Goal: Contribute content: Add original content to the website for others to see

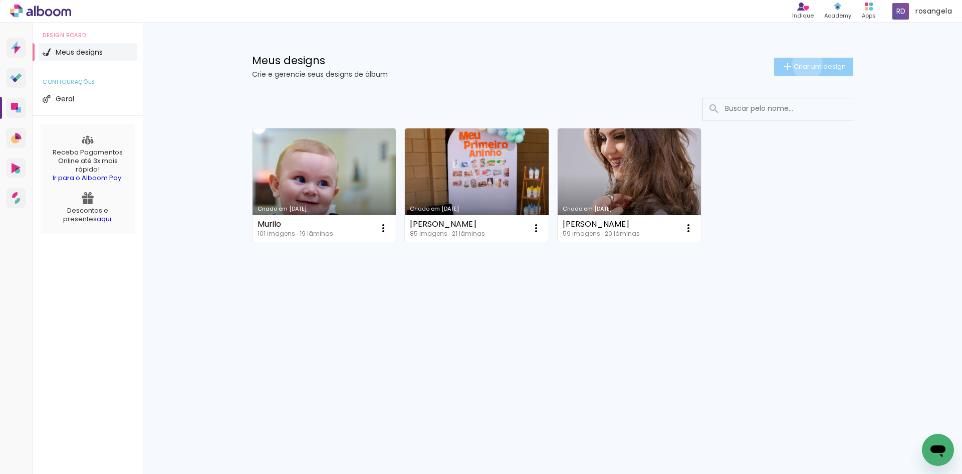
click at [805, 64] on span "Criar um design" at bounding box center [820, 66] width 52 height 7
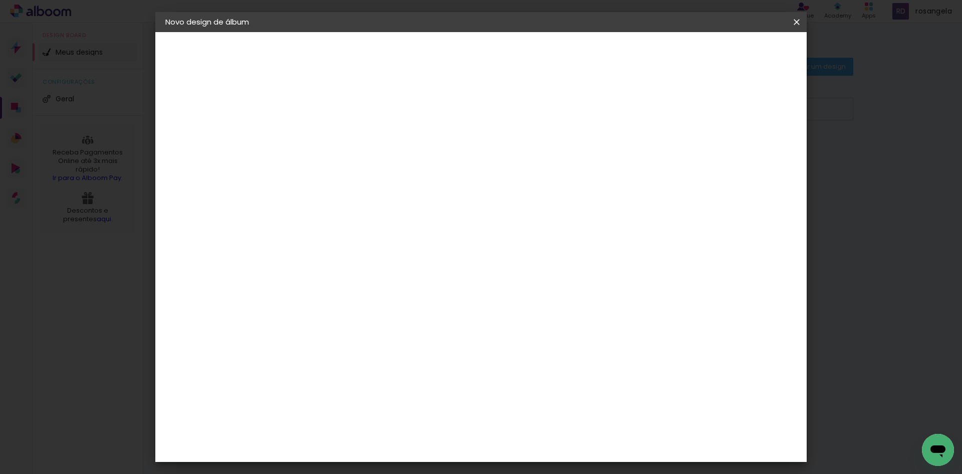
click at [329, 128] on input at bounding box center [329, 135] width 0 height 16
click at [329, 133] on input "Isadora 15 anos" at bounding box center [329, 135] width 0 height 16
click at [329, 138] on input "Isadora 15 nos" at bounding box center [329, 135] width 0 height 16
click at [329, 134] on input "Isadora 15 Years" at bounding box center [329, 135] width 0 height 16
click at [329, 134] on input "Isadora | 15 Years" at bounding box center [329, 135] width 0 height 16
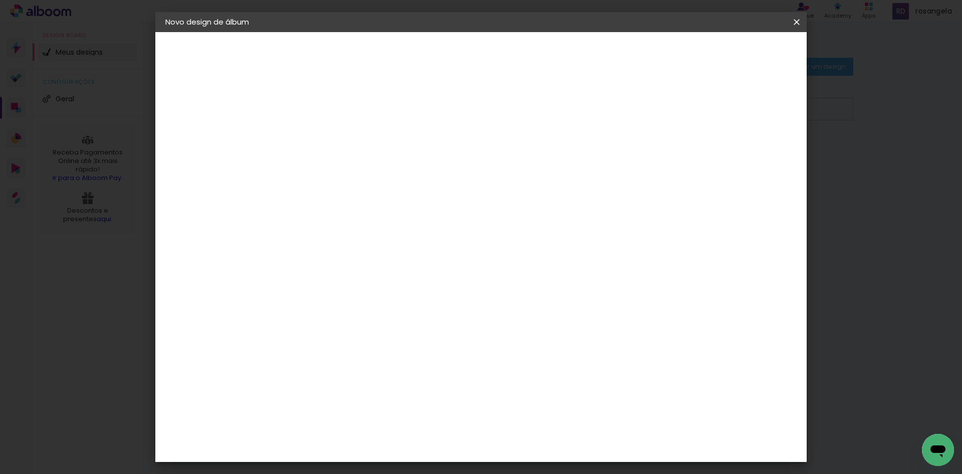
type input "Isadora | 15 Years"
type paper-input "Isadora | 15 Years"
click at [0, 0] on slot "Avançar" at bounding box center [0, 0] width 0 height 0
click at [517, 158] on paper-item "Tamanho Livre" at bounding box center [469, 152] width 96 height 22
click at [0, 0] on slot "Avançar" at bounding box center [0, 0] width 0 height 0
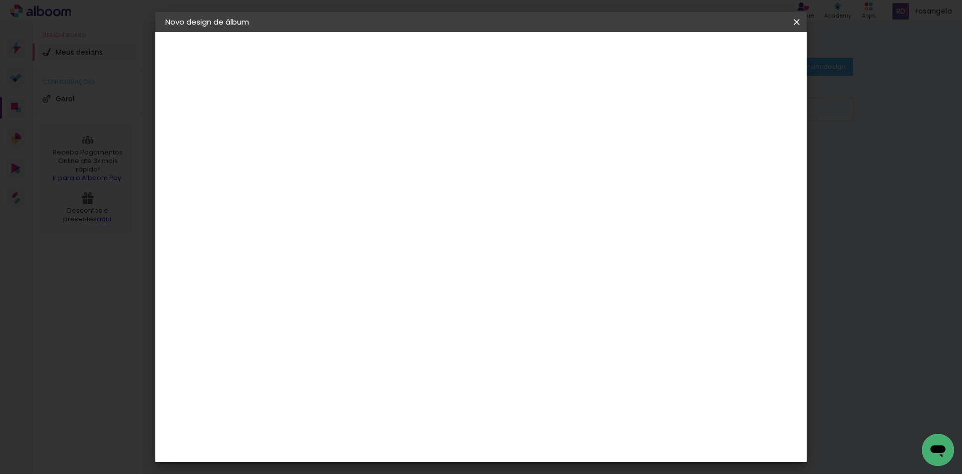
click at [302, 286] on input "30" at bounding box center [298, 284] width 26 height 15
type input "20"
type paper-input "20"
click at [544, 356] on input "60" at bounding box center [537, 352] width 26 height 15
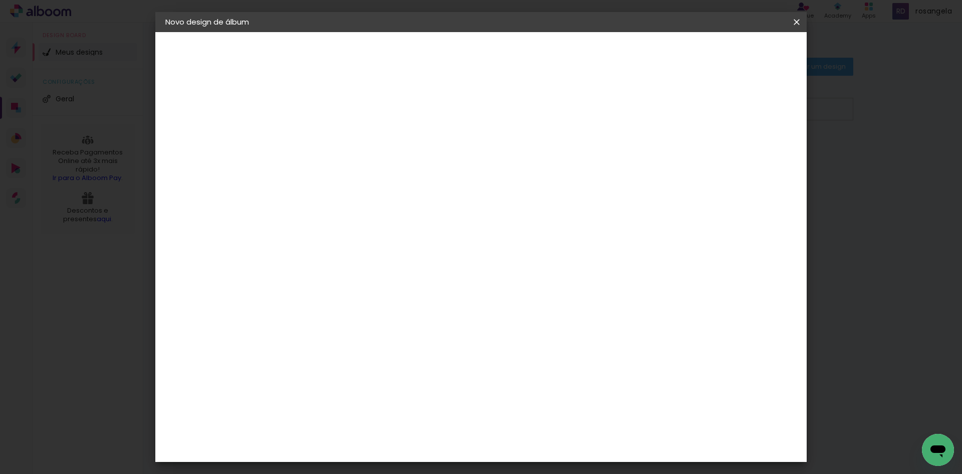
click at [544, 356] on input "60" at bounding box center [537, 352] width 26 height 15
type input "40"
type paper-input "40"
type input "3"
type paper-input "3"
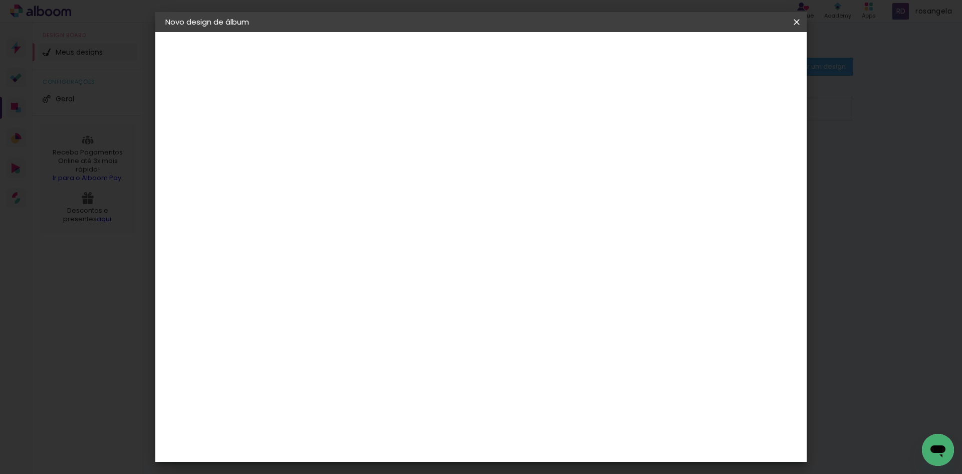
click at [336, 112] on input "3" at bounding box center [322, 115] width 35 height 13
click at [684, 118] on div at bounding box center [679, 115] width 9 height 9
type paper-checkbox "on"
click at [684, 117] on div at bounding box center [679, 115] width 9 height 9
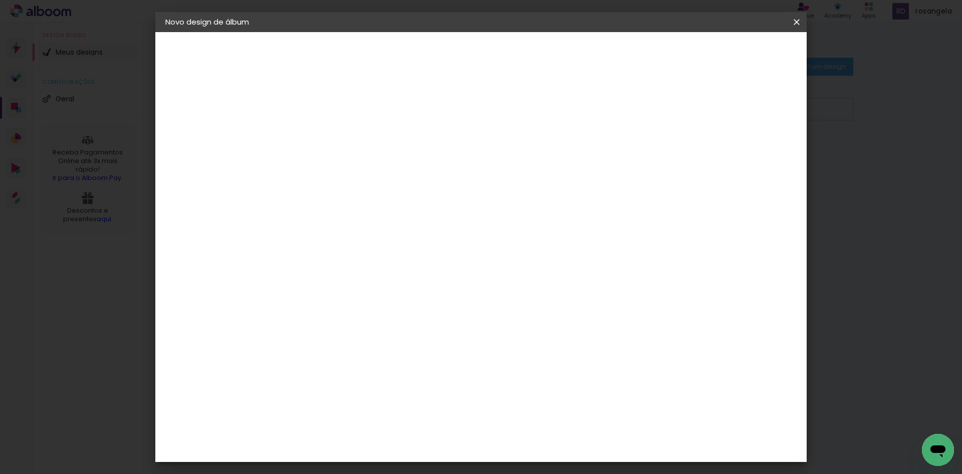
click at [734, 57] on span "Iniciar design" at bounding box center [711, 53] width 46 height 7
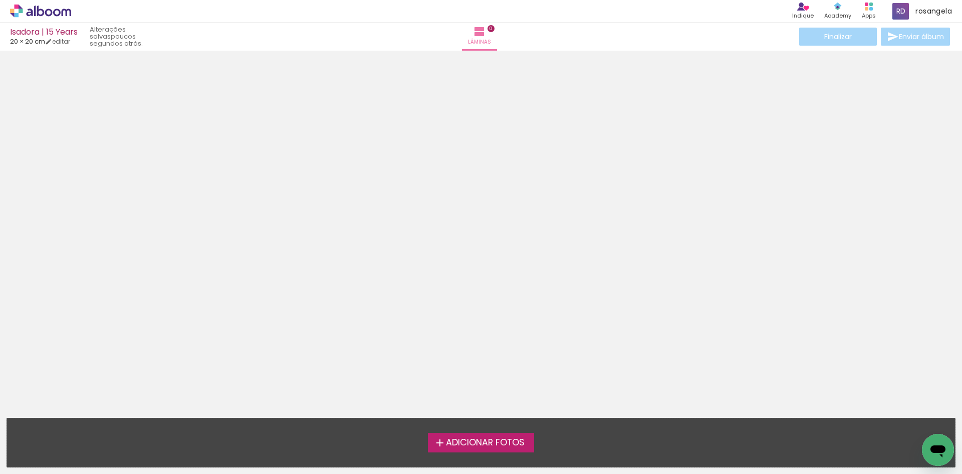
scroll to position [32, 0]
click at [461, 441] on span "Adicionar Fotos" at bounding box center [485, 442] width 79 height 9
click at [0, 0] on input "file" at bounding box center [0, 0] width 0 height 0
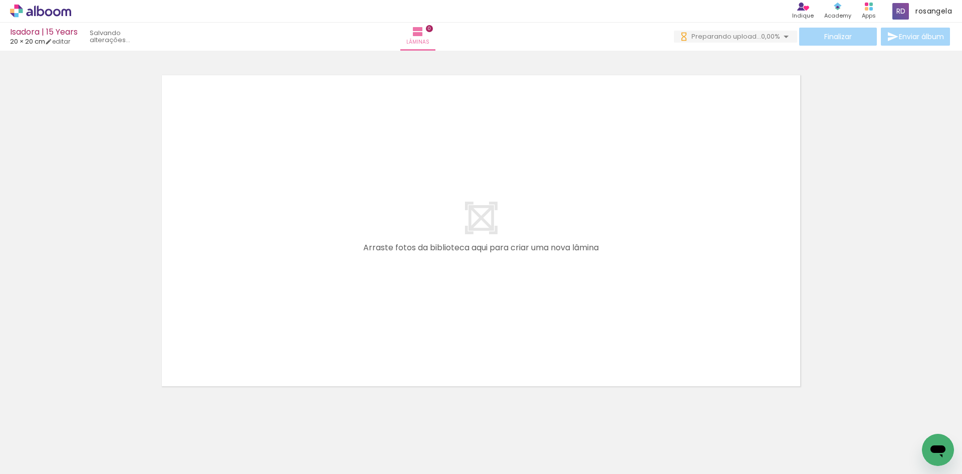
scroll to position [0, 0]
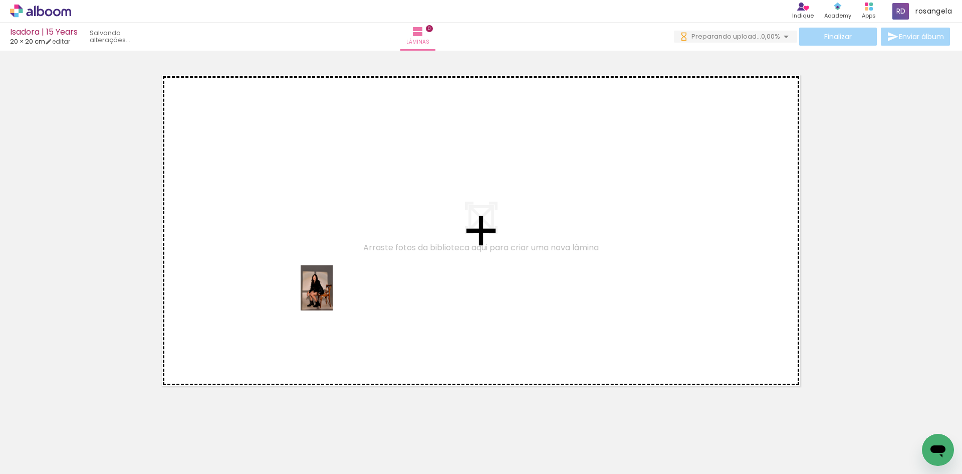
drag, startPoint x: 104, startPoint y: 449, endPoint x: 325, endPoint y: 301, distance: 266.3
click at [335, 292] on quentale-workspace at bounding box center [481, 237] width 962 height 474
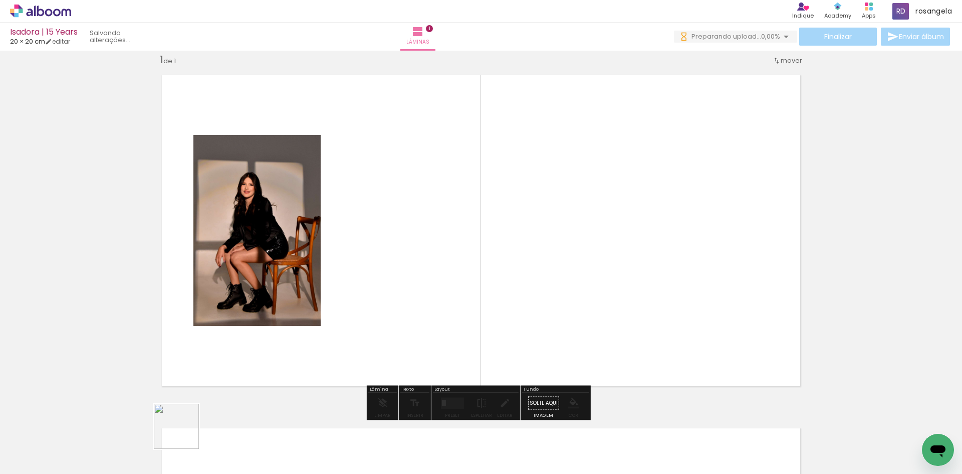
drag, startPoint x: 166, startPoint y: 446, endPoint x: 381, endPoint y: 288, distance: 267.4
click at [381, 288] on quentale-workspace at bounding box center [481, 237] width 962 height 474
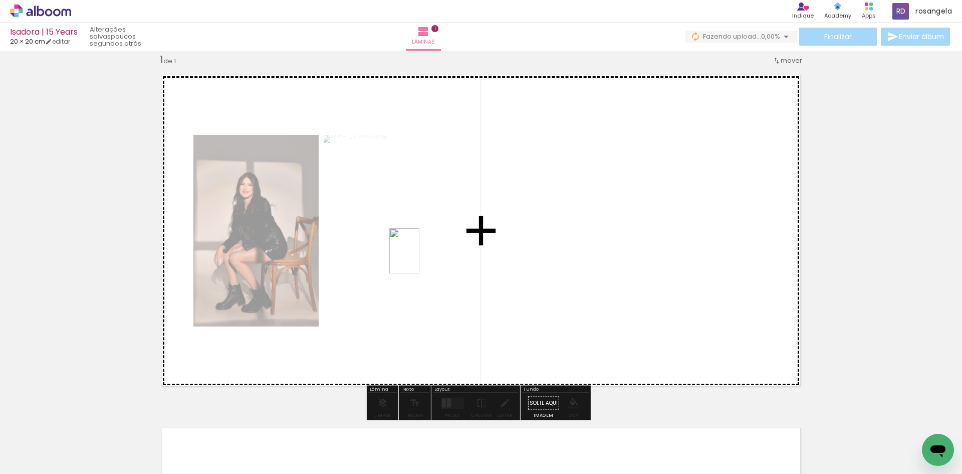
drag, startPoint x: 209, startPoint y: 460, endPoint x: 419, endPoint y: 258, distance: 291.7
click at [419, 258] on quentale-workspace at bounding box center [481, 237] width 962 height 474
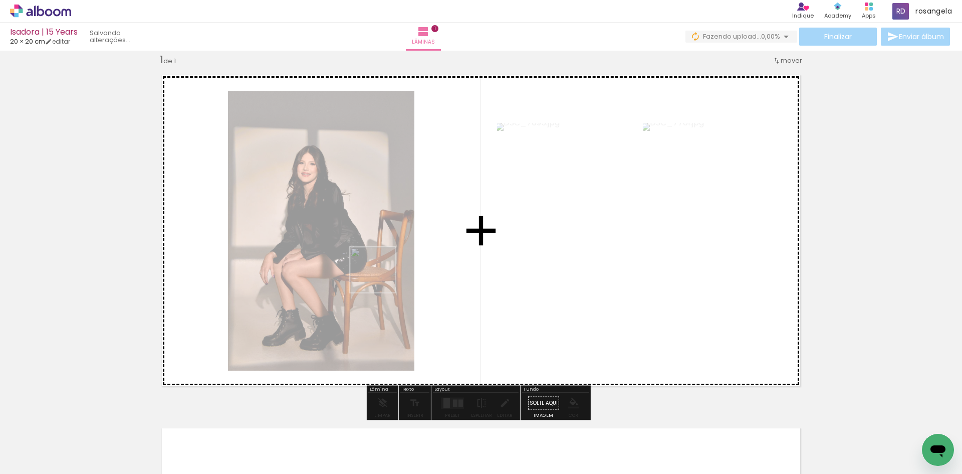
drag, startPoint x: 220, startPoint y: 445, endPoint x: 371, endPoint y: 290, distance: 216.5
click at [394, 259] on quentale-workspace at bounding box center [481, 237] width 962 height 474
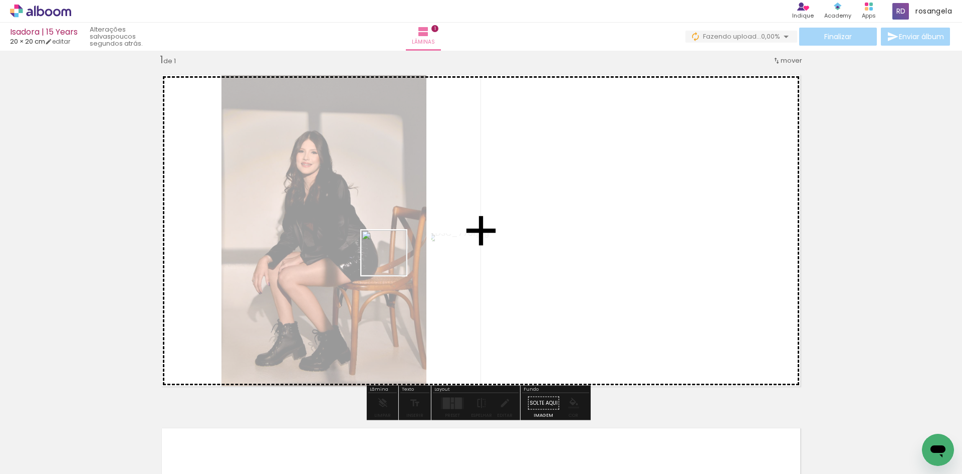
drag, startPoint x: 267, startPoint y: 457, endPoint x: 433, endPoint y: 187, distance: 316.5
click at [433, 187] on quentale-workspace at bounding box center [481, 237] width 962 height 474
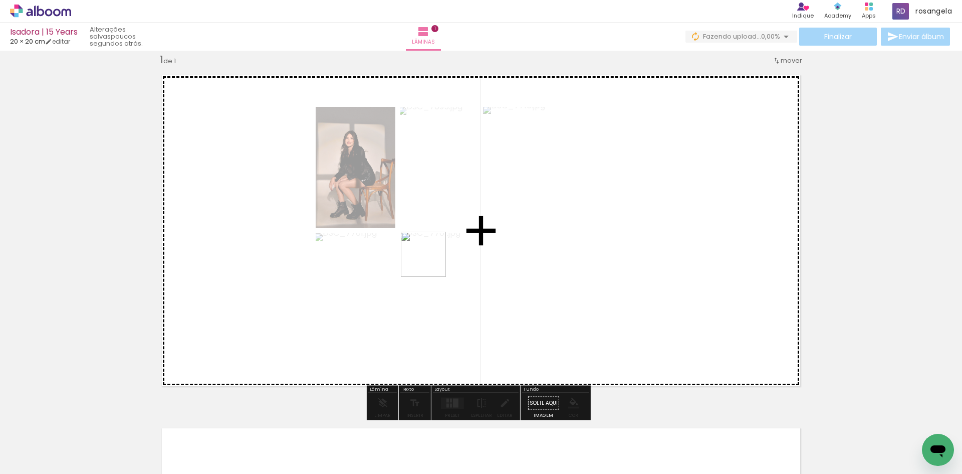
drag, startPoint x: 318, startPoint y: 459, endPoint x: 430, endPoint y: 280, distance: 211.6
click at [445, 240] on quentale-workspace at bounding box center [481, 237] width 962 height 474
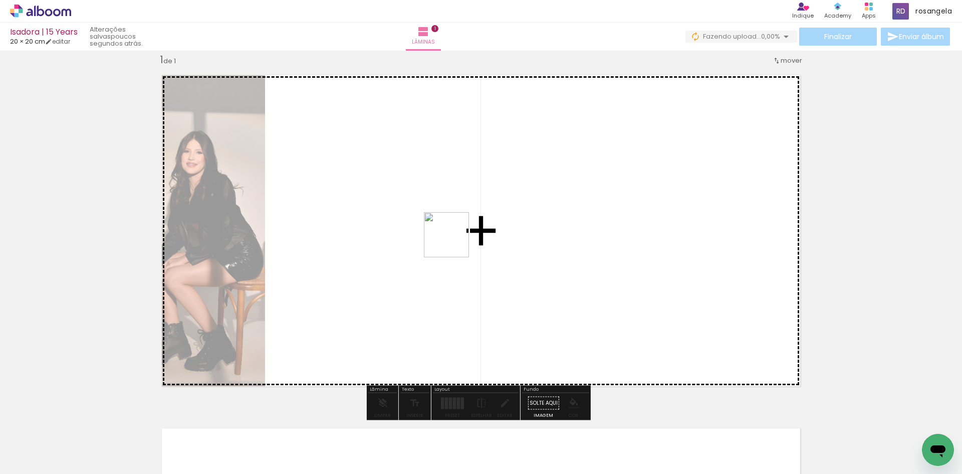
drag, startPoint x: 385, startPoint y: 451, endPoint x: 458, endPoint y: 228, distance: 234.5
click at [458, 228] on quentale-workspace at bounding box center [481, 237] width 962 height 474
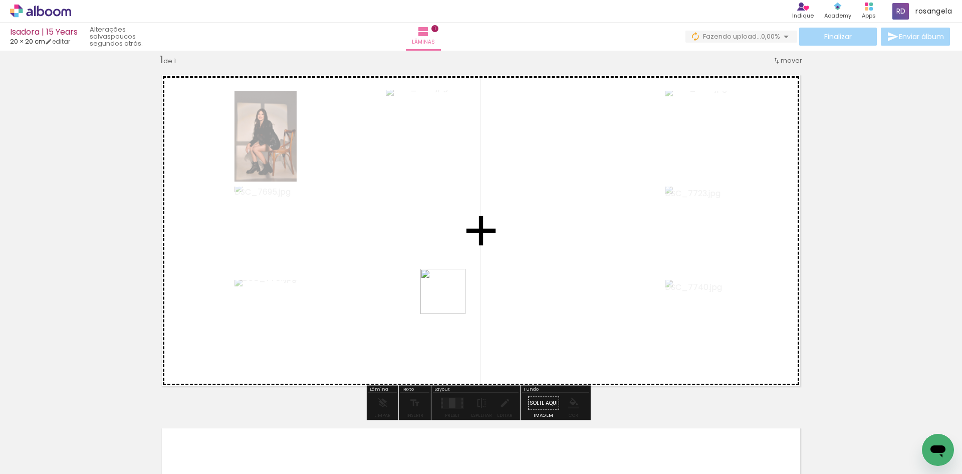
drag, startPoint x: 435, startPoint y: 442, endPoint x: 458, endPoint y: 252, distance: 191.3
click at [459, 251] on quentale-workspace at bounding box center [481, 237] width 962 height 474
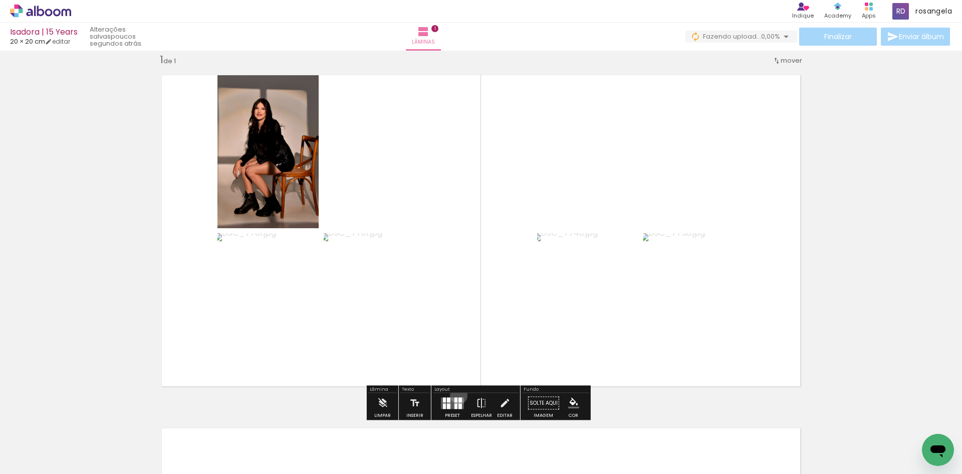
click at [456, 395] on div at bounding box center [452, 403] width 27 height 20
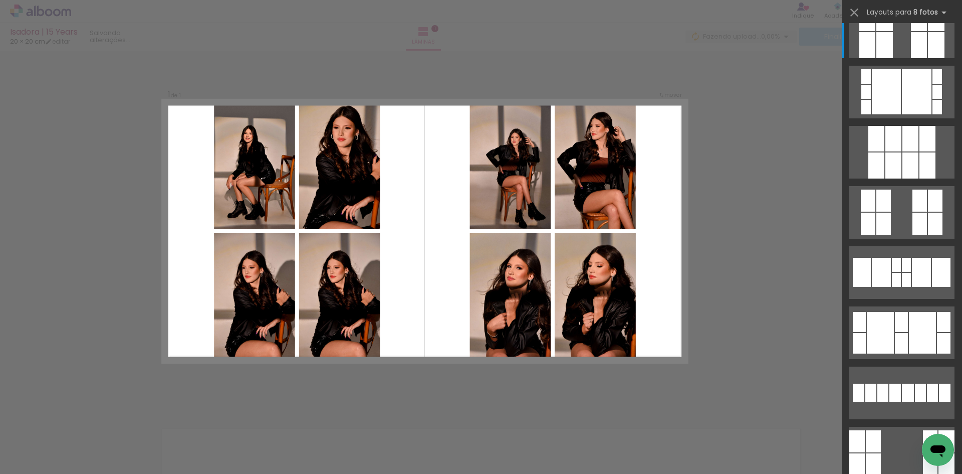
scroll to position [0, 0]
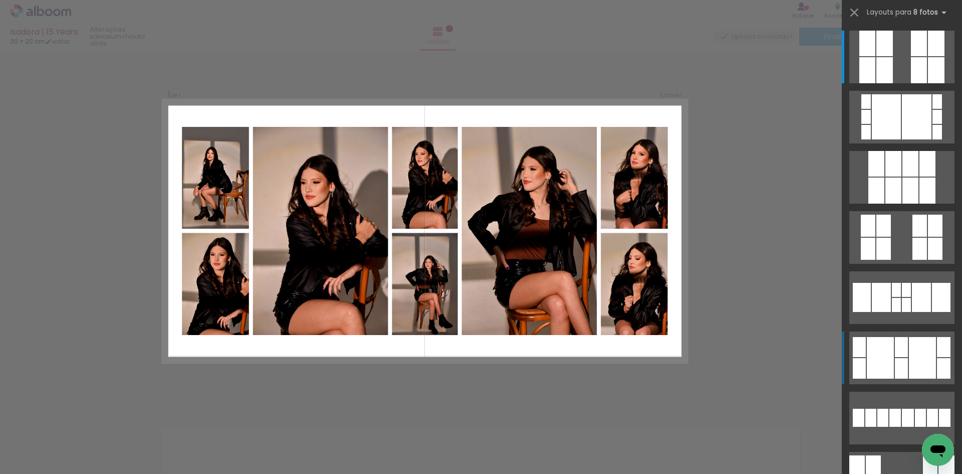
click at [889, 354] on div at bounding box center [880, 358] width 27 height 42
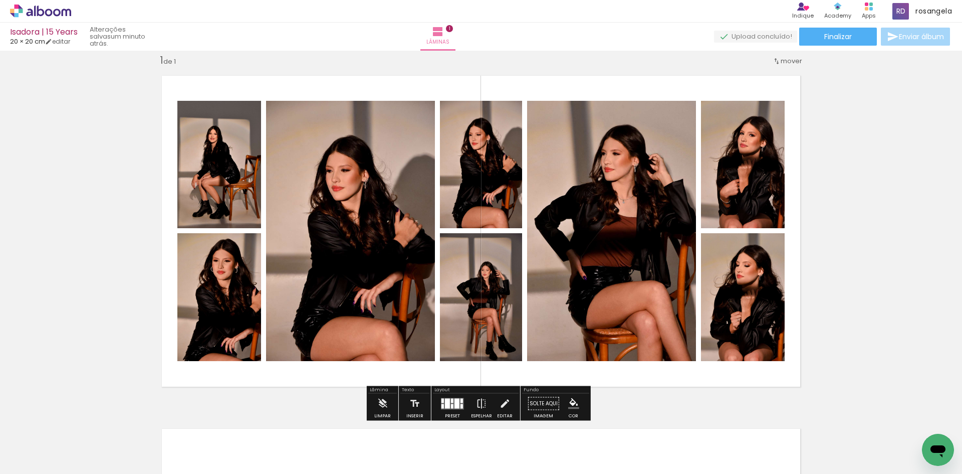
click at [357, 236] on quentale-photo at bounding box center [350, 231] width 169 height 260
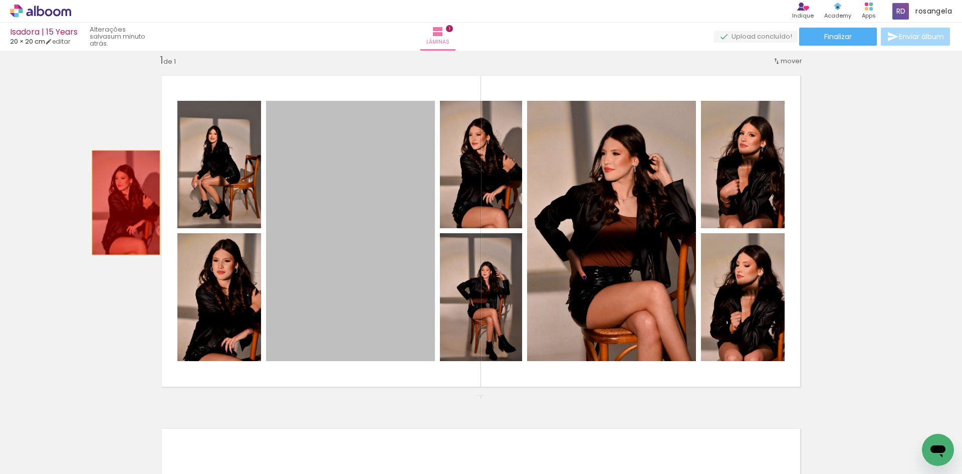
drag, startPoint x: 357, startPoint y: 236, endPoint x: 122, endPoint y: 202, distance: 236.9
click at [122, 202] on div "Inserir lâmina 1 de 1" at bounding box center [481, 395] width 962 height 706
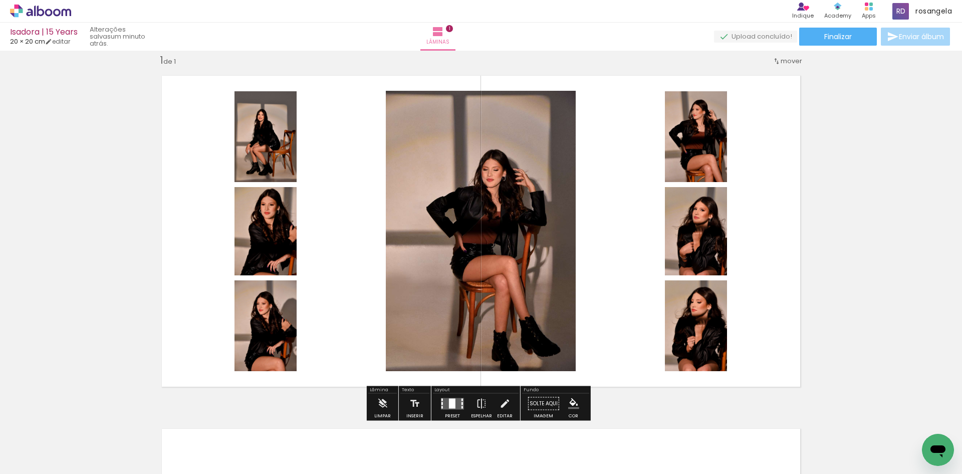
click at [450, 403] on div at bounding box center [452, 403] width 7 height 10
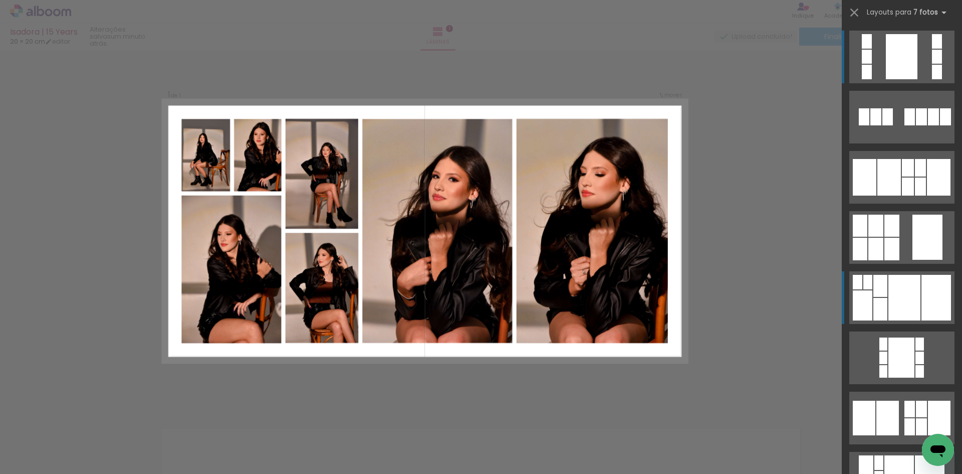
click at [902, 322] on quentale-layouter at bounding box center [901, 297] width 105 height 53
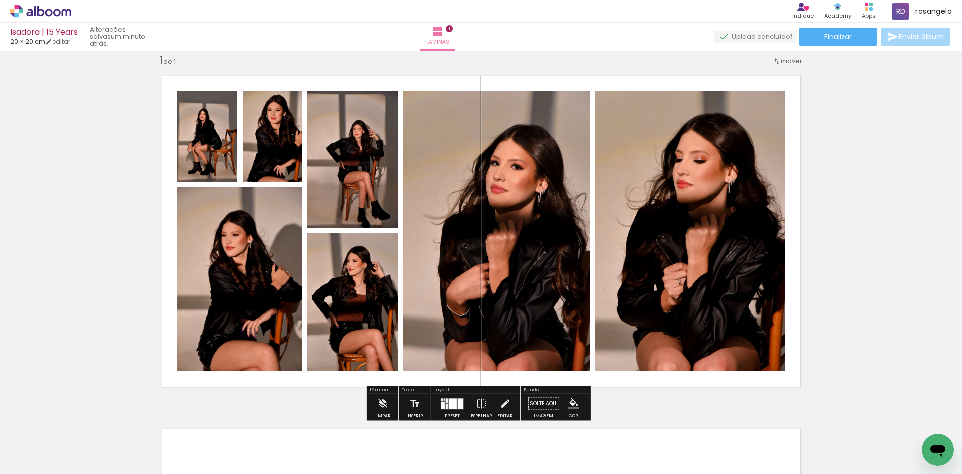
click at [451, 402] on div at bounding box center [453, 403] width 8 height 11
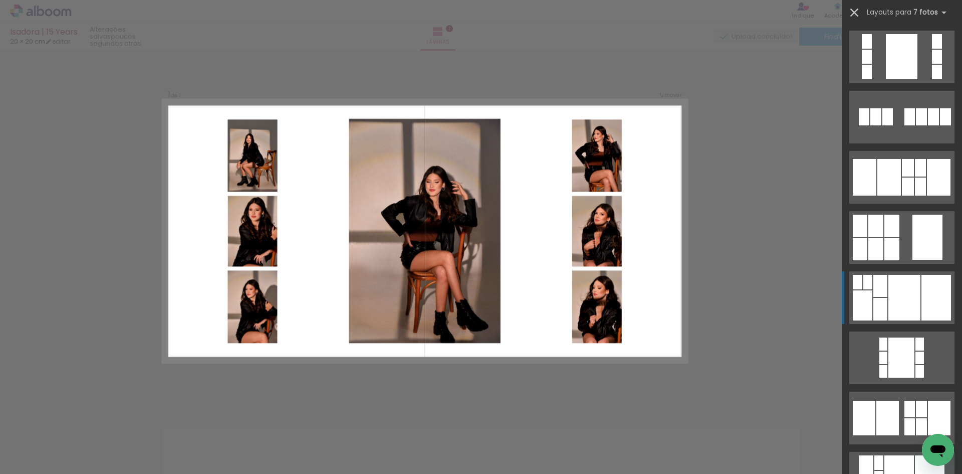
click at [856, 9] on iron-icon at bounding box center [854, 13] width 14 height 14
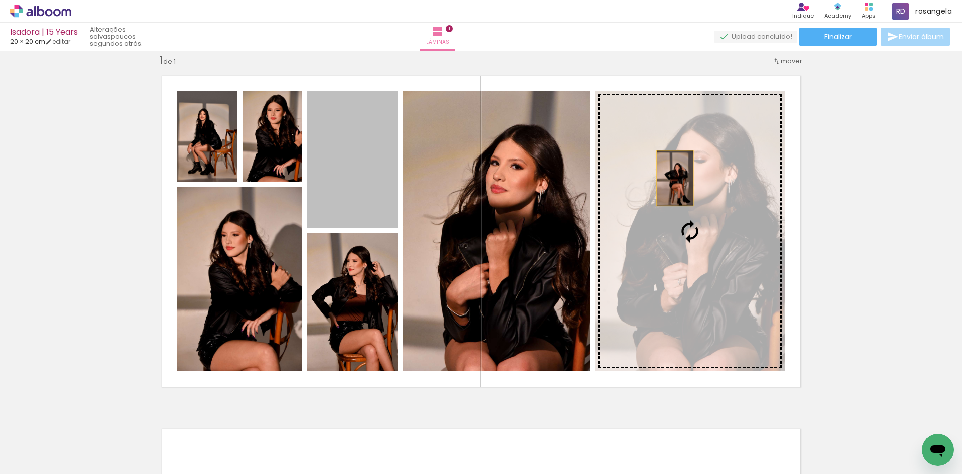
drag, startPoint x: 342, startPoint y: 162, endPoint x: 677, endPoint y: 178, distance: 336.1
click at [0, 0] on slot at bounding box center [0, 0] width 0 height 0
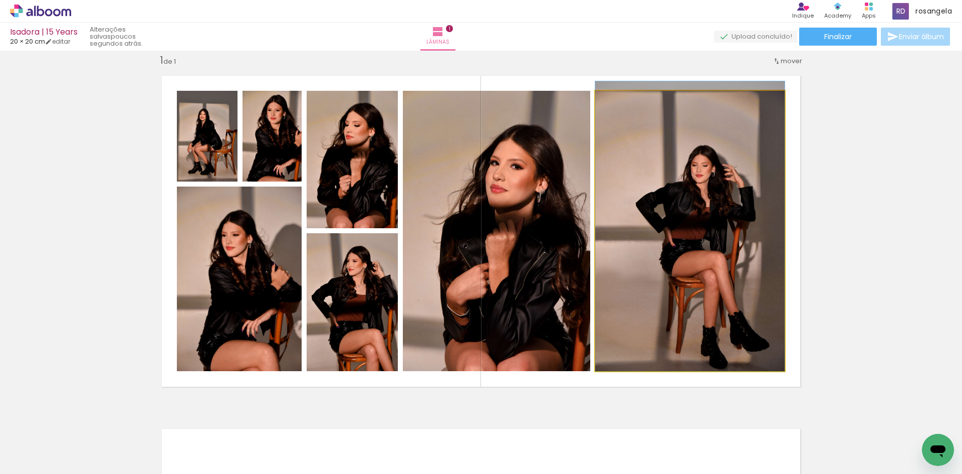
drag, startPoint x: 677, startPoint y: 201, endPoint x: 678, endPoint y: 181, distance: 20.6
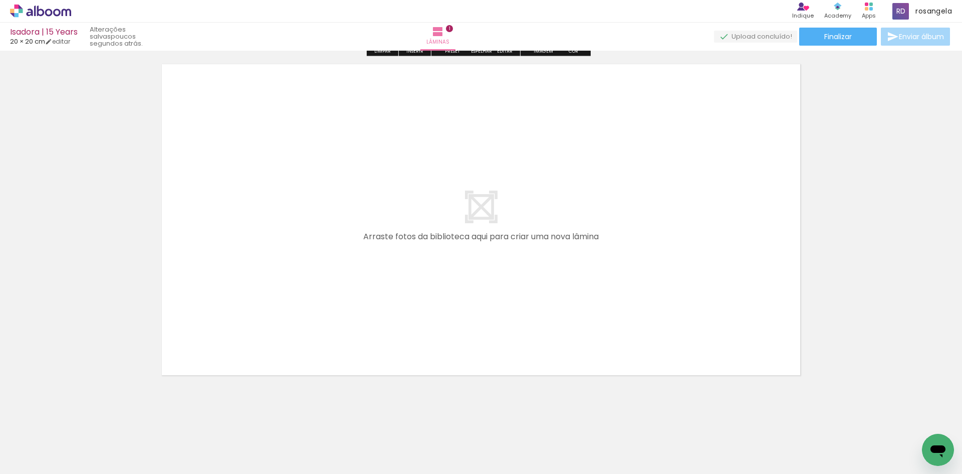
scroll to position [384, 0]
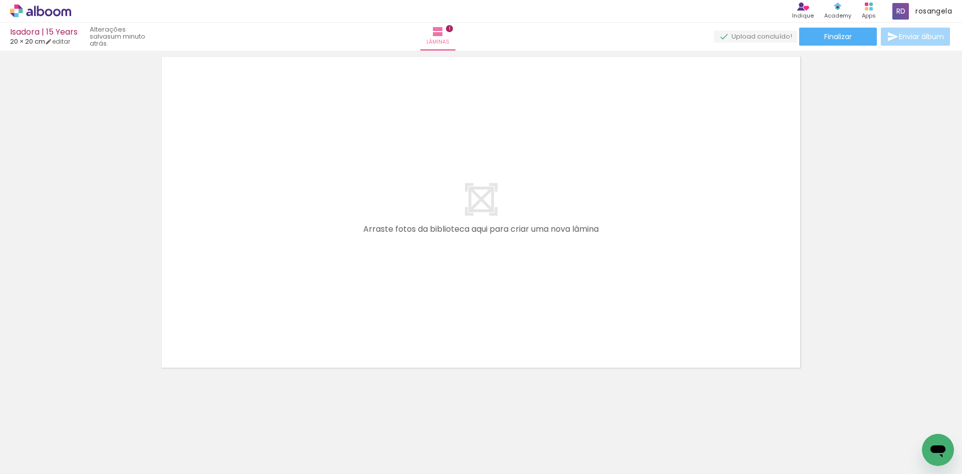
click at [0, 468] on div "Biblioteca 7 fotos Todas as fotos Não utilizadas Adicionar Fotos" at bounding box center [0, 442] width 0 height 63
click at [31, 461] on span "Adicionar Fotos" at bounding box center [36, 459] width 30 height 11
click at [0, 0] on input "file" at bounding box center [0, 0] width 0 height 0
drag, startPoint x: 503, startPoint y: 444, endPoint x: 514, endPoint y: 444, distance: 11.0
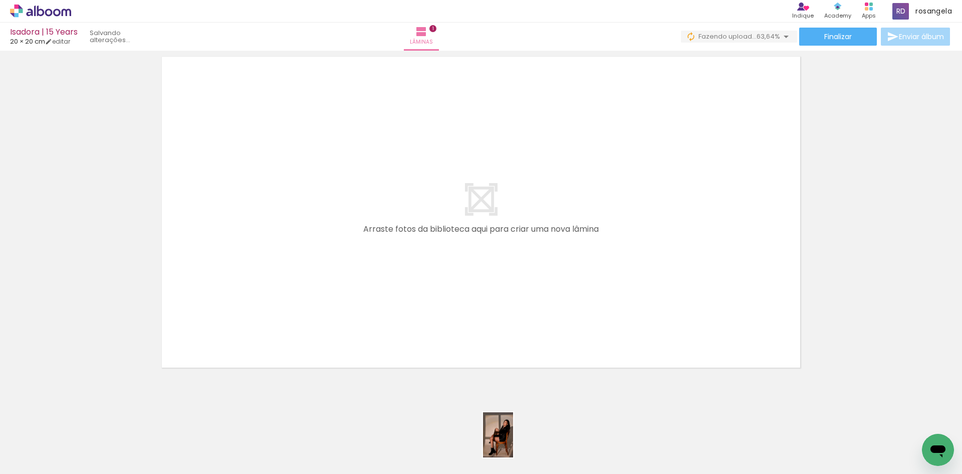
click at [510, 444] on div at bounding box center [493, 440] width 33 height 50
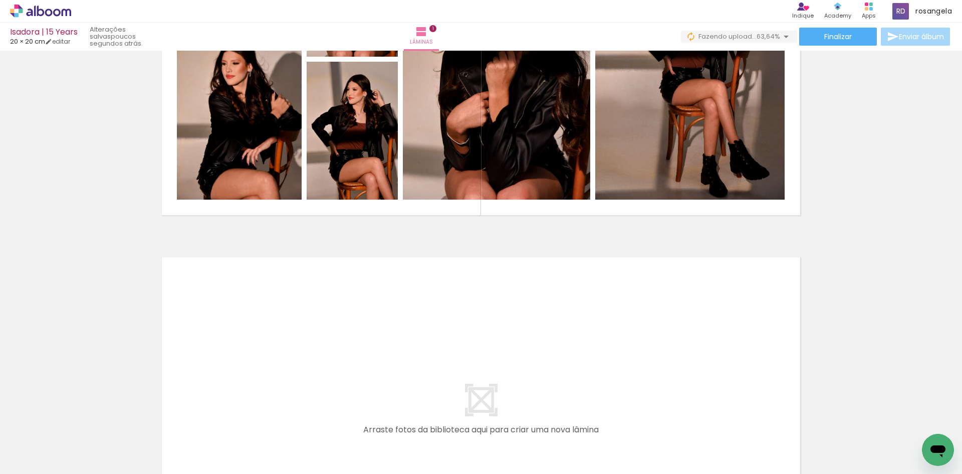
scroll to position [134, 0]
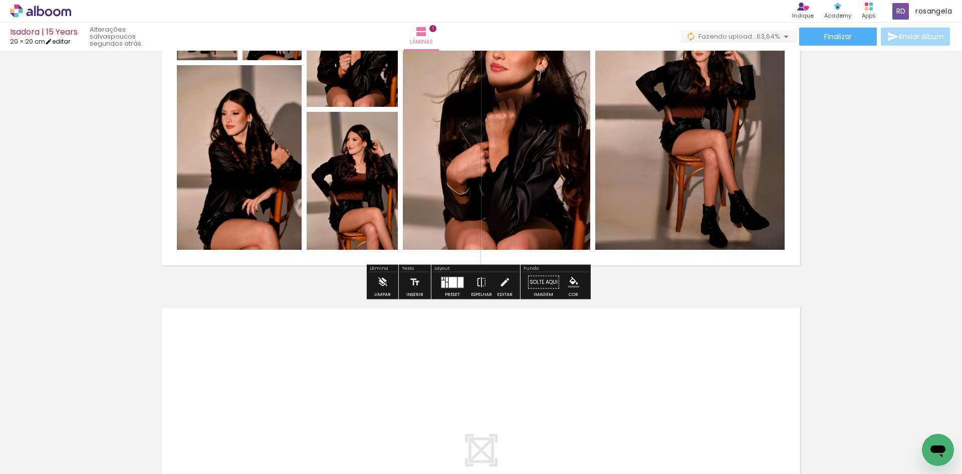
click at [58, 43] on link "editar" at bounding box center [57, 41] width 25 height 9
type input "3"
type input "20"
type input "40"
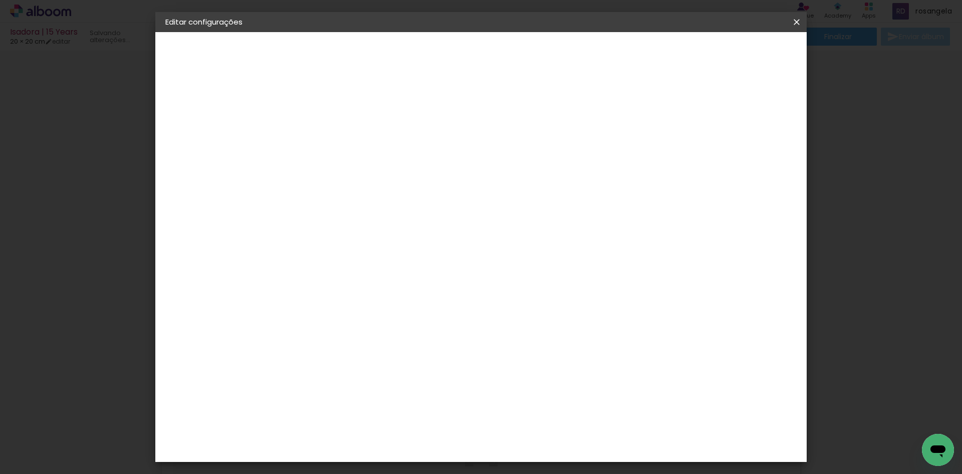
click at [307, 286] on input "20" at bounding box center [298, 284] width 26 height 15
click at [309, 283] on input "20" at bounding box center [298, 284] width 26 height 15
type input "25"
type paper-input "25"
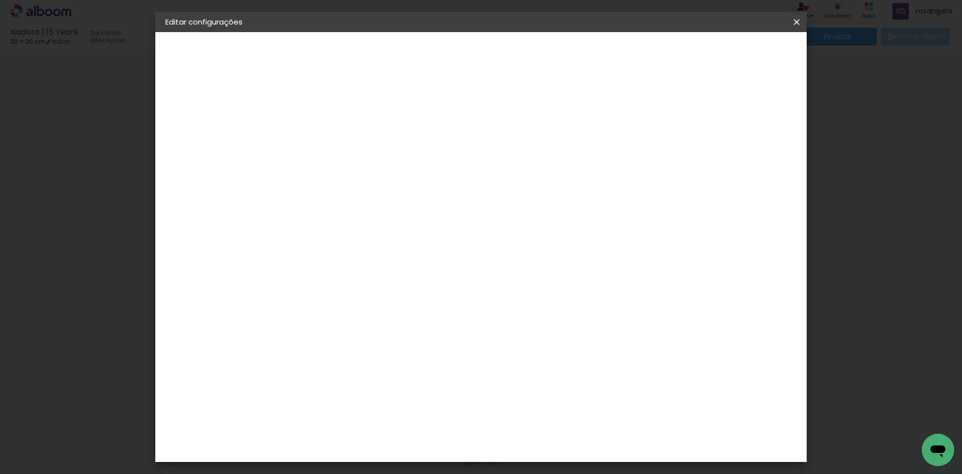
click at [744, 59] on paper-button "Salvar configurações" at bounding box center [697, 53] width 94 height 17
click at [744, 54] on paper-button "Salvar configurações" at bounding box center [697, 53] width 94 height 17
click at [124, 116] on iron-overlay-backdrop at bounding box center [481, 237] width 962 height 474
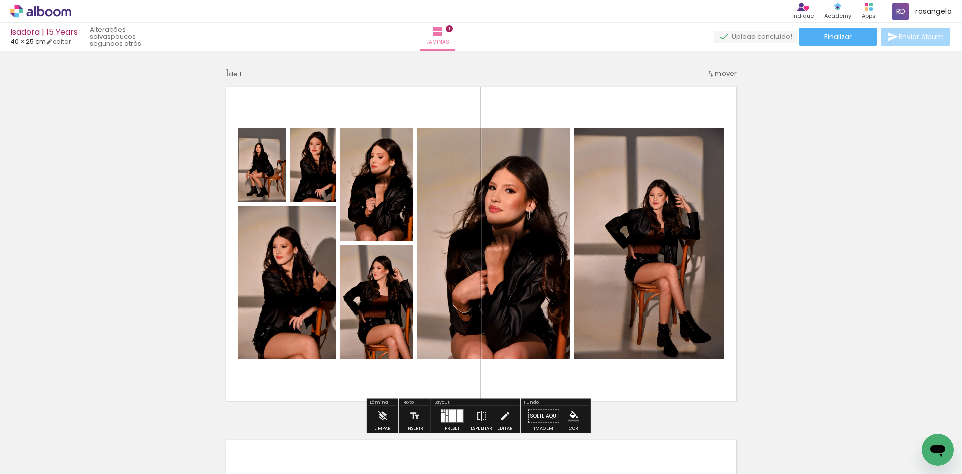
click at [70, 12] on icon at bounding box center [67, 13] width 10 height 8
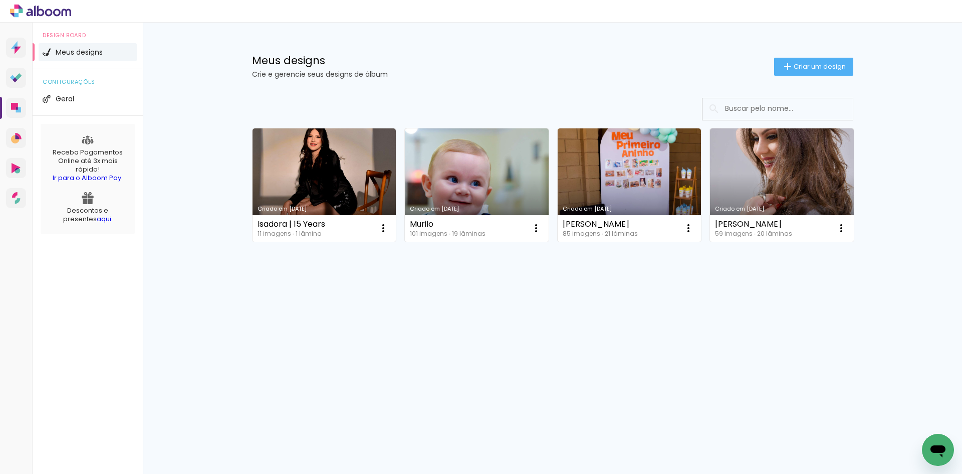
click at [317, 168] on link "Criado em [DATE]" at bounding box center [325, 184] width 144 height 113
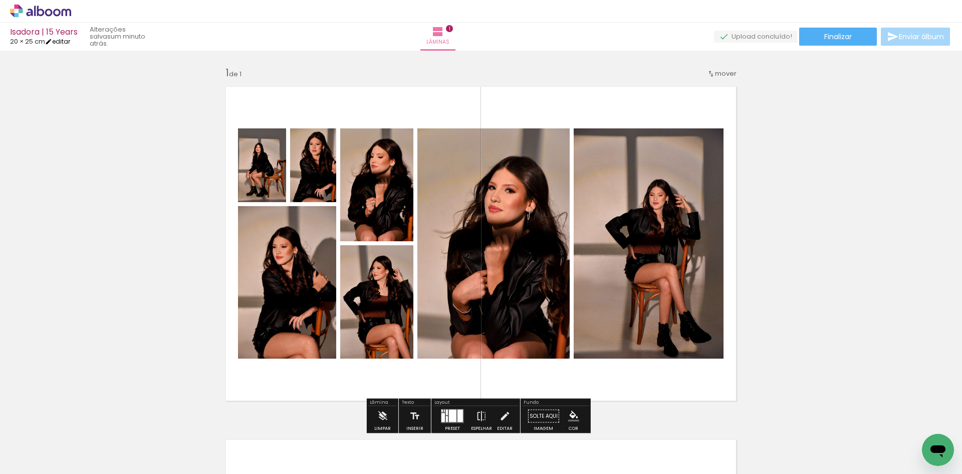
click at [67, 42] on link "editar" at bounding box center [57, 41] width 25 height 9
type input "3"
type input "25"
type input "40"
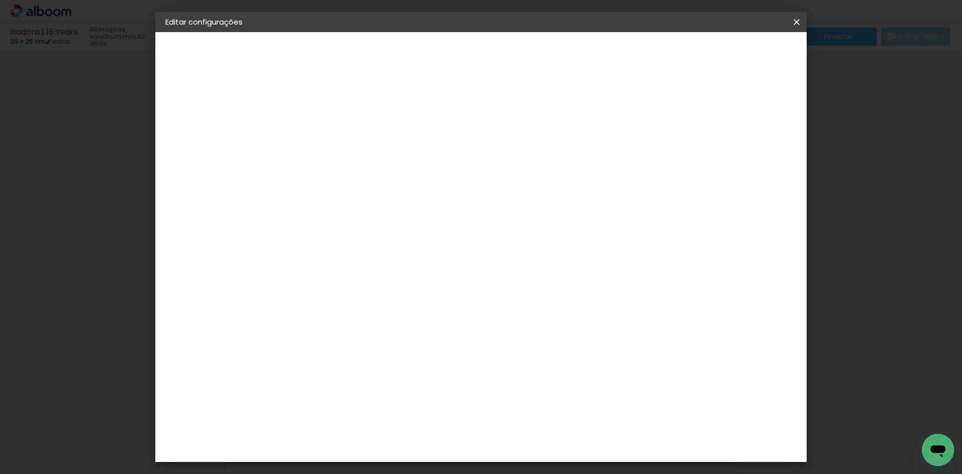
click at [0, 0] on slot "Mostrar sangria" at bounding box center [0, 0] width 0 height 0
type paper-checkbox "on"
click at [734, 56] on span "Salvar configurações" at bounding box center [697, 53] width 74 height 7
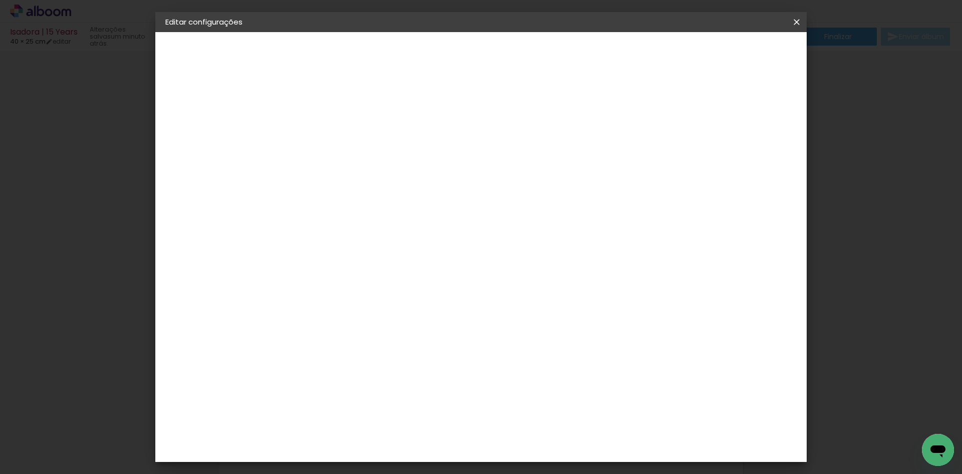
click at [734, 51] on span "Salvar configurações" at bounding box center [697, 53] width 74 height 7
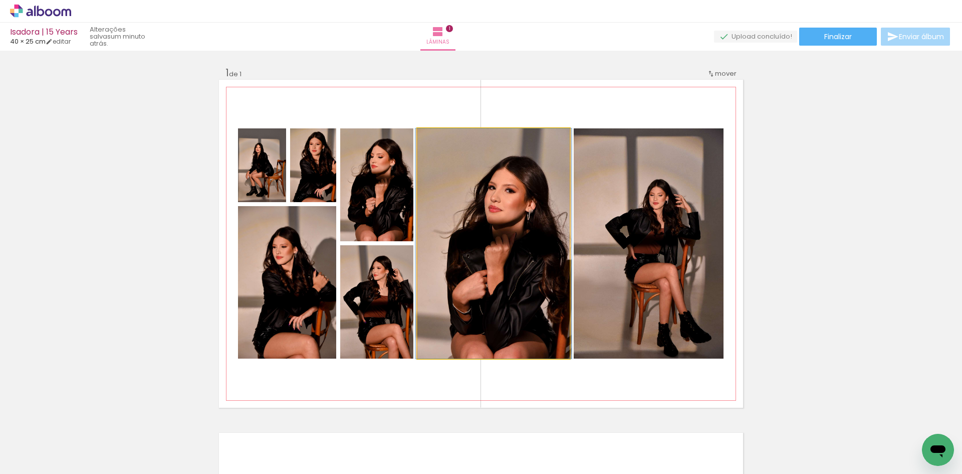
click at [473, 291] on quentale-photo at bounding box center [493, 243] width 152 height 230
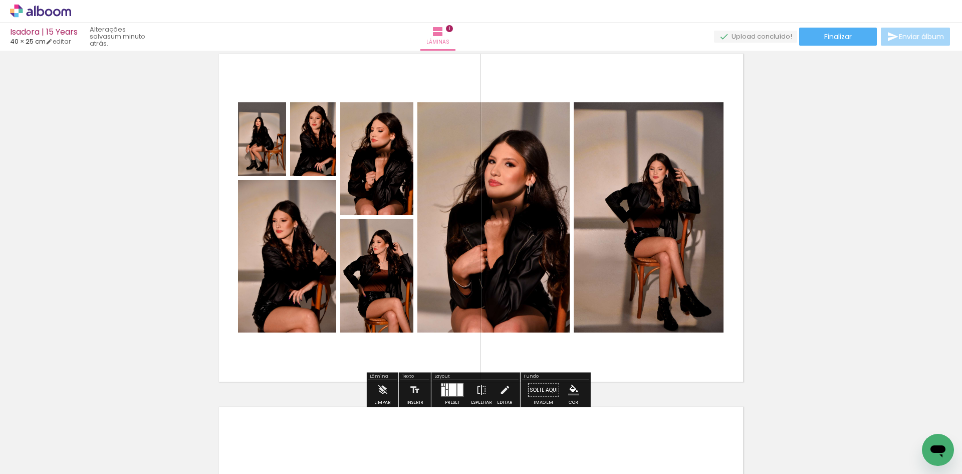
scroll to position [50, 0]
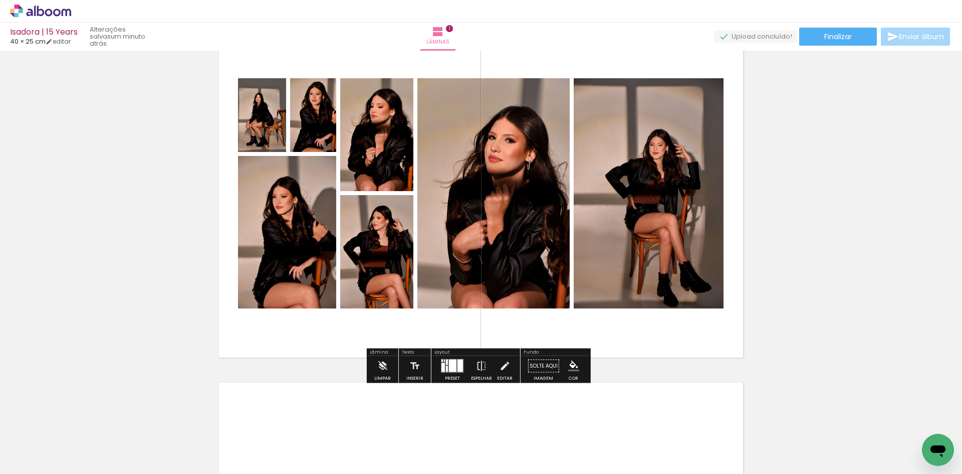
click at [448, 377] on div "Preset" at bounding box center [452, 378] width 15 height 5
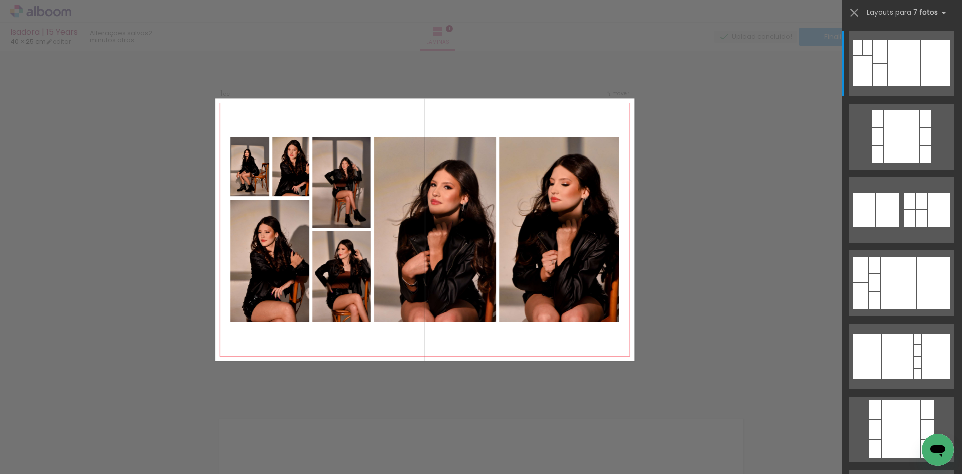
scroll to position [13, 0]
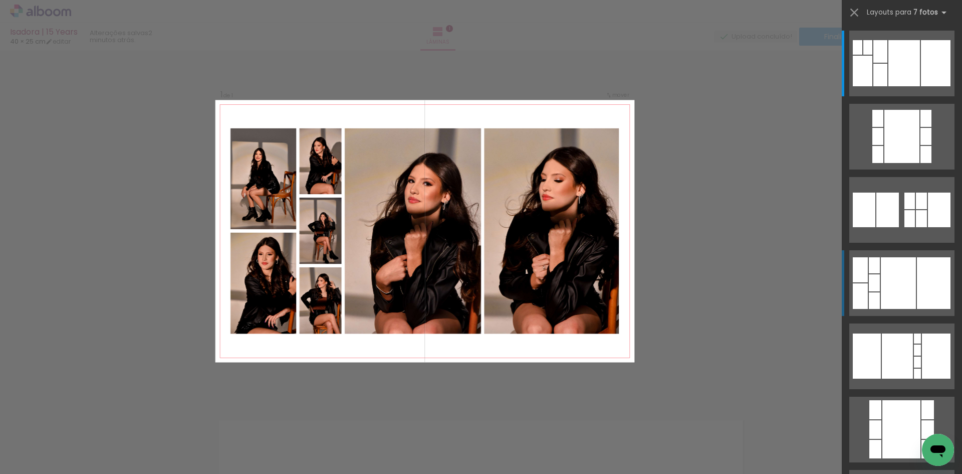
click at [897, 300] on div at bounding box center [898, 283] width 35 height 52
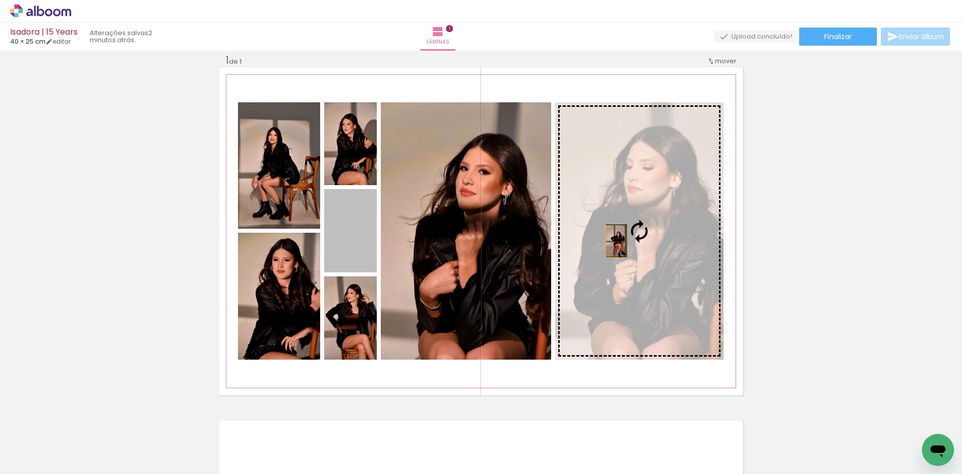
drag, startPoint x: 344, startPoint y: 241, endPoint x: 614, endPoint y: 240, distance: 270.6
click at [0, 0] on slot at bounding box center [0, 0] width 0 height 0
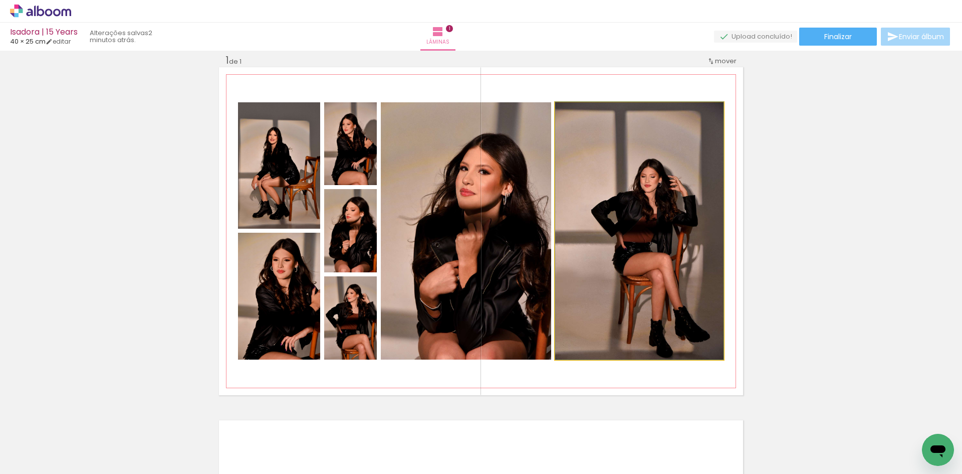
drag, startPoint x: 619, startPoint y: 230, endPoint x: 623, endPoint y: 210, distance: 20.4
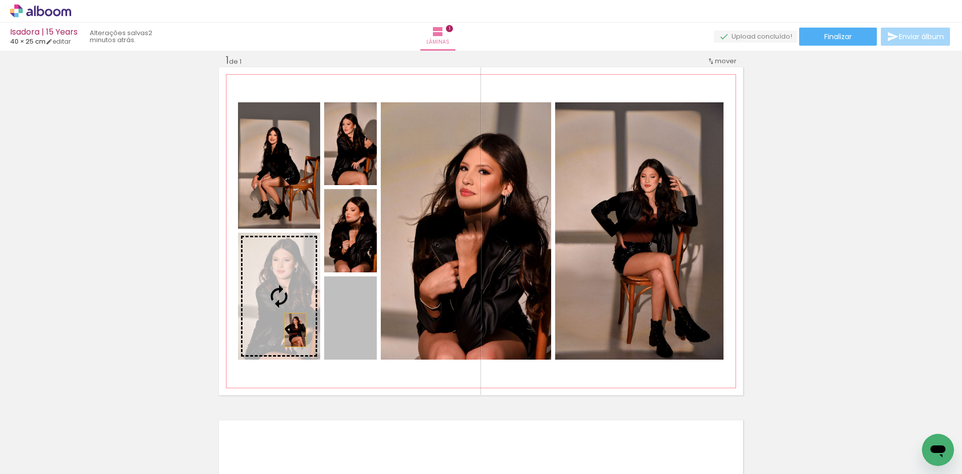
drag, startPoint x: 339, startPoint y: 327, endPoint x: 291, endPoint y: 330, distance: 48.2
click at [0, 0] on slot at bounding box center [0, 0] width 0 height 0
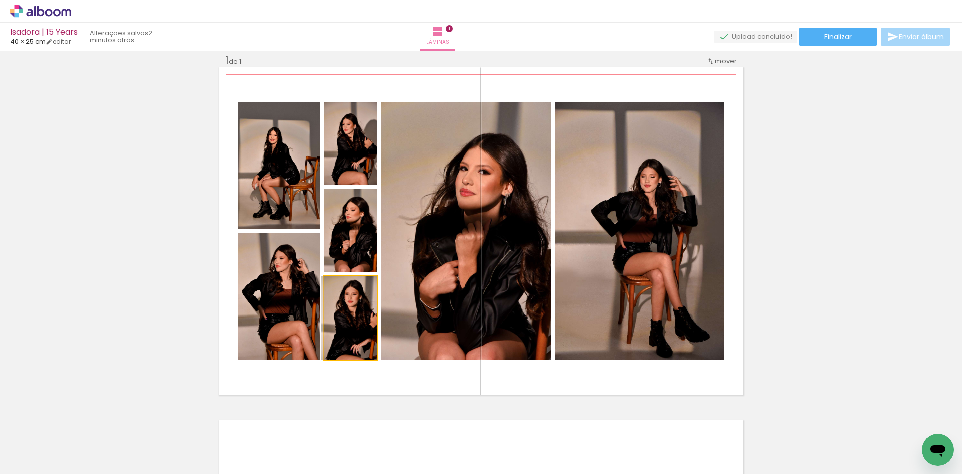
drag, startPoint x: 356, startPoint y: 339, endPoint x: 350, endPoint y: 338, distance: 6.0
drag, startPoint x: 340, startPoint y: 245, endPoint x: 332, endPoint y: 241, distance: 9.0
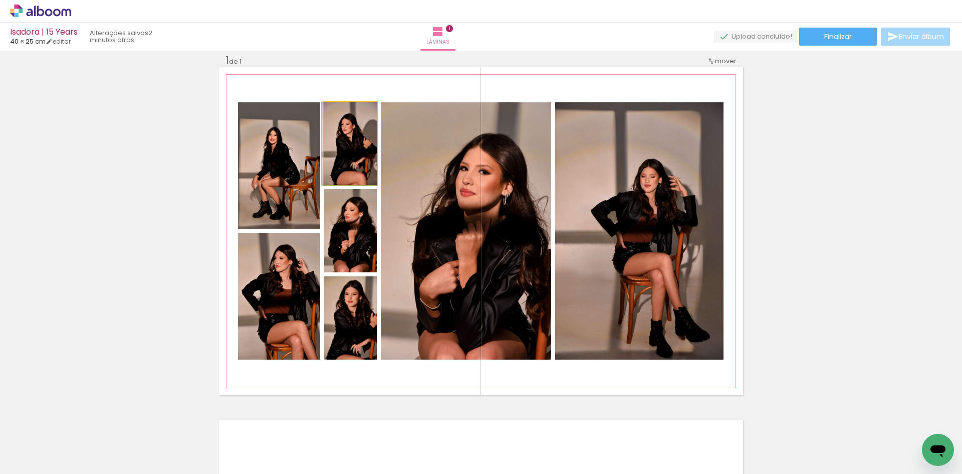
drag, startPoint x: 349, startPoint y: 156, endPoint x: 339, endPoint y: 154, distance: 10.2
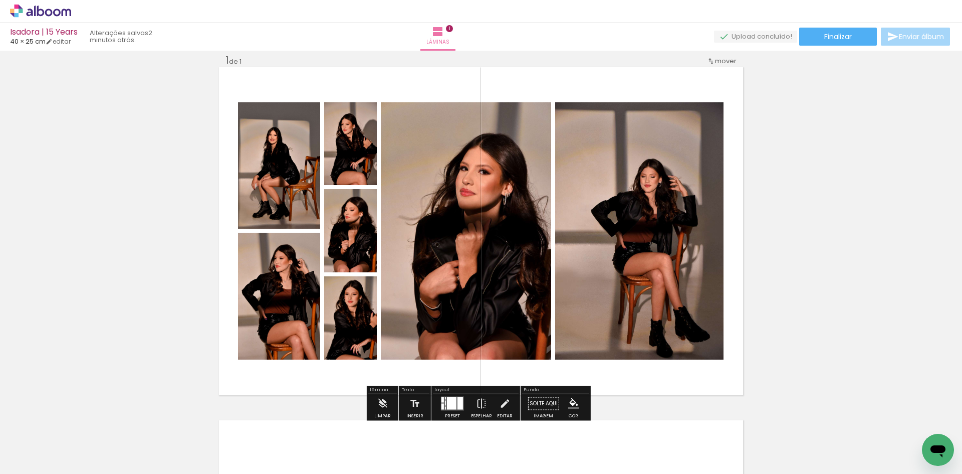
click at [176, 224] on div "Inserir lâmina 1 de 1" at bounding box center [481, 395] width 962 height 706
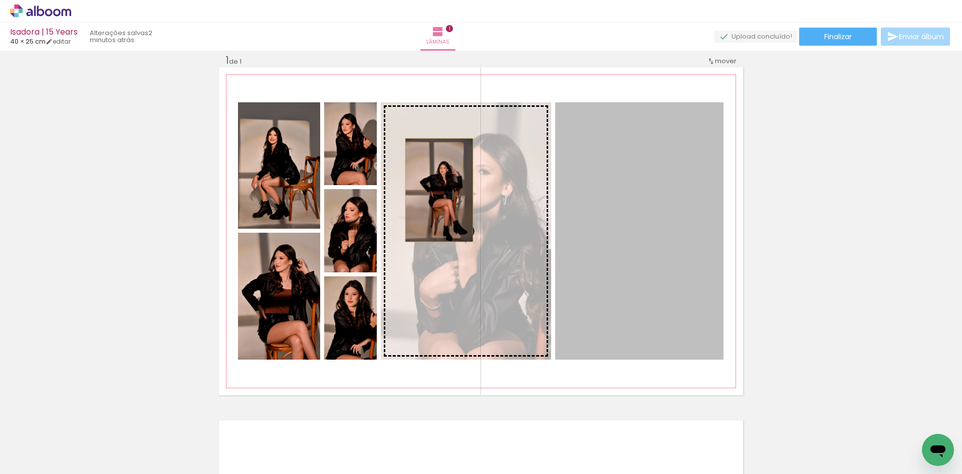
drag, startPoint x: 613, startPoint y: 192, endPoint x: 435, endPoint y: 190, distance: 177.9
click at [0, 0] on slot at bounding box center [0, 0] width 0 height 0
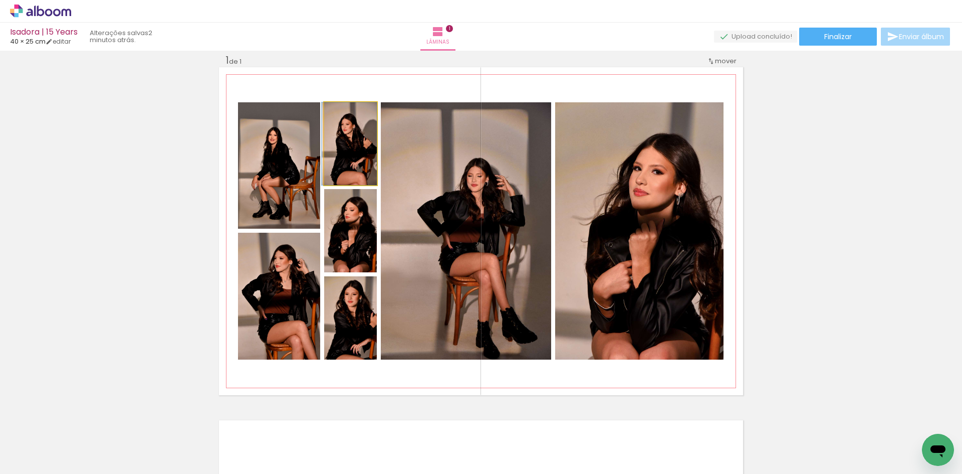
click at [343, 180] on quentale-photo at bounding box center [350, 143] width 53 height 83
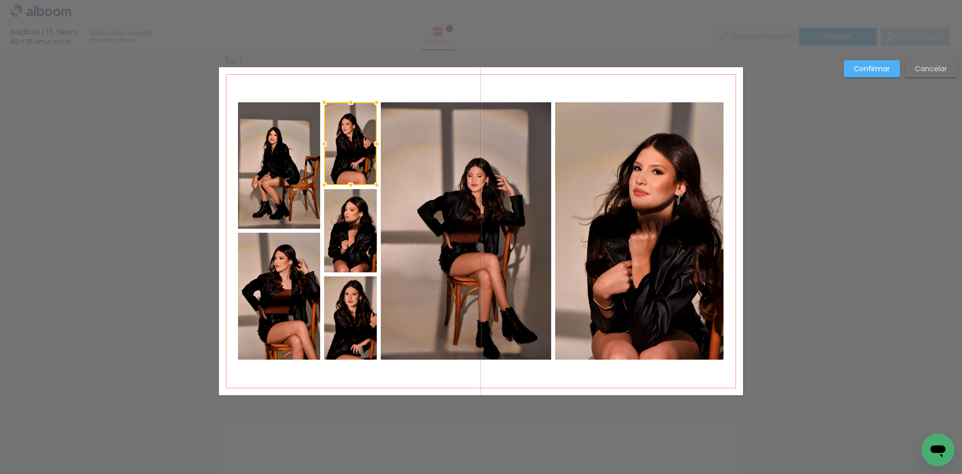
scroll to position [13, 0]
click at [340, 198] on quentale-photo at bounding box center [350, 229] width 53 height 83
click at [341, 290] on quentale-photo at bounding box center [350, 317] width 53 height 83
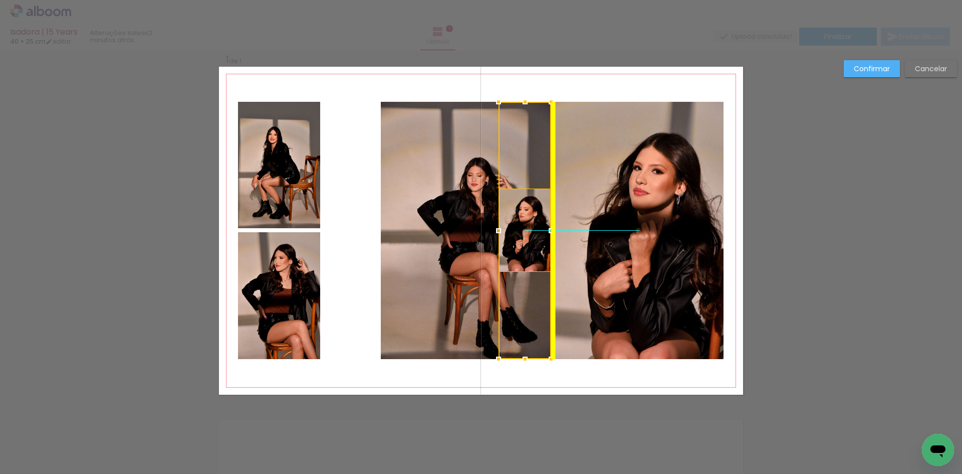
drag, startPoint x: 347, startPoint y: 153, endPoint x: 517, endPoint y: 157, distance: 169.9
click at [517, 157] on div at bounding box center [525, 230] width 53 height 257
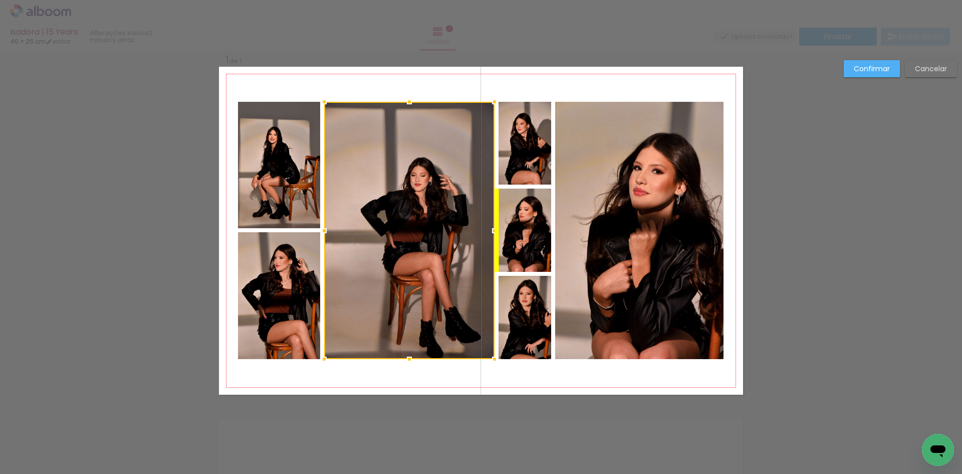
drag, startPoint x: 430, startPoint y: 160, endPoint x: 371, endPoint y: 158, distance: 58.6
click at [371, 158] on div at bounding box center [409, 230] width 170 height 257
click at [0, 0] on slot "Confirmar" at bounding box center [0, 0] width 0 height 0
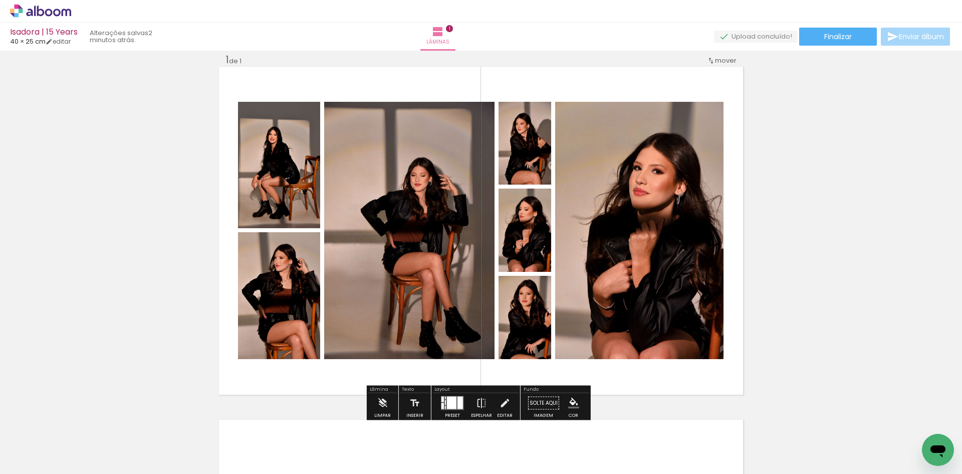
click at [812, 222] on div "Inserir lâmina 1 de 1" at bounding box center [481, 394] width 962 height 706
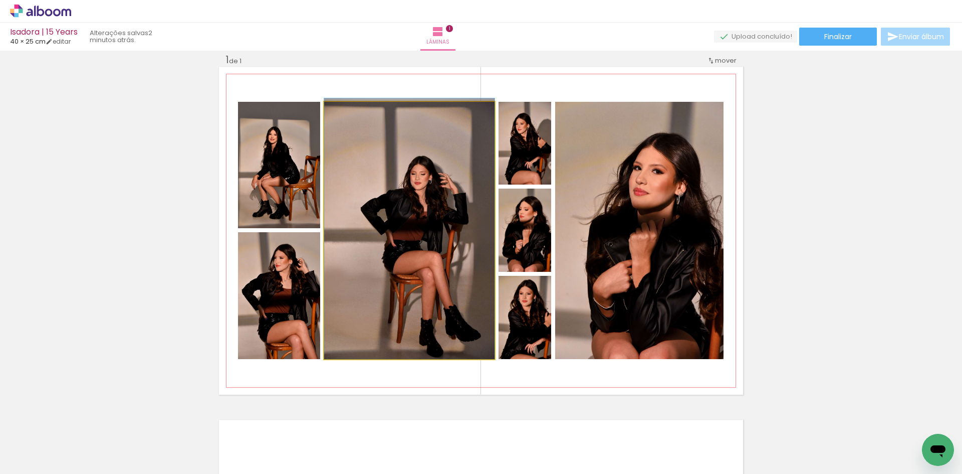
drag, startPoint x: 433, startPoint y: 235, endPoint x: 430, endPoint y: 226, distance: 9.4
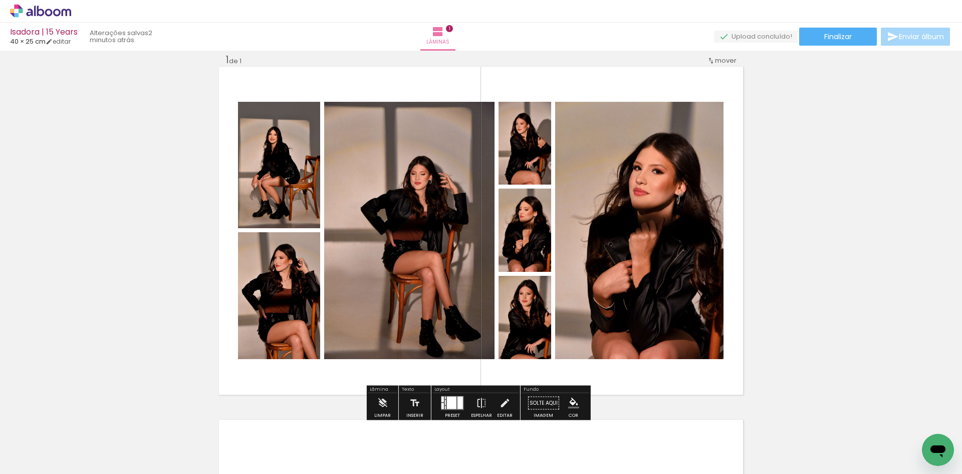
click at [796, 189] on div "Inserir lâmina 1 de 1" at bounding box center [481, 394] width 962 height 706
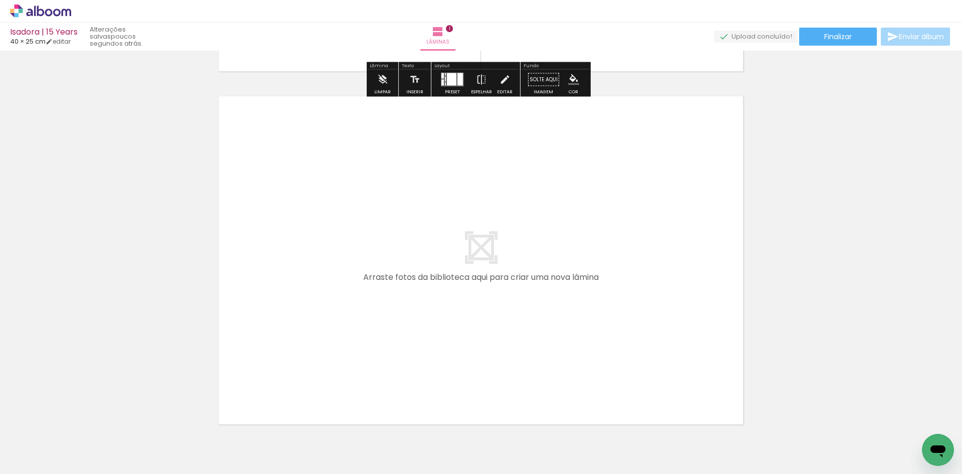
scroll to position [364, 0]
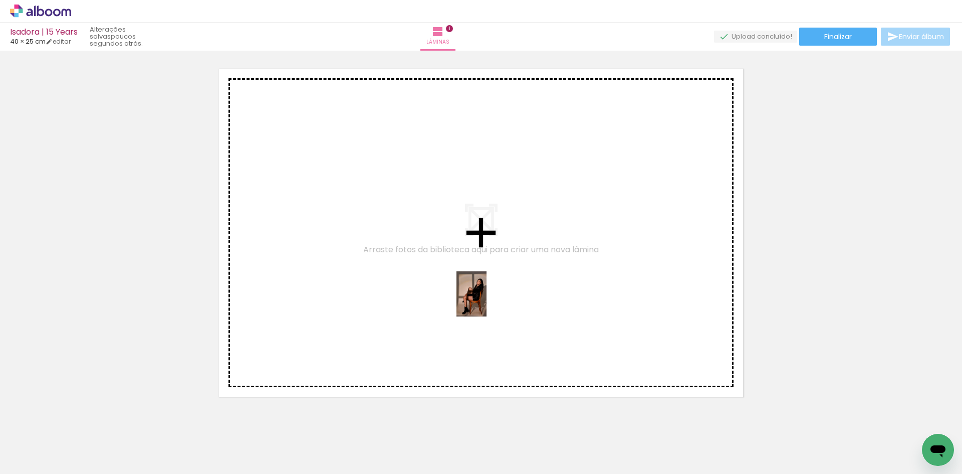
drag, startPoint x: 493, startPoint y: 443, endPoint x: 485, endPoint y: 299, distance: 145.1
click at [485, 299] on quentale-workspace at bounding box center [481, 237] width 962 height 474
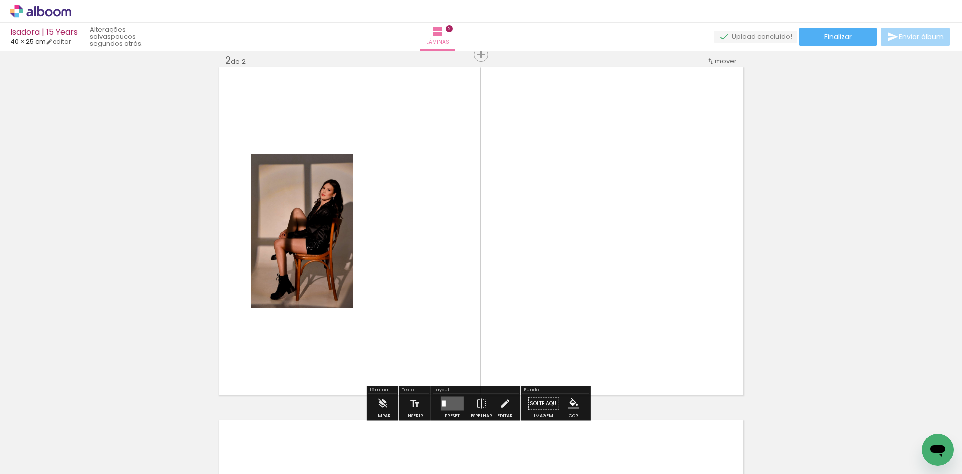
scroll to position [366, 0]
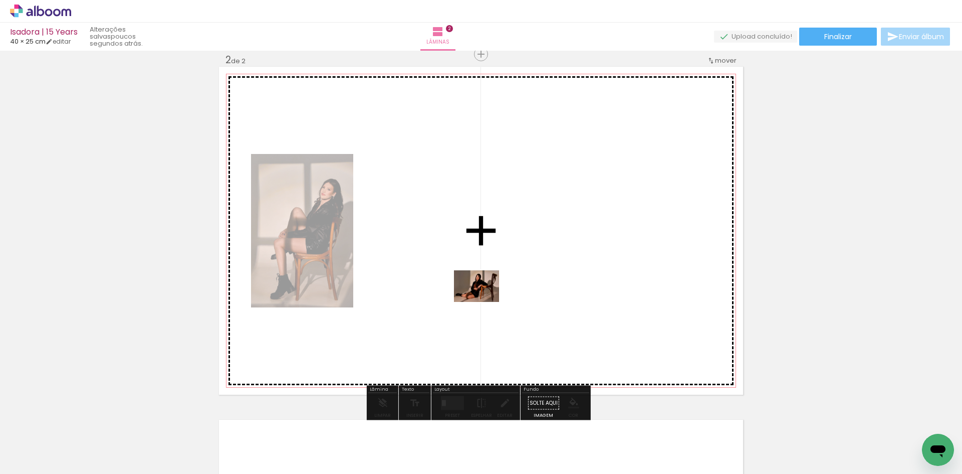
drag, startPoint x: 550, startPoint y: 439, endPoint x: 473, endPoint y: 290, distance: 168.3
click at [473, 290] on quentale-workspace at bounding box center [481, 237] width 962 height 474
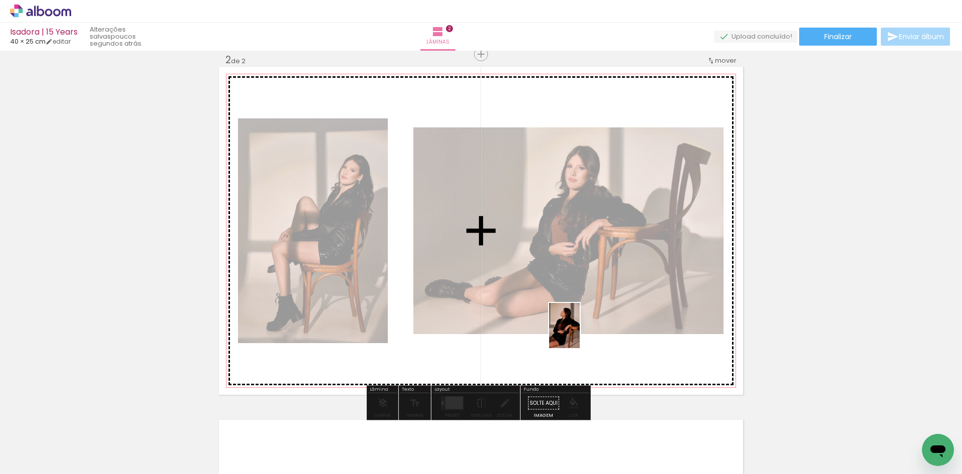
drag, startPoint x: 606, startPoint y: 445, endPoint x: 578, endPoint y: 326, distance: 123.0
click at [578, 326] on quentale-workspace at bounding box center [481, 237] width 962 height 474
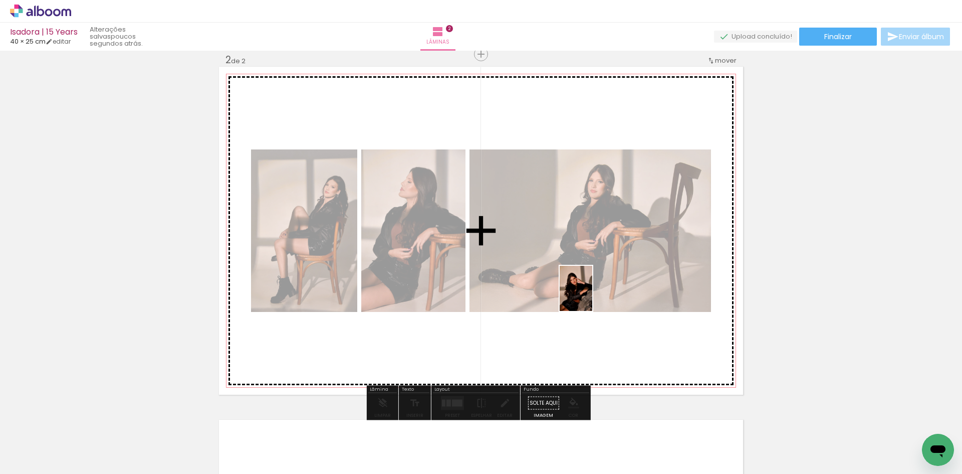
drag, startPoint x: 662, startPoint y: 437, endPoint x: 583, endPoint y: 292, distance: 165.5
click at [584, 293] on quentale-workspace at bounding box center [481, 237] width 962 height 474
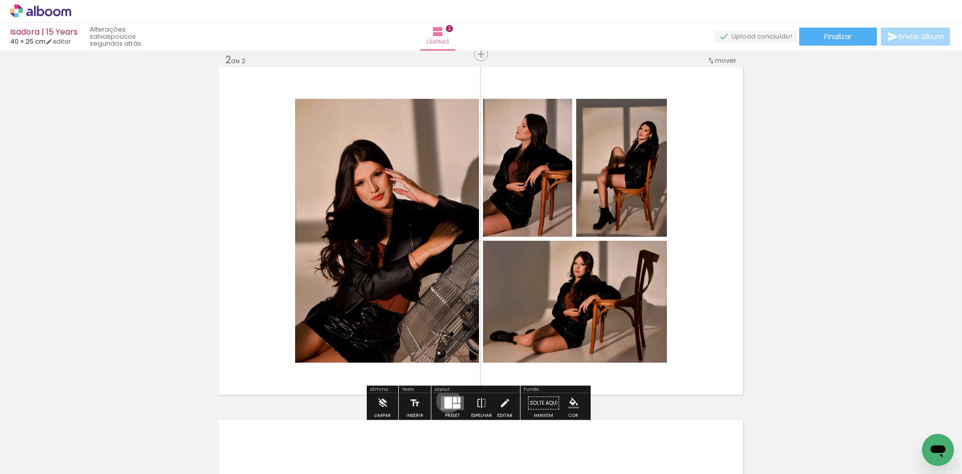
click at [445, 401] on div at bounding box center [448, 403] width 8 height 12
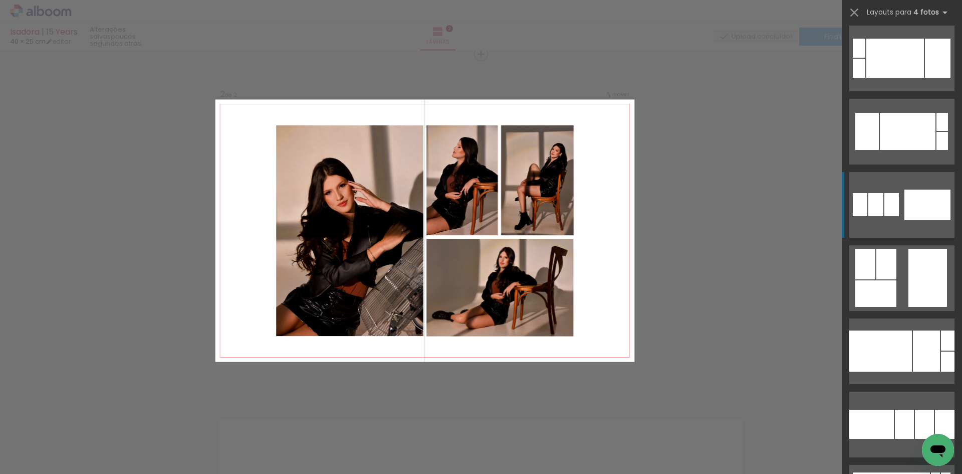
scroll to position [3173, 0]
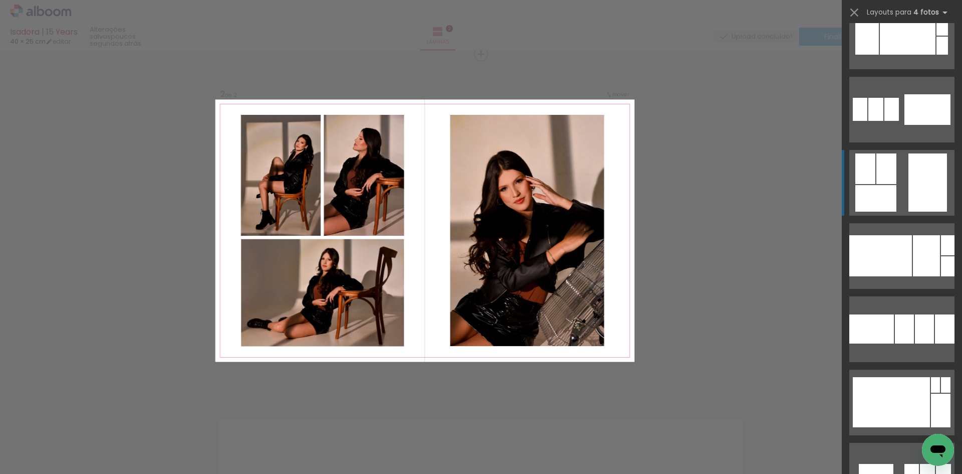
click at [934, 182] on div at bounding box center [927, 182] width 39 height 58
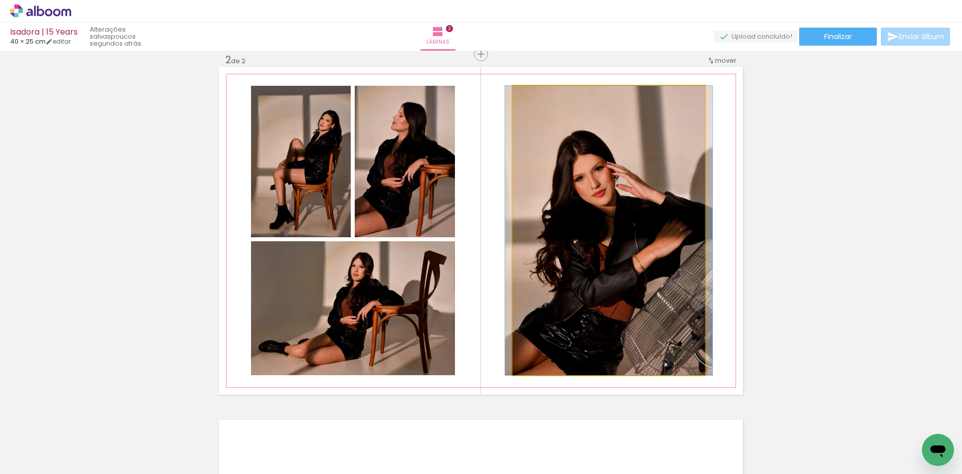
click at [614, 226] on quentale-photo at bounding box center [609, 230] width 192 height 289
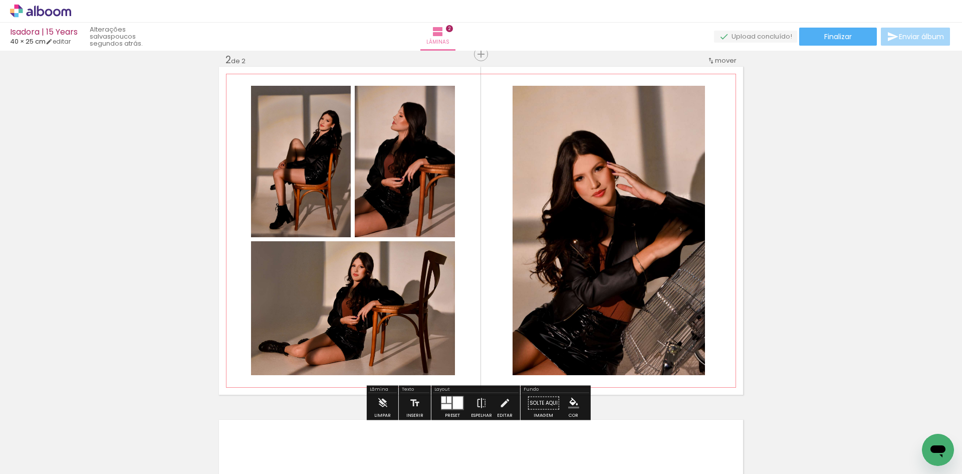
click at [614, 226] on quentale-photo at bounding box center [609, 230] width 192 height 289
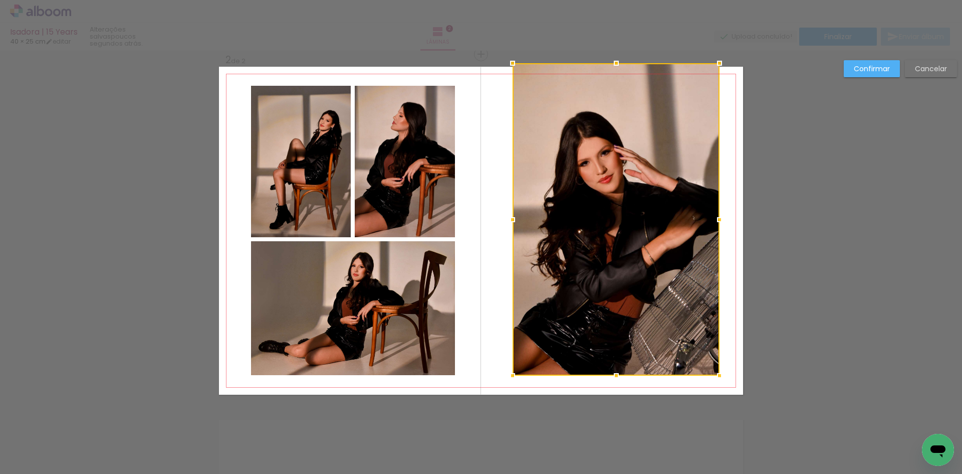
drag, startPoint x: 704, startPoint y: 88, endPoint x: 720, endPoint y: 73, distance: 22.7
click at [720, 73] on div at bounding box center [720, 63] width 20 height 20
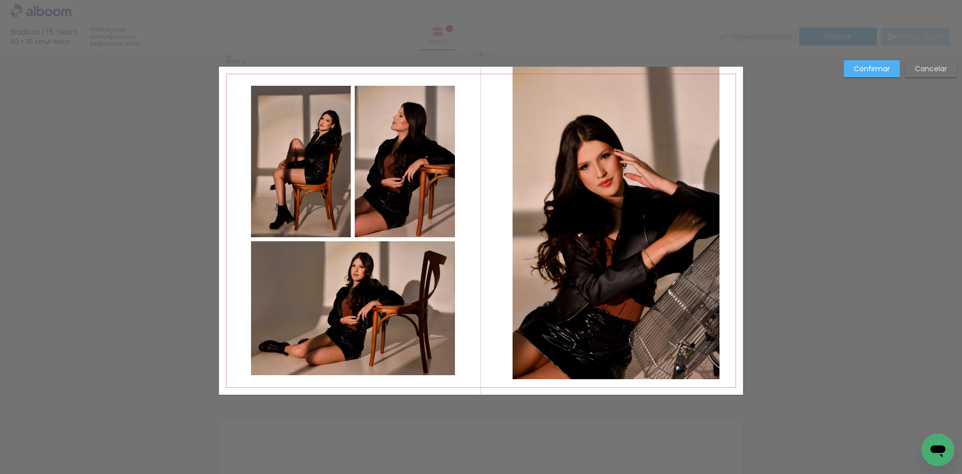
click at [636, 249] on quentale-photo at bounding box center [616, 223] width 207 height 312
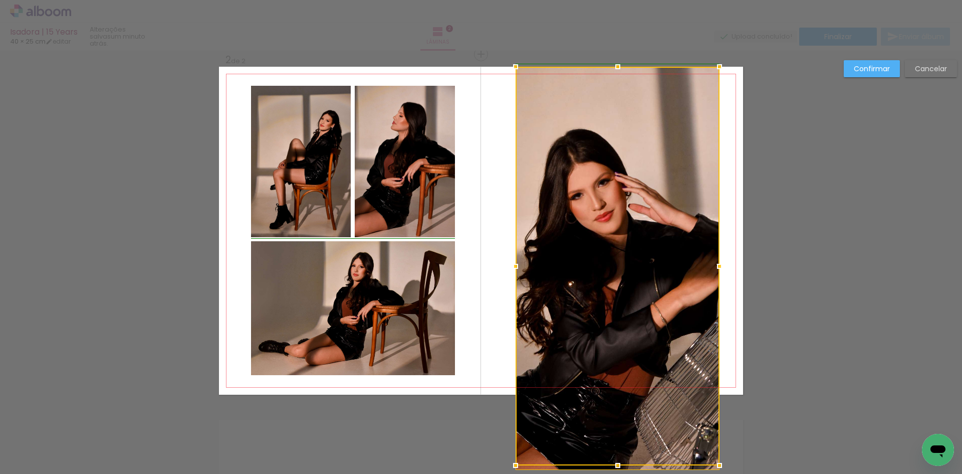
drag, startPoint x: 509, startPoint y: 375, endPoint x: 514, endPoint y: 368, distance: 8.6
click at [516, 368] on div at bounding box center [618, 266] width 204 height 398
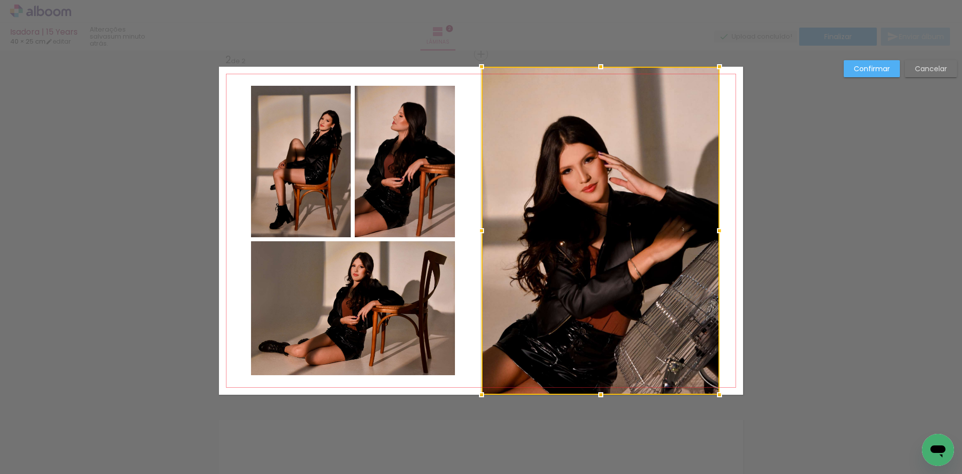
drag, startPoint x: 514, startPoint y: 230, endPoint x: 479, endPoint y: 233, distance: 34.6
click at [479, 233] on div at bounding box center [482, 230] width 20 height 20
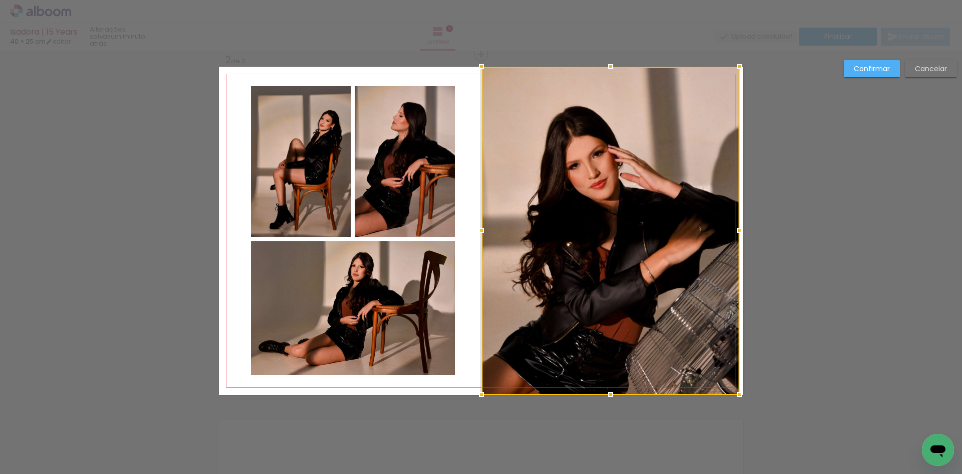
drag, startPoint x: 719, startPoint y: 234, endPoint x: 757, endPoint y: 227, distance: 38.1
click at [757, 227] on div "Inserir lâmina 1 de 2 Inserir lâmina 2 de 2 Confirmar Cancelar" at bounding box center [481, 226] width 962 height 1082
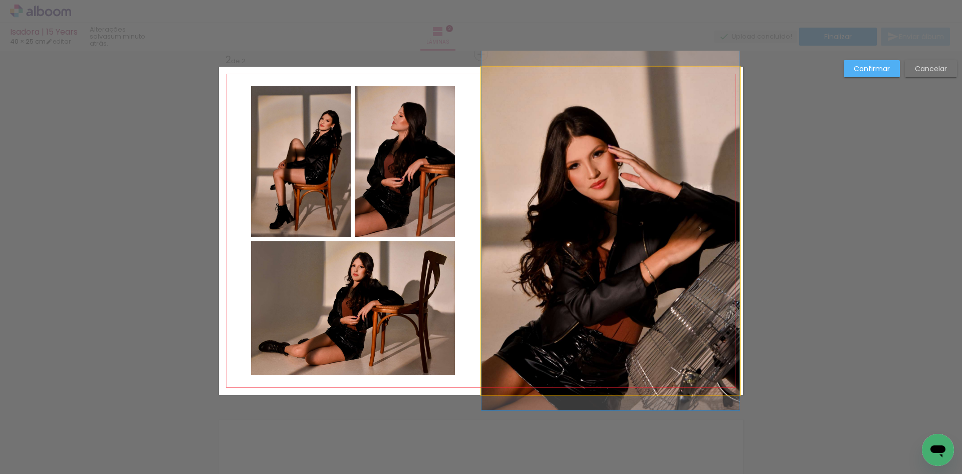
click at [704, 224] on quentale-photo at bounding box center [611, 231] width 258 height 328
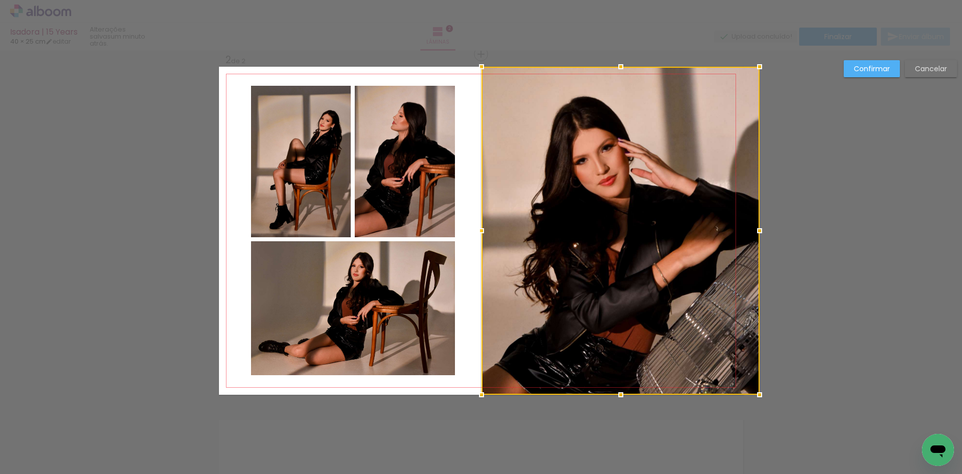
click at [740, 233] on div at bounding box center [621, 231] width 278 height 328
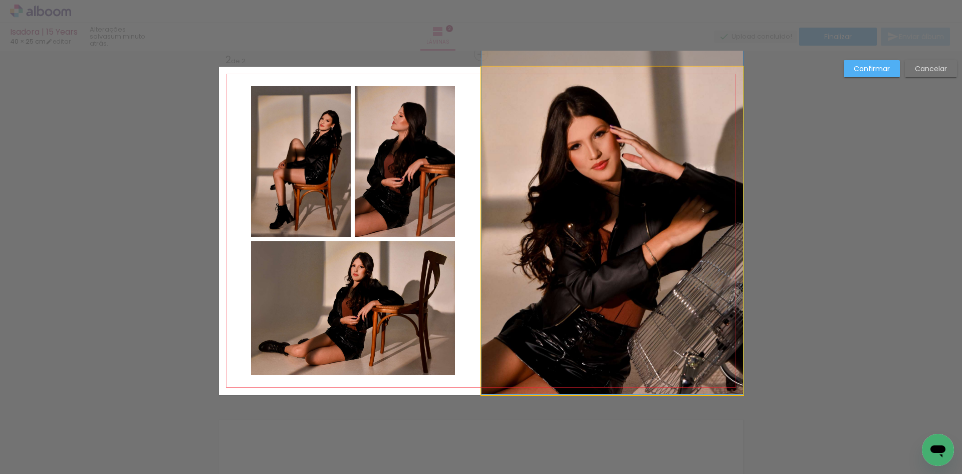
drag, startPoint x: 631, startPoint y: 216, endPoint x: 630, endPoint y: 195, distance: 21.1
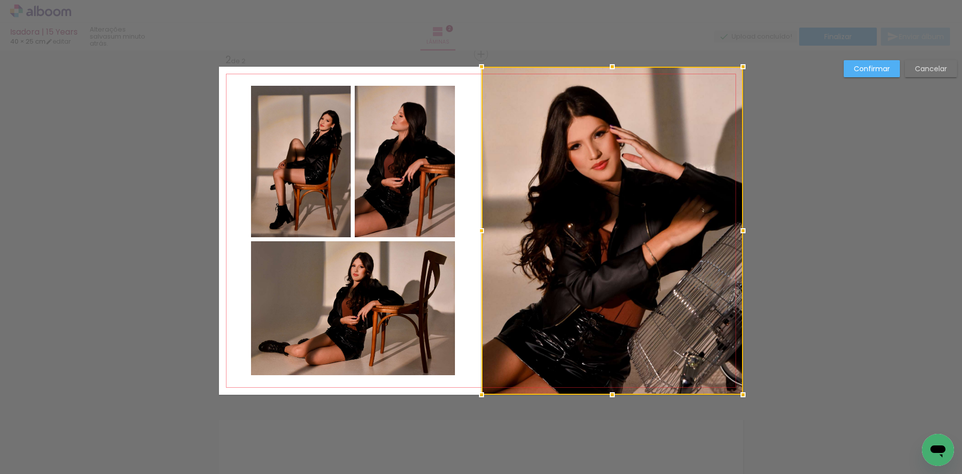
click at [0, 0] on slot "Confirmar" at bounding box center [0, 0] width 0 height 0
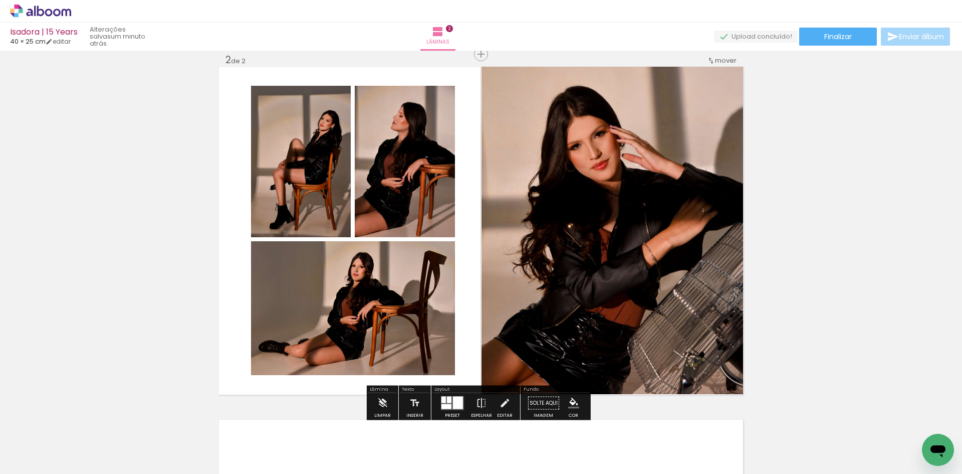
click at [831, 142] on div "Inserir lâmina 1 de 2 Inserir lâmina 2 de 2" at bounding box center [481, 217] width 962 height 1059
click at [307, 182] on quentale-photo at bounding box center [301, 161] width 100 height 151
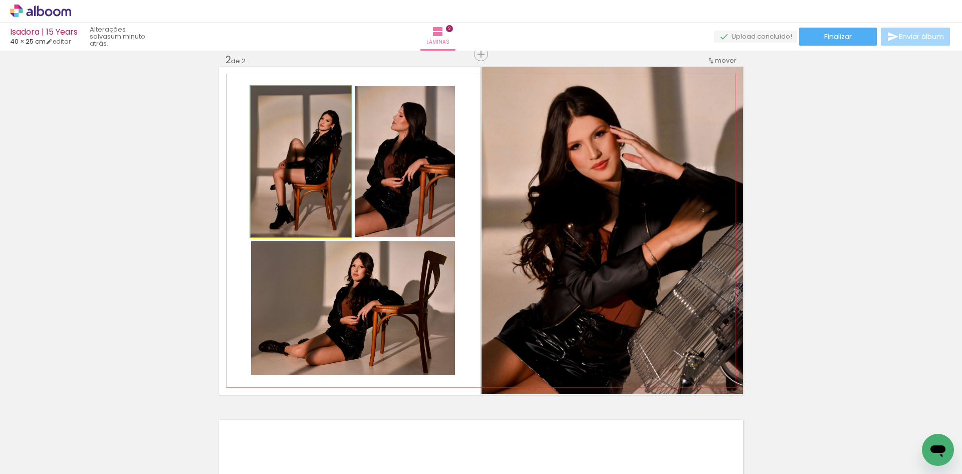
click at [307, 182] on quentale-photo at bounding box center [301, 161] width 100 height 151
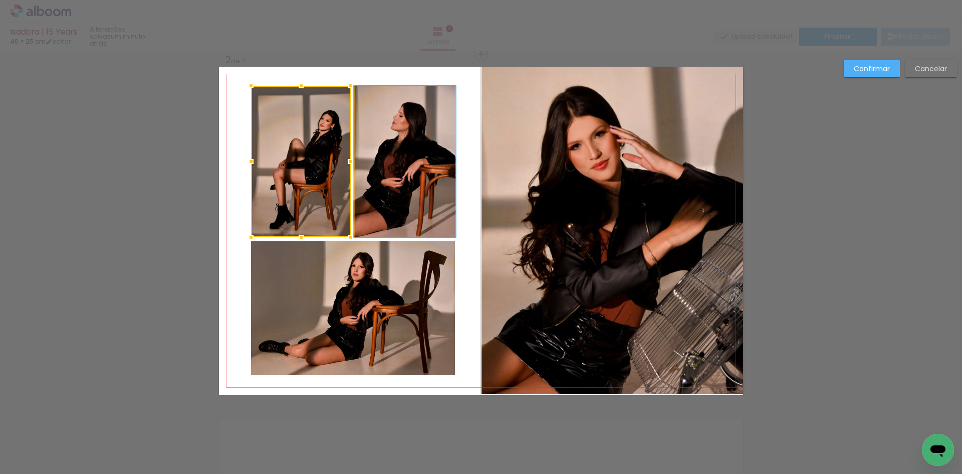
click at [373, 184] on quentale-photo at bounding box center [405, 161] width 100 height 151
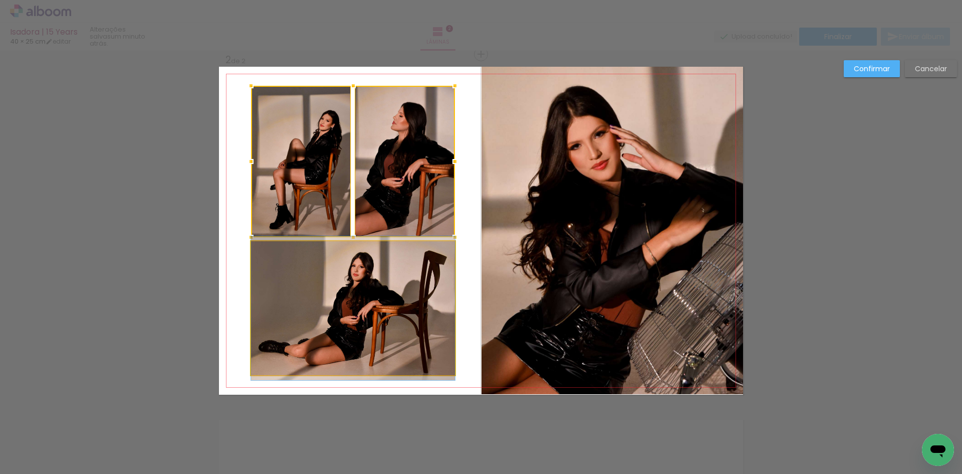
click at [368, 266] on quentale-photo at bounding box center [353, 308] width 204 height 134
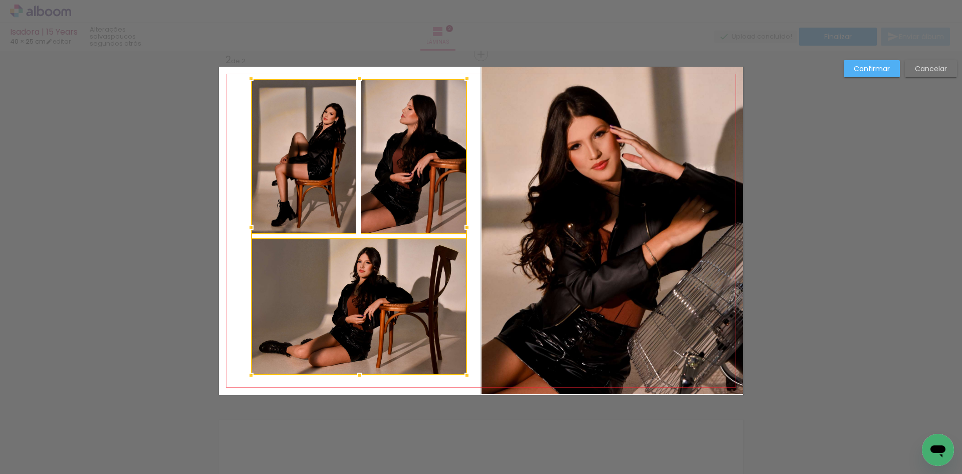
drag, startPoint x: 450, startPoint y: 84, endPoint x: 461, endPoint y: 77, distance: 13.1
click at [461, 77] on div at bounding box center [467, 79] width 20 height 20
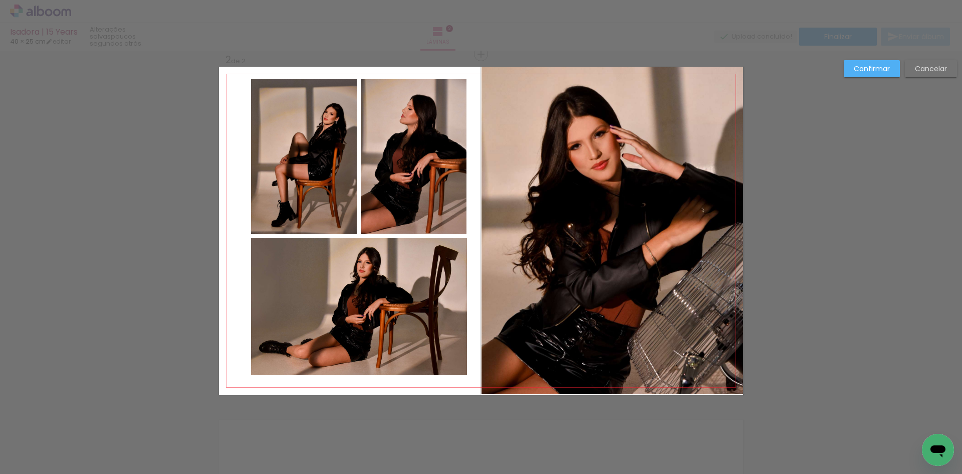
click at [428, 133] on quentale-photo at bounding box center [414, 156] width 106 height 155
click at [390, 267] on quentale-photo at bounding box center [359, 306] width 216 height 137
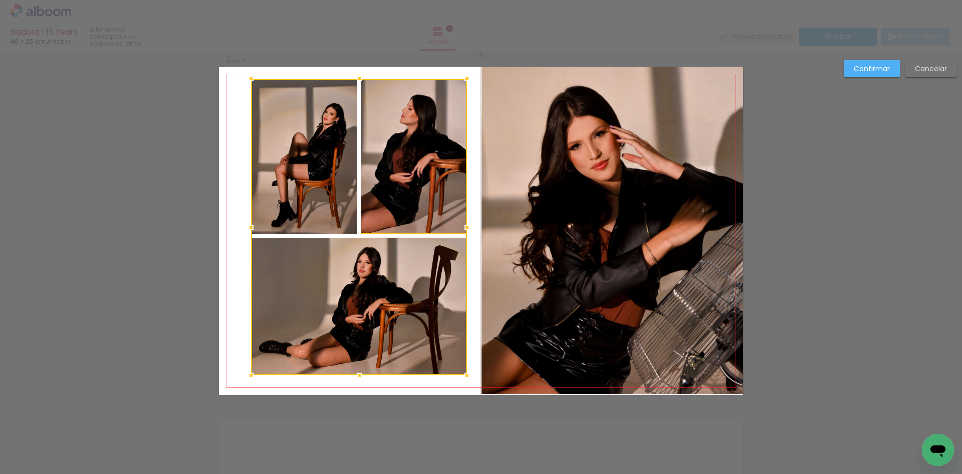
click at [327, 202] on div at bounding box center [359, 227] width 216 height 296
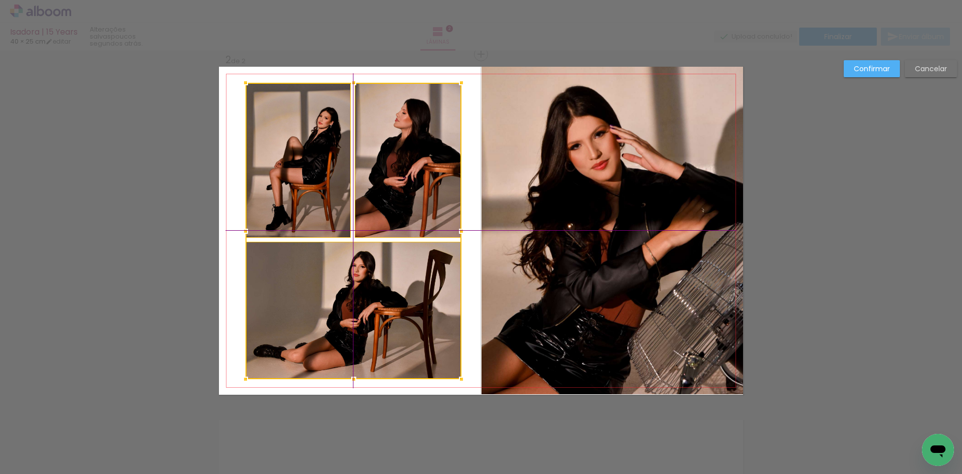
click at [404, 175] on div at bounding box center [354, 231] width 216 height 296
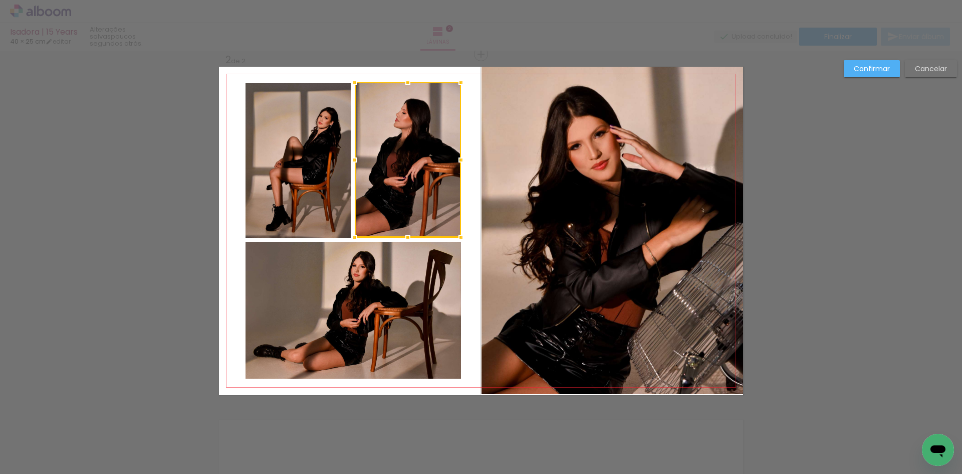
click at [0, 0] on slot "Confirmar" at bounding box center [0, 0] width 0 height 0
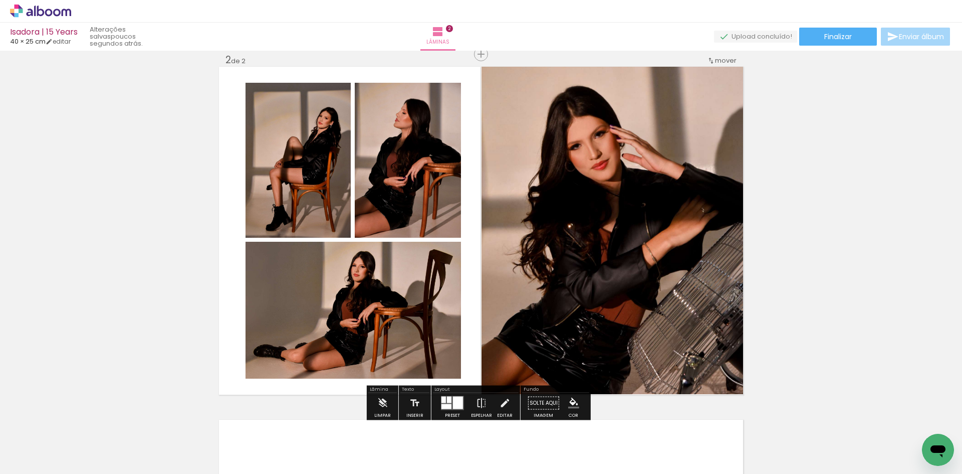
click at [838, 145] on div "Inserir lâmina 1 de 2 Inserir lâmina 2 de 2" at bounding box center [481, 217] width 962 height 1059
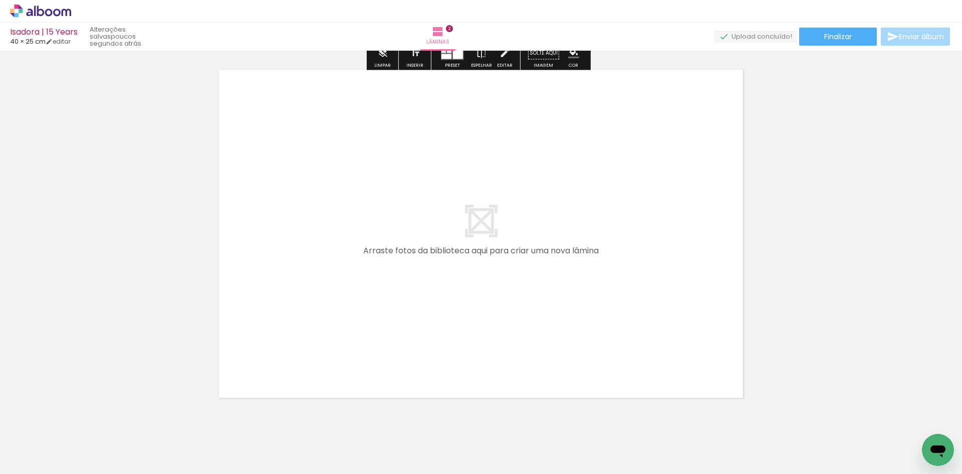
scroll to position [717, 0]
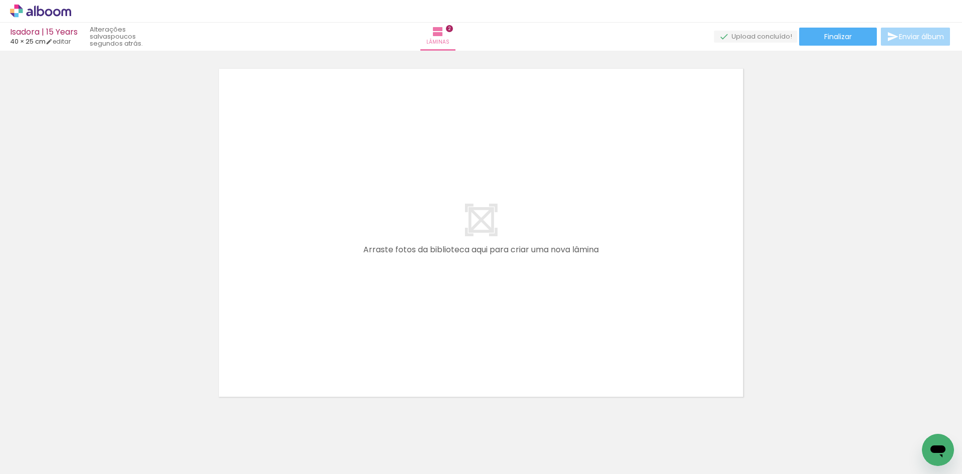
click at [51, 458] on span "Adicionar Fotos" at bounding box center [36, 459] width 30 height 11
click at [0, 0] on input "file" at bounding box center [0, 0] width 0 height 0
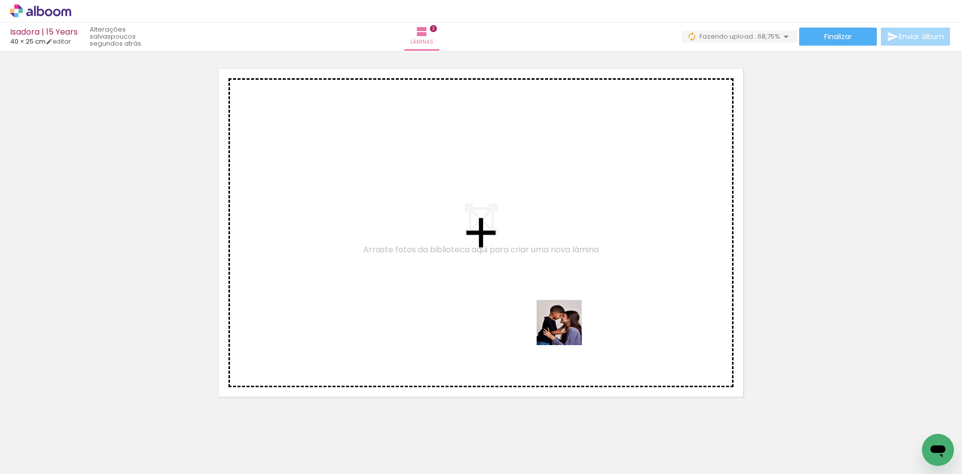
drag, startPoint x: 699, startPoint y: 451, endPoint x: 542, endPoint y: 310, distance: 211.5
click at [542, 310] on quentale-workspace at bounding box center [481, 237] width 962 height 474
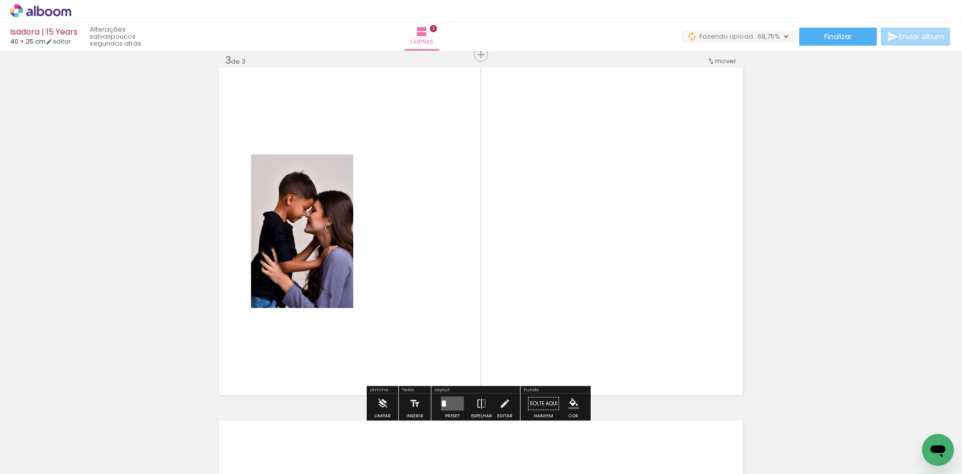
scroll to position [719, 0]
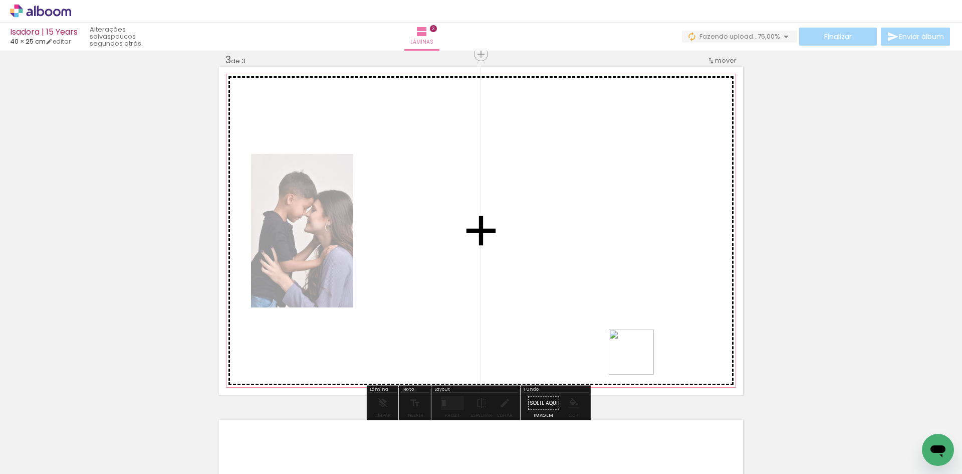
drag, startPoint x: 755, startPoint y: 446, endPoint x: 557, endPoint y: 301, distance: 246.2
click at [546, 294] on quentale-workspace at bounding box center [481, 237] width 962 height 474
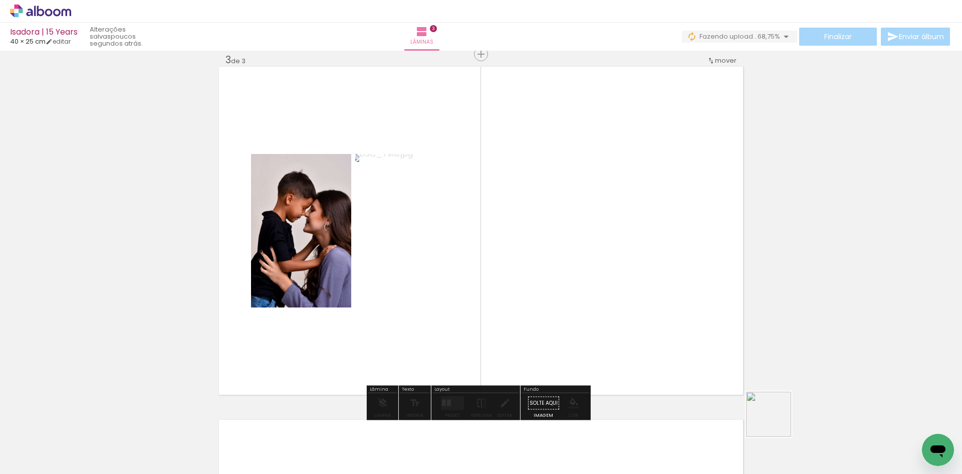
drag, startPoint x: 815, startPoint y: 444, endPoint x: 542, endPoint y: 258, distance: 330.9
click at [533, 254] on quentale-workspace at bounding box center [481, 237] width 962 height 474
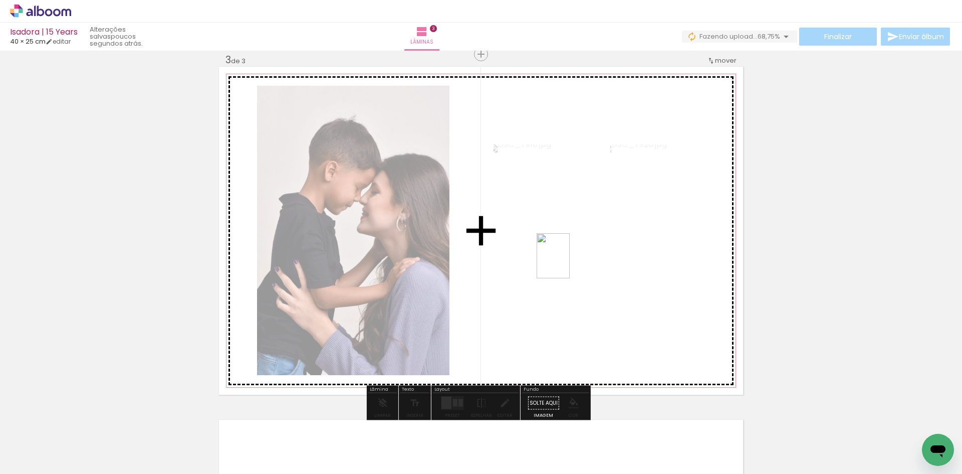
drag, startPoint x: 855, startPoint y: 441, endPoint x: 557, endPoint y: 253, distance: 352.7
click at [547, 249] on quentale-workspace at bounding box center [481, 237] width 962 height 474
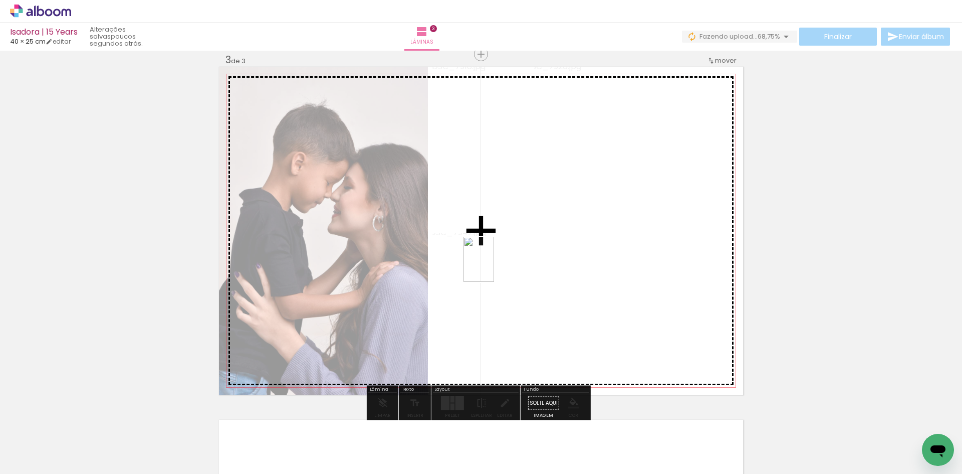
drag, startPoint x: 919, startPoint y: 438, endPoint x: 494, endPoint y: 267, distance: 459.3
click at [494, 267] on quentale-workspace at bounding box center [481, 237] width 962 height 474
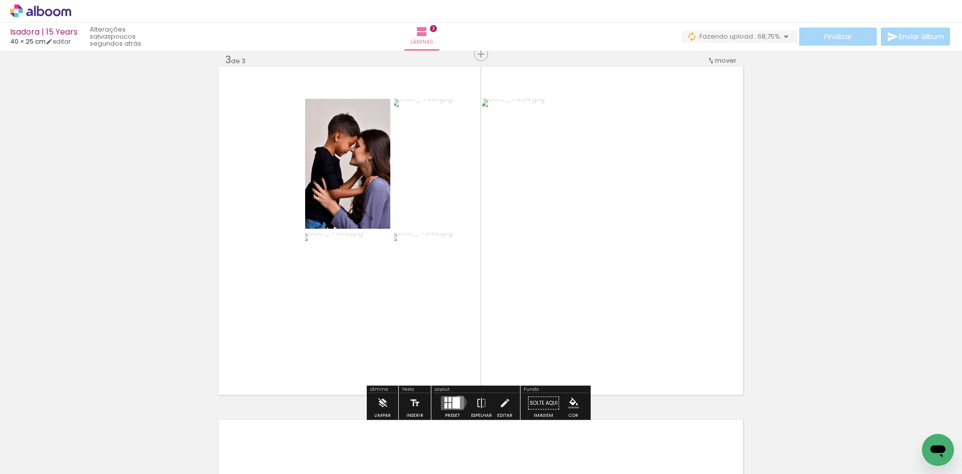
click at [457, 402] on div at bounding box center [456, 403] width 8 height 12
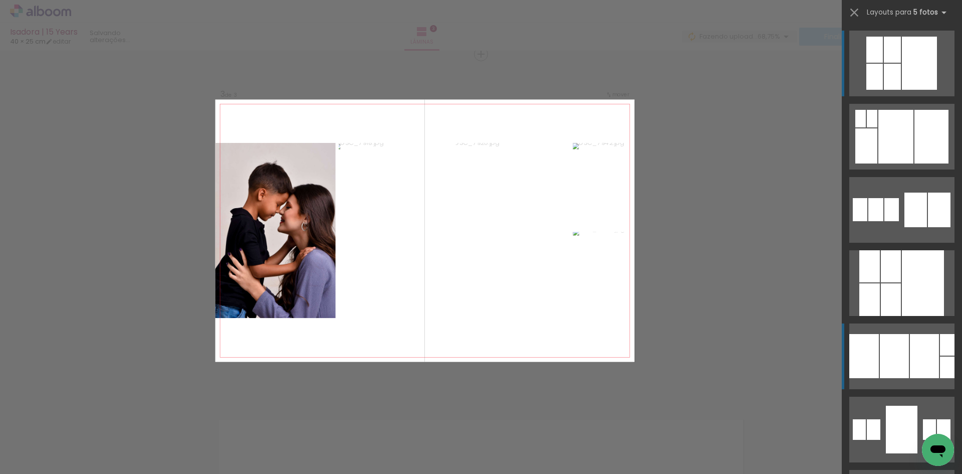
click at [886, 344] on div at bounding box center [894, 356] width 29 height 44
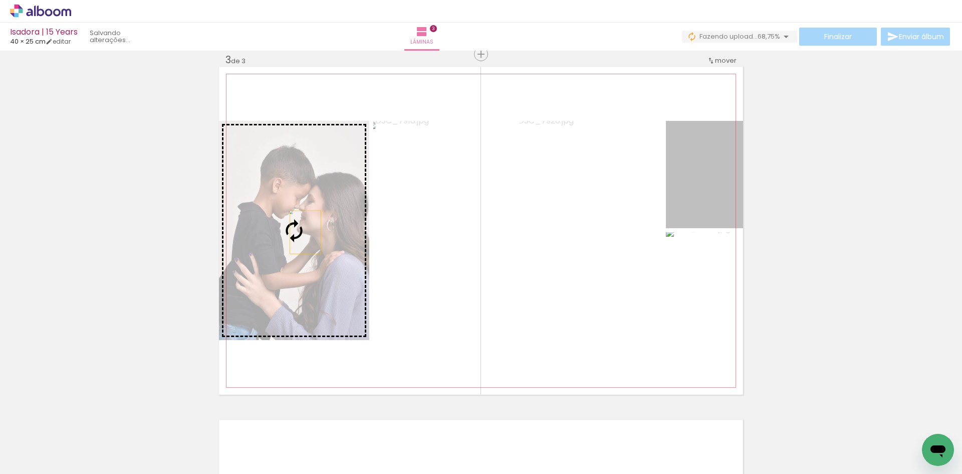
drag, startPoint x: 696, startPoint y: 179, endPoint x: 302, endPoint y: 232, distance: 397.9
click at [0, 0] on slot at bounding box center [0, 0] width 0 height 0
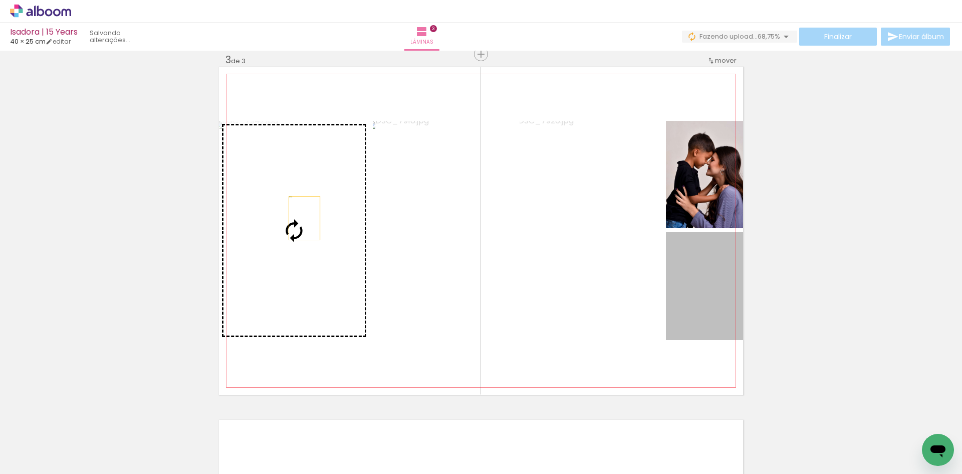
drag, startPoint x: 695, startPoint y: 279, endPoint x: 301, endPoint y: 218, distance: 399.6
click at [0, 0] on slot at bounding box center [0, 0] width 0 height 0
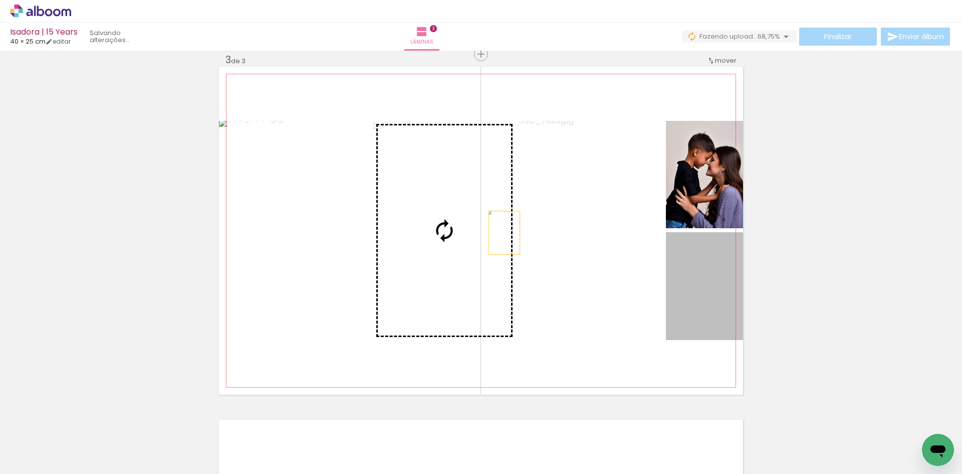
drag, startPoint x: 717, startPoint y: 269, endPoint x: 465, endPoint y: 242, distance: 253.5
click at [0, 0] on slot at bounding box center [0, 0] width 0 height 0
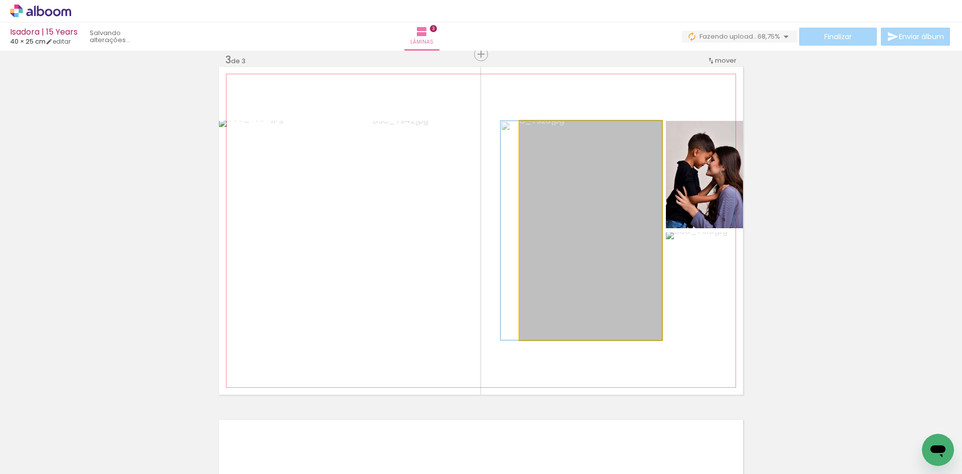
drag, startPoint x: 569, startPoint y: 241, endPoint x: 559, endPoint y: 245, distance: 10.8
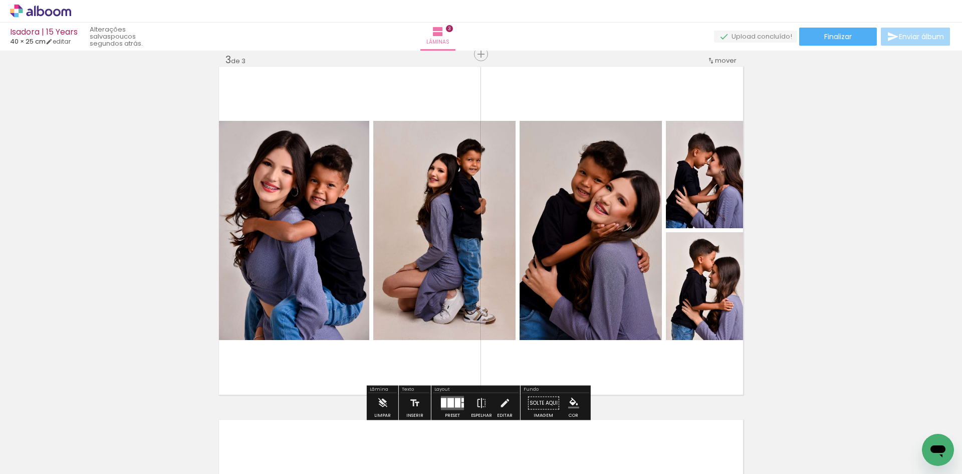
click at [458, 406] on quentale-layouter at bounding box center [452, 403] width 23 height 14
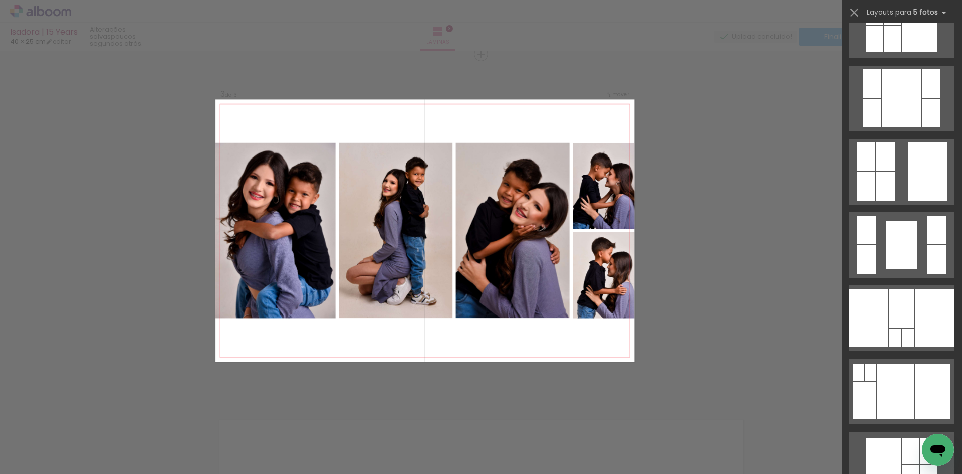
scroll to position [889, 0]
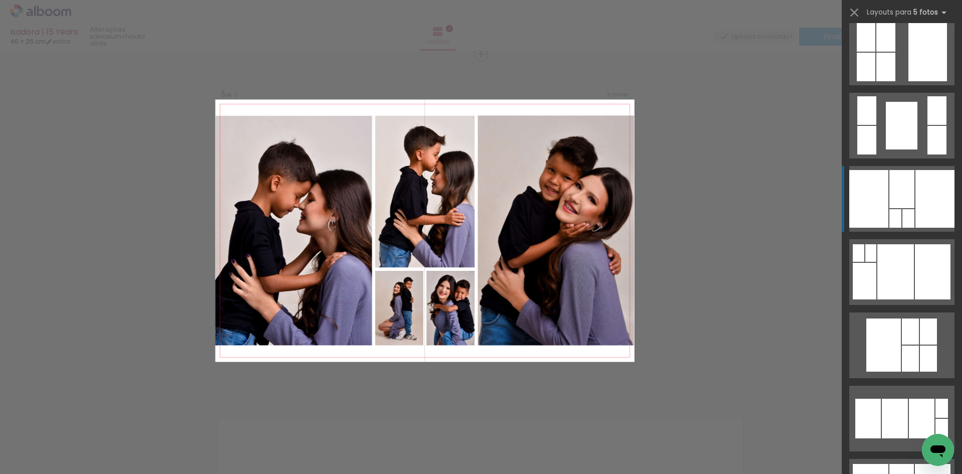
click at [934, 182] on div at bounding box center [934, 199] width 39 height 58
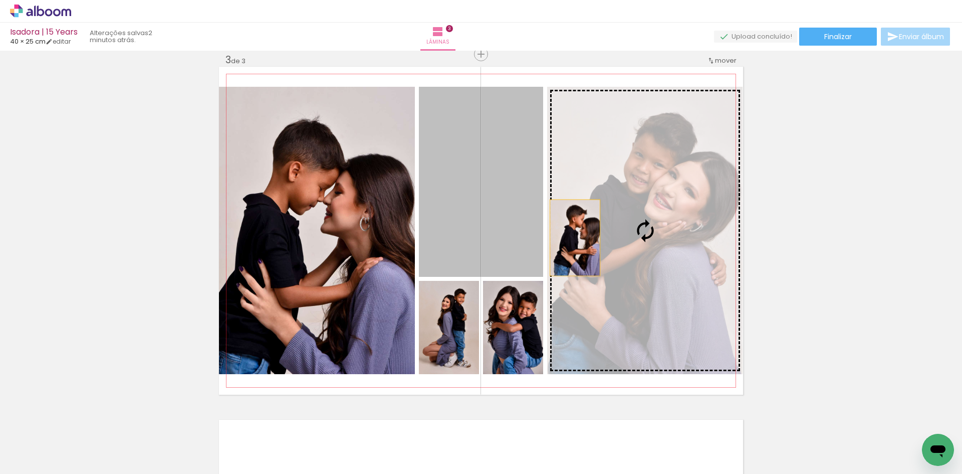
drag, startPoint x: 483, startPoint y: 217, endPoint x: 674, endPoint y: 264, distance: 196.5
click at [0, 0] on slot at bounding box center [0, 0] width 0 height 0
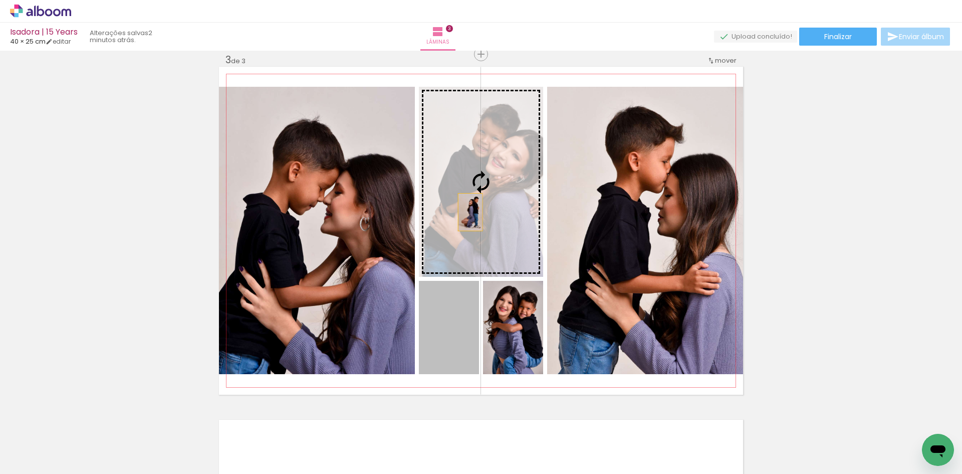
drag, startPoint x: 441, startPoint y: 336, endPoint x: 467, endPoint y: 212, distance: 126.3
click at [0, 0] on slot at bounding box center [0, 0] width 0 height 0
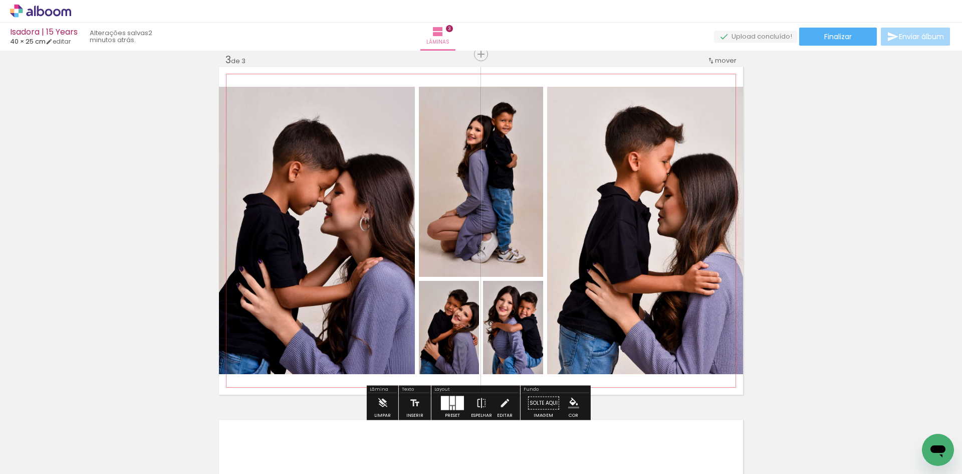
click at [486, 201] on quentale-photo at bounding box center [481, 182] width 124 height 190
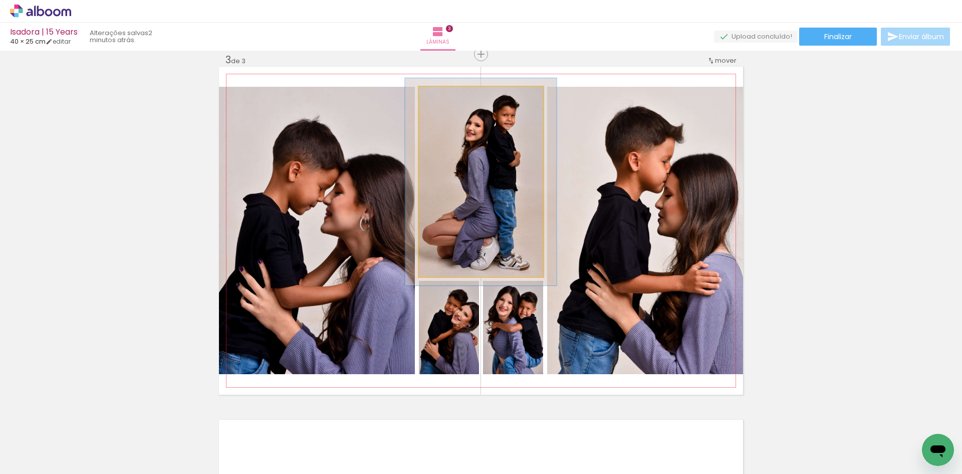
click at [443, 97] on div at bounding box center [445, 97] width 9 height 9
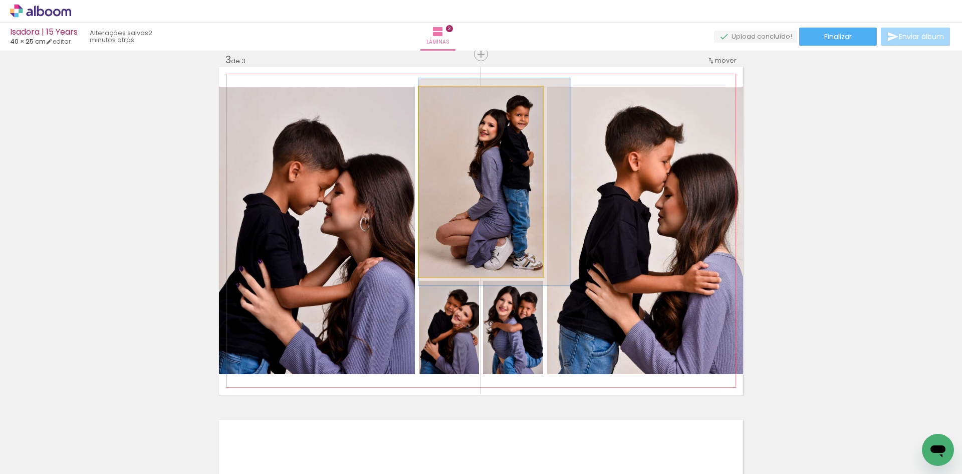
drag, startPoint x: 482, startPoint y: 169, endPoint x: 505, endPoint y: 169, distance: 22.5
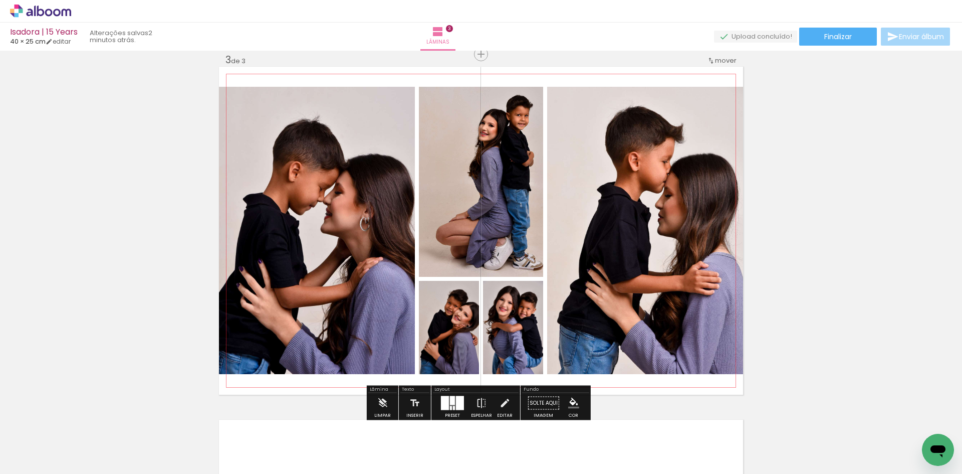
click at [492, 163] on quentale-photo at bounding box center [481, 182] width 124 height 190
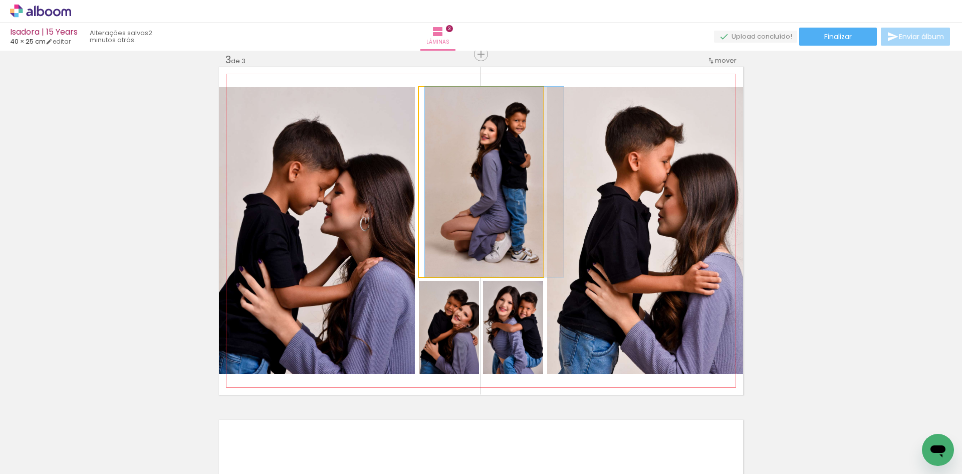
drag, startPoint x: 444, startPoint y: 95, endPoint x: 432, endPoint y: 97, distance: 12.7
type paper-slider "100"
click at [434, 97] on div at bounding box center [442, 97] width 16 height 16
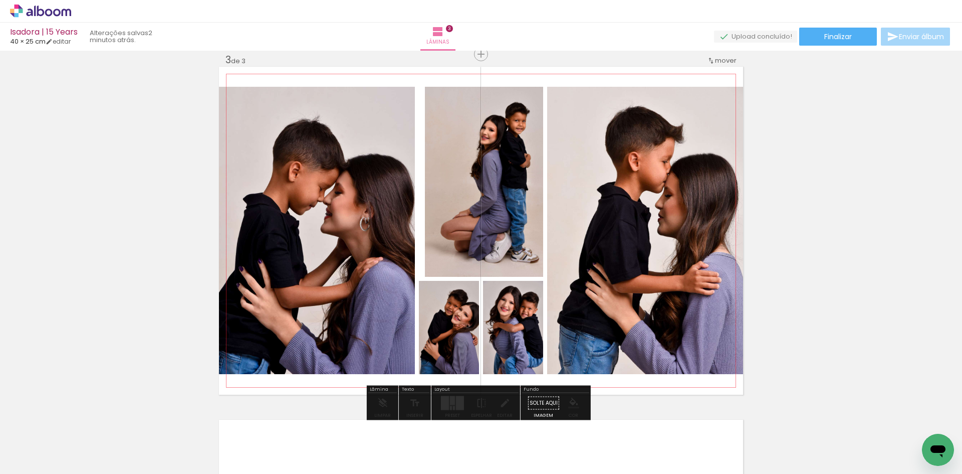
drag, startPoint x: 509, startPoint y: 305, endPoint x: 526, endPoint y: 303, distance: 16.7
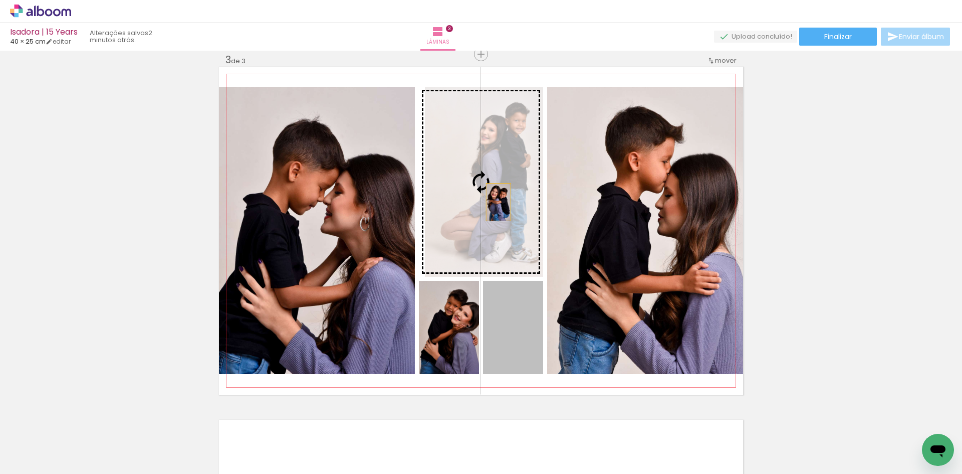
drag, startPoint x: 513, startPoint y: 333, endPoint x: 495, endPoint y: 202, distance: 132.5
click at [0, 0] on slot at bounding box center [0, 0] width 0 height 0
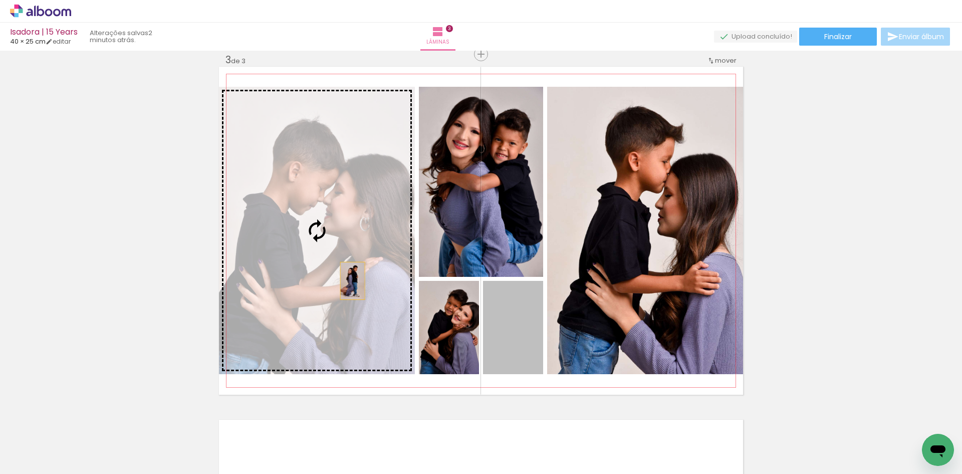
drag, startPoint x: 504, startPoint y: 336, endPoint x: 319, endPoint y: 274, distance: 194.6
click at [0, 0] on slot at bounding box center [0, 0] width 0 height 0
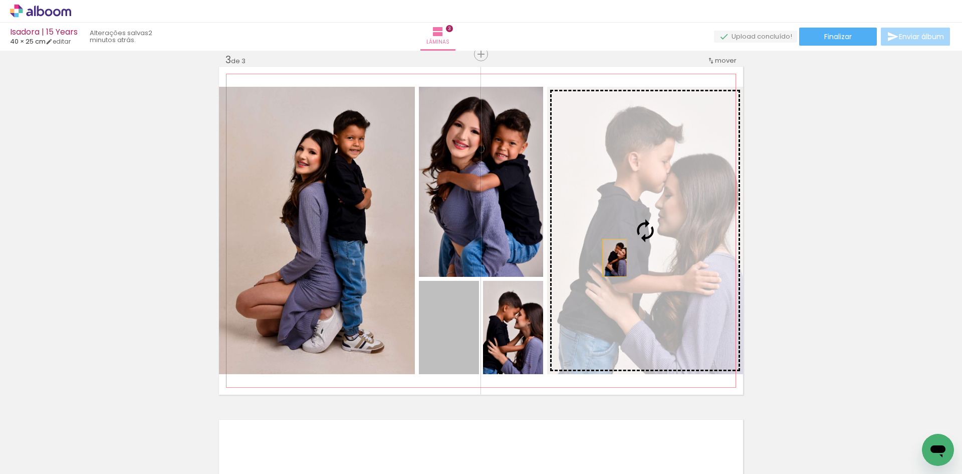
drag, startPoint x: 445, startPoint y: 334, endPoint x: 648, endPoint y: 240, distance: 224.2
click at [0, 0] on slot at bounding box center [0, 0] width 0 height 0
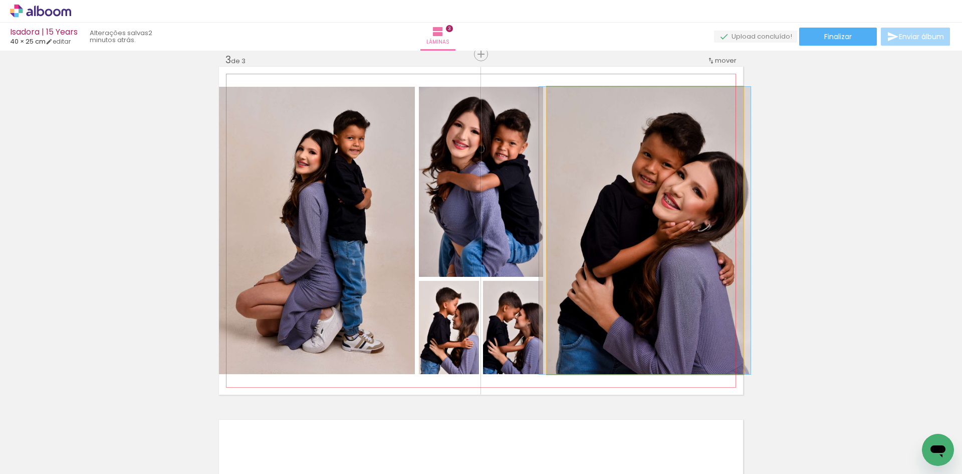
click at [672, 217] on quentale-photo at bounding box center [645, 230] width 196 height 287
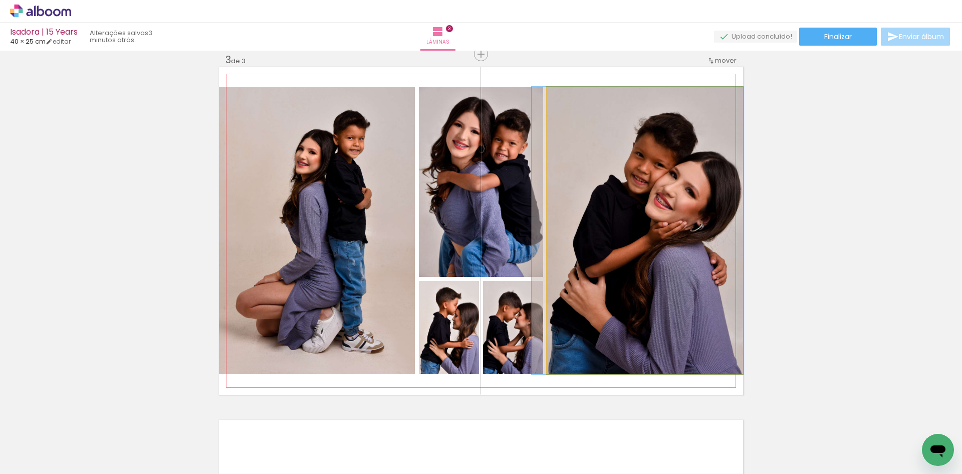
drag, startPoint x: 660, startPoint y: 217, endPoint x: 638, endPoint y: 212, distance: 22.6
click at [640, 228] on quentale-photo at bounding box center [645, 230] width 196 height 287
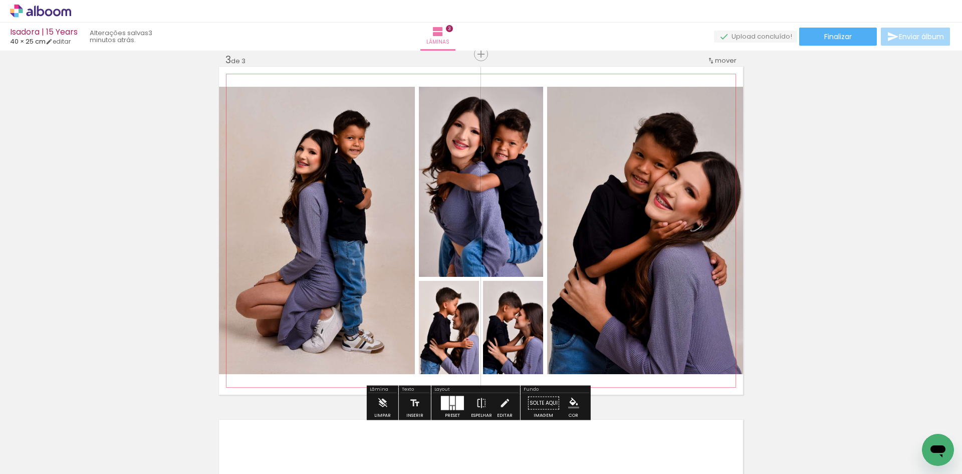
click at [640, 228] on quentale-photo at bounding box center [645, 230] width 196 height 287
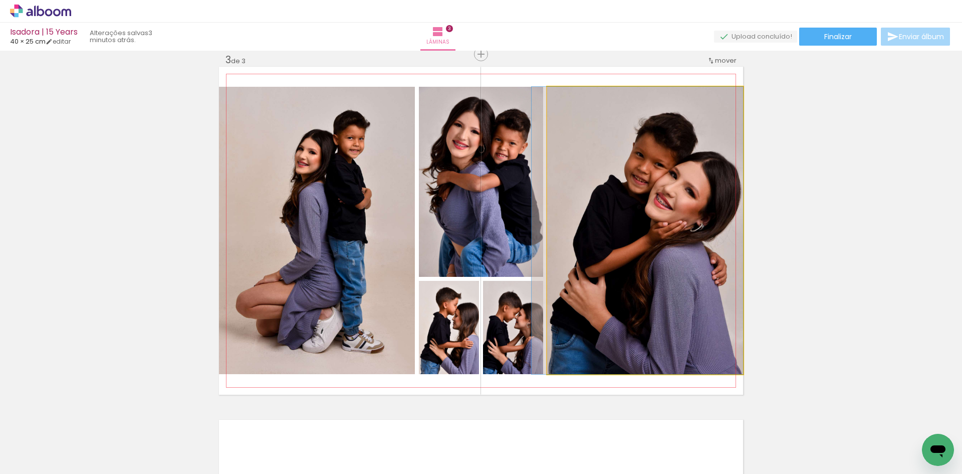
click at [640, 228] on quentale-photo at bounding box center [645, 230] width 196 height 287
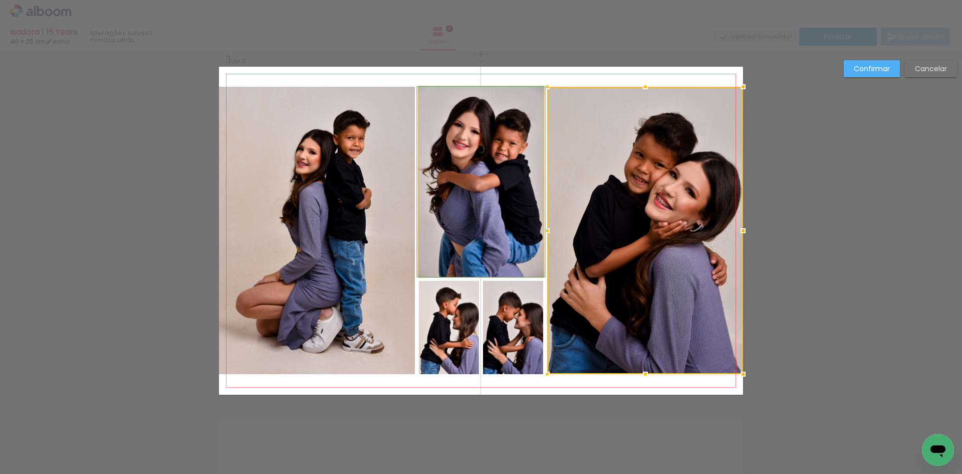
click at [505, 219] on quentale-photo at bounding box center [481, 182] width 124 height 190
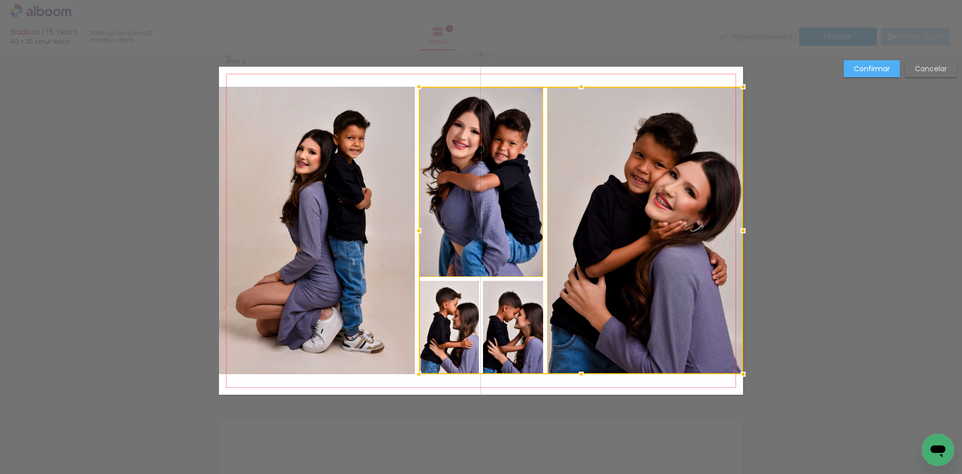
click at [505, 305] on div at bounding box center [581, 230] width 324 height 287
click at [453, 312] on div at bounding box center [581, 230] width 324 height 287
click at [329, 292] on quentale-photo at bounding box center [317, 230] width 196 height 287
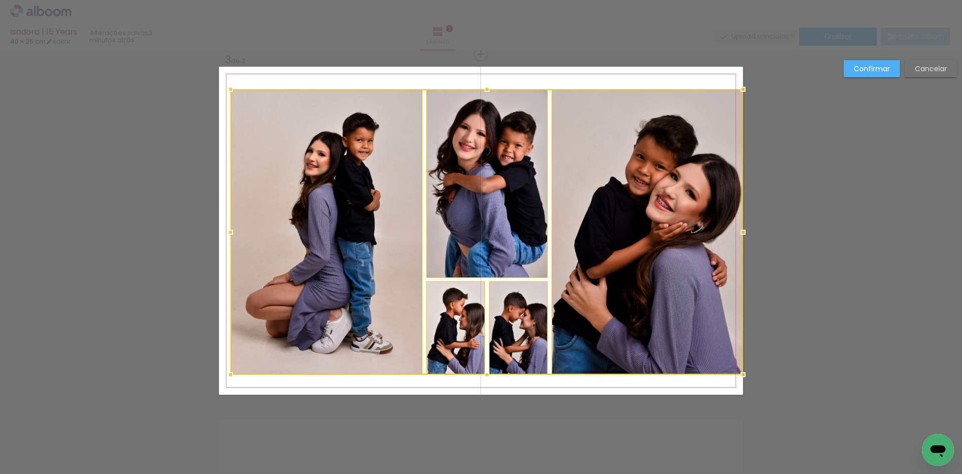
drag, startPoint x: 212, startPoint y: 86, endPoint x: 222, endPoint y: 91, distance: 11.4
click at [222, 91] on div at bounding box center [230, 89] width 20 height 20
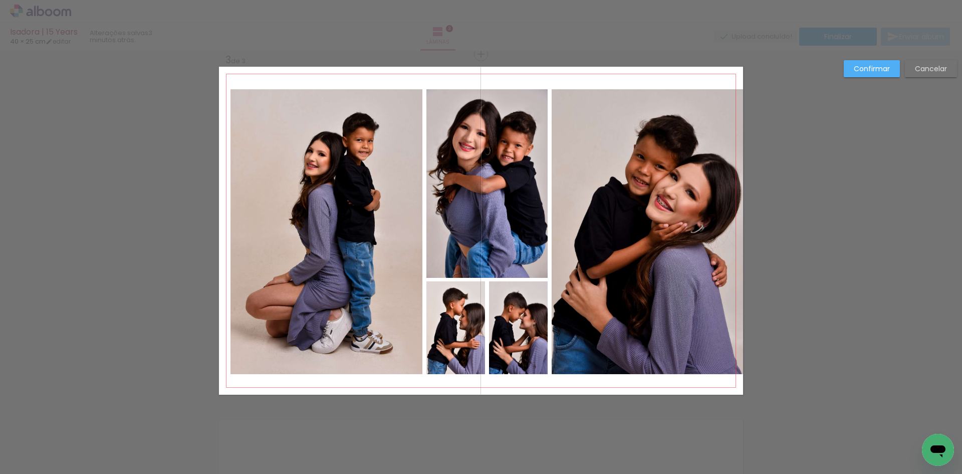
click at [702, 115] on quentale-photo at bounding box center [647, 231] width 191 height 285
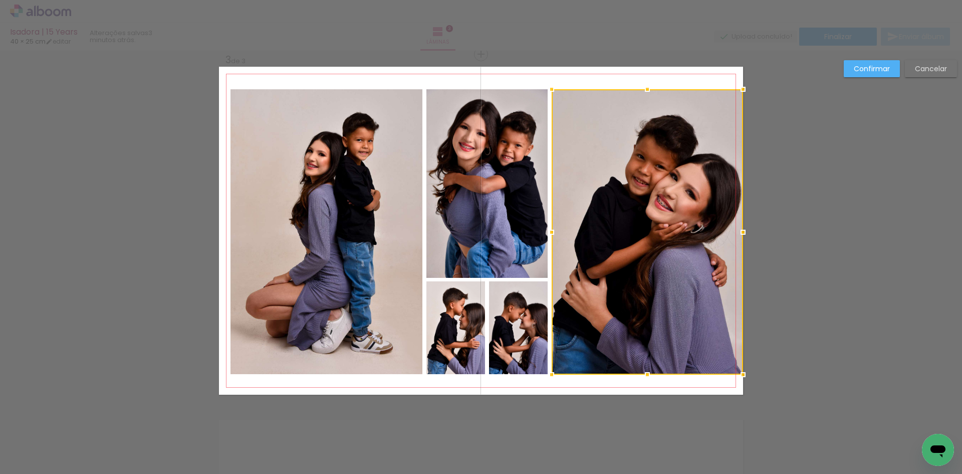
click at [509, 153] on quentale-photo at bounding box center [486, 183] width 121 height 188
click at [515, 322] on div at bounding box center [584, 231] width 317 height 285
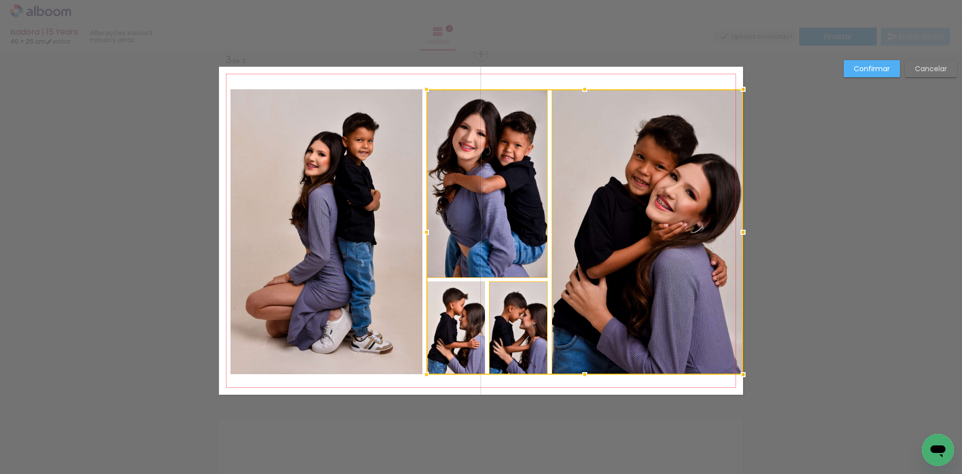
click at [453, 327] on div at bounding box center [584, 231] width 317 height 285
click at [371, 308] on quentale-photo at bounding box center [325, 231] width 191 height 285
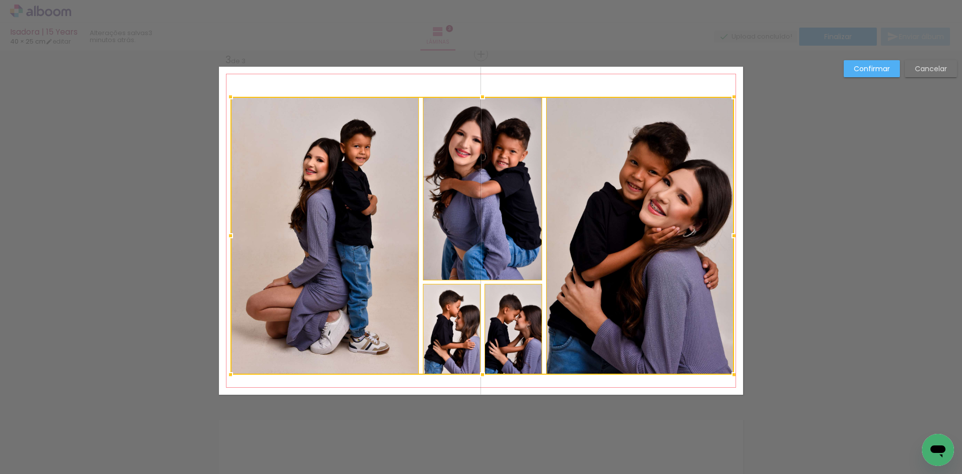
drag, startPoint x: 741, startPoint y: 88, endPoint x: 732, endPoint y: 96, distance: 11.7
click at [732, 96] on div at bounding box center [734, 97] width 20 height 20
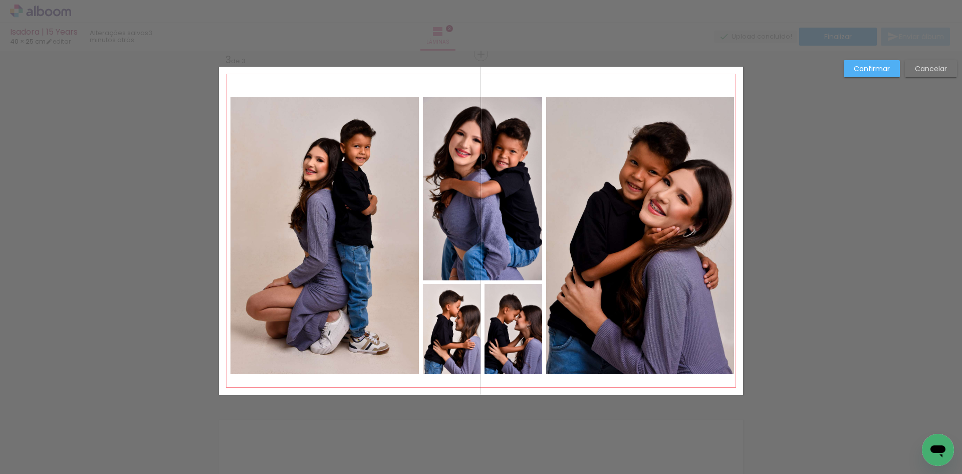
click at [696, 131] on quentale-photo at bounding box center [640, 236] width 188 height 278
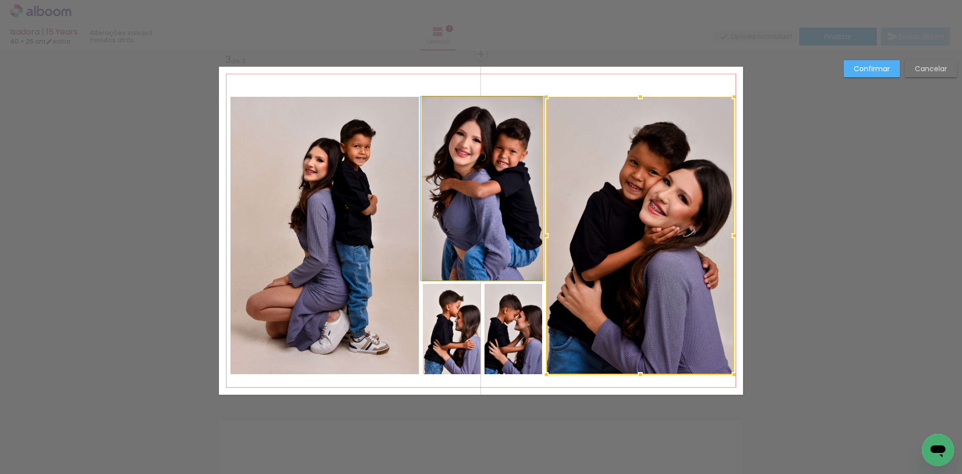
click at [517, 198] on quentale-photo at bounding box center [482, 188] width 119 height 183
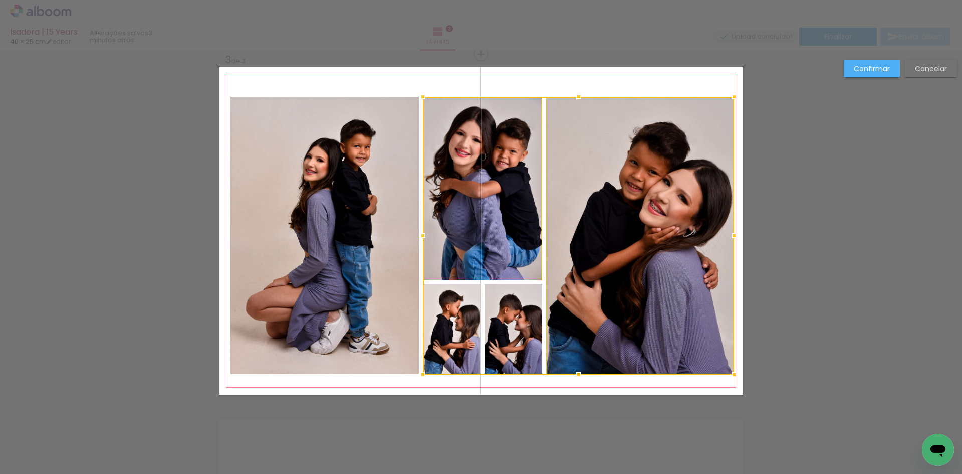
click at [499, 317] on div at bounding box center [578, 236] width 311 height 278
click at [452, 322] on div at bounding box center [578, 236] width 311 height 278
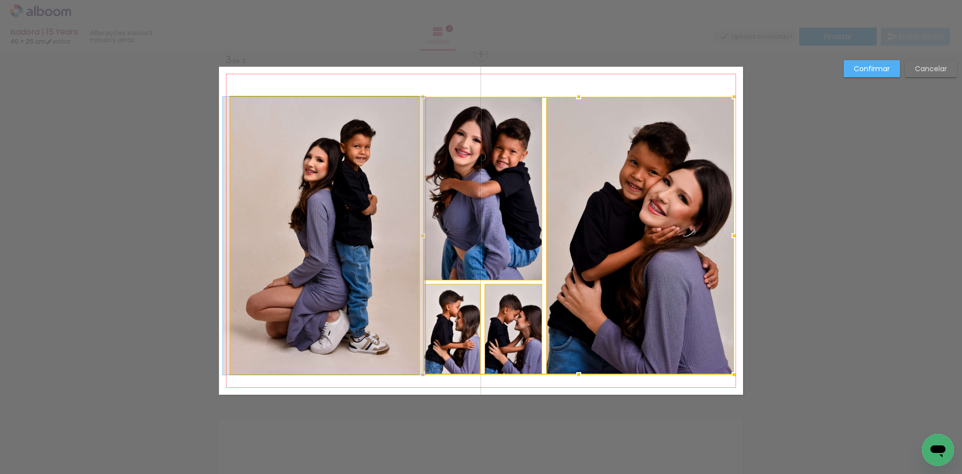
click at [366, 296] on quentale-photo at bounding box center [324, 236] width 188 height 278
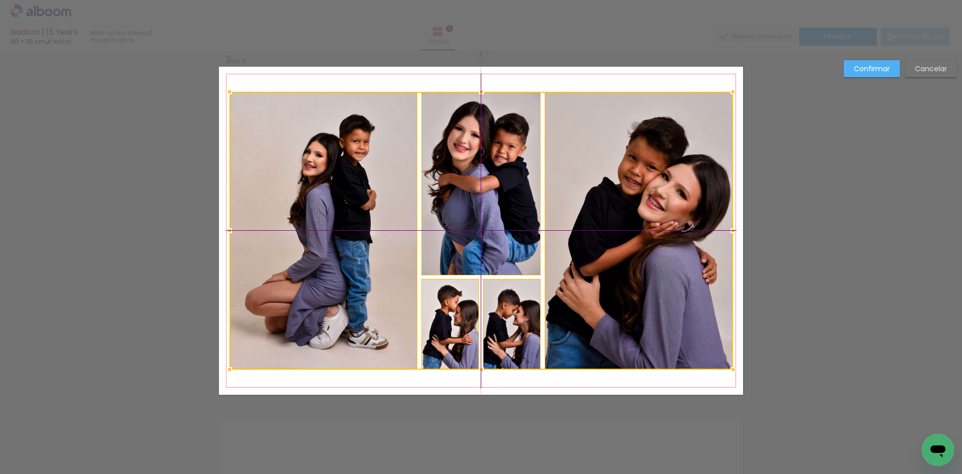
drag, startPoint x: 578, startPoint y: 185, endPoint x: 574, endPoint y: 178, distance: 8.5
click at [574, 178] on div at bounding box center [481, 231] width 504 height 278
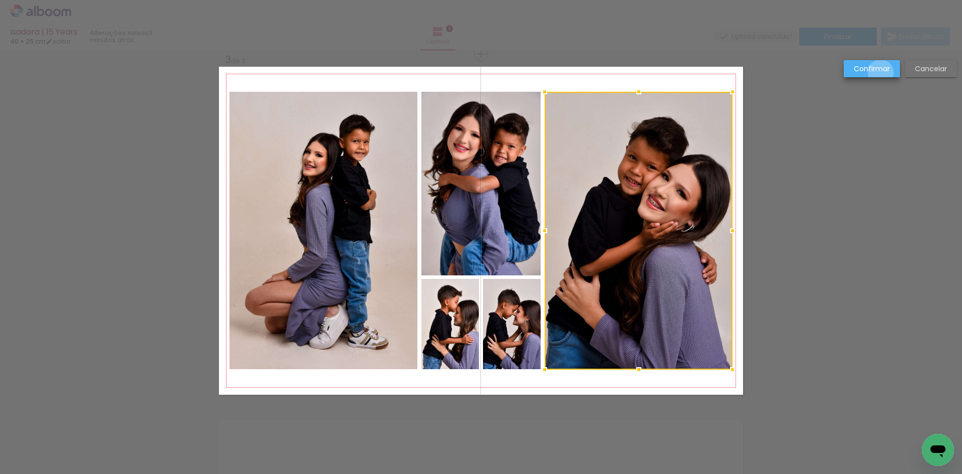
click at [0, 0] on slot "Confirmar" at bounding box center [0, 0] width 0 height 0
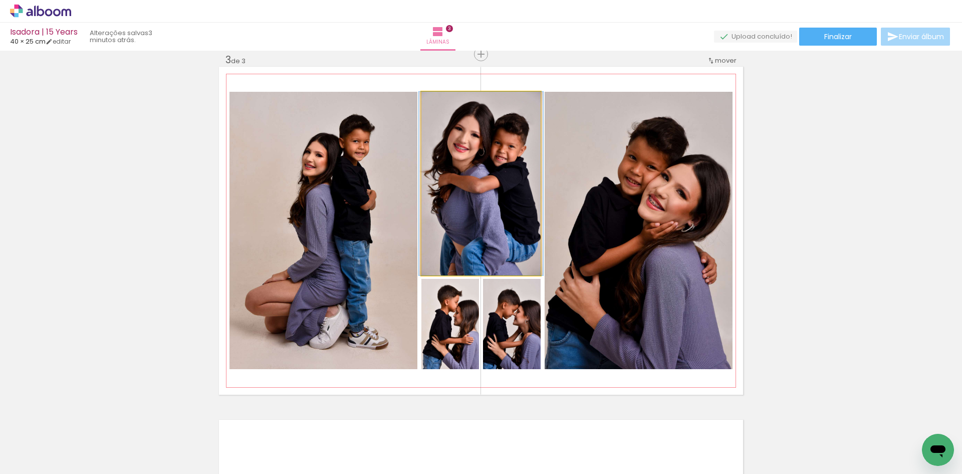
click at [484, 151] on quentale-photo at bounding box center [480, 183] width 119 height 183
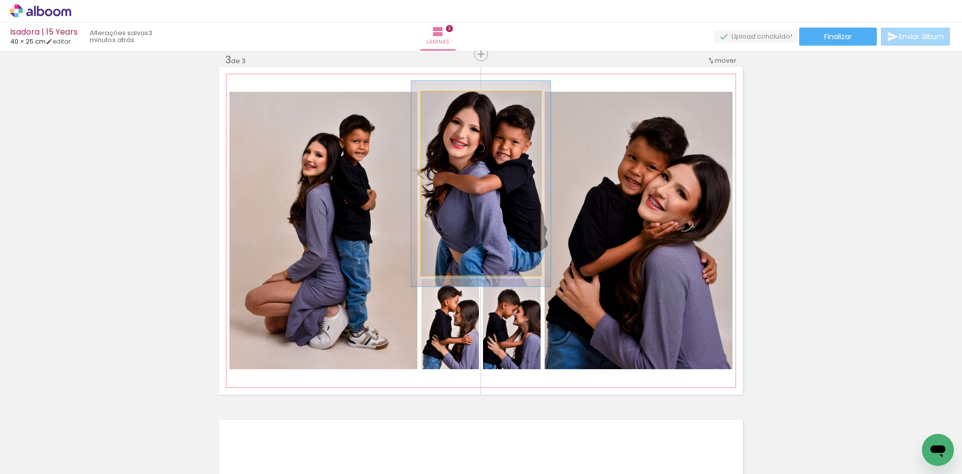
type paper-slider "112"
click at [444, 101] on div at bounding box center [448, 102] width 9 height 9
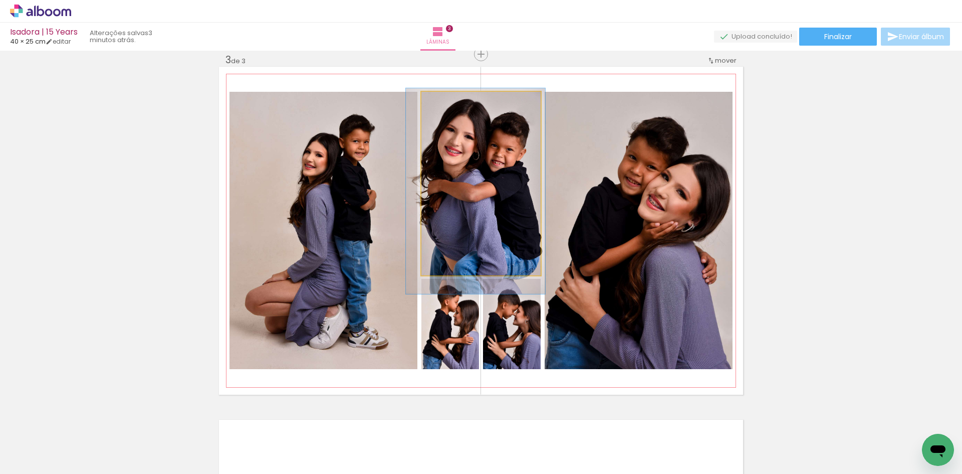
drag, startPoint x: 483, startPoint y: 173, endPoint x: 482, endPoint y: 179, distance: 6.1
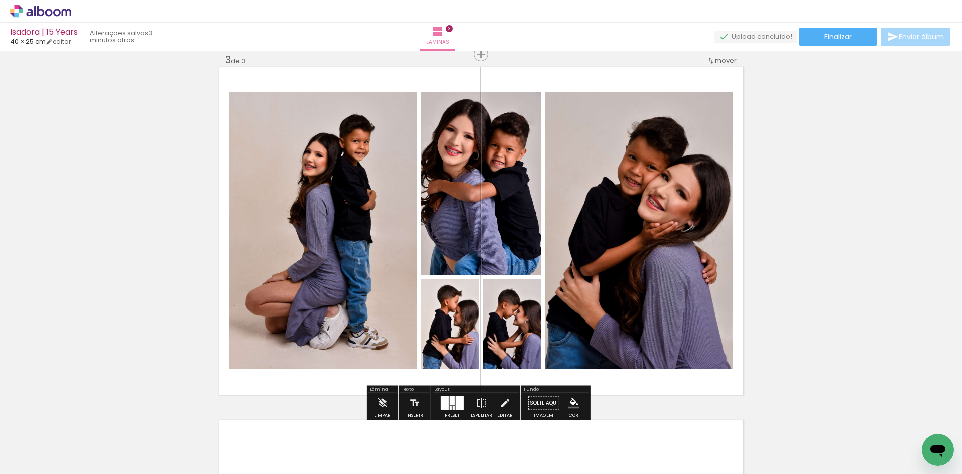
click at [786, 204] on div "Inserir lâmina 1 de 3 Inserir lâmina 2 de 3 Inserir lâmina 3 de 3" at bounding box center [481, 42] width 962 height 1412
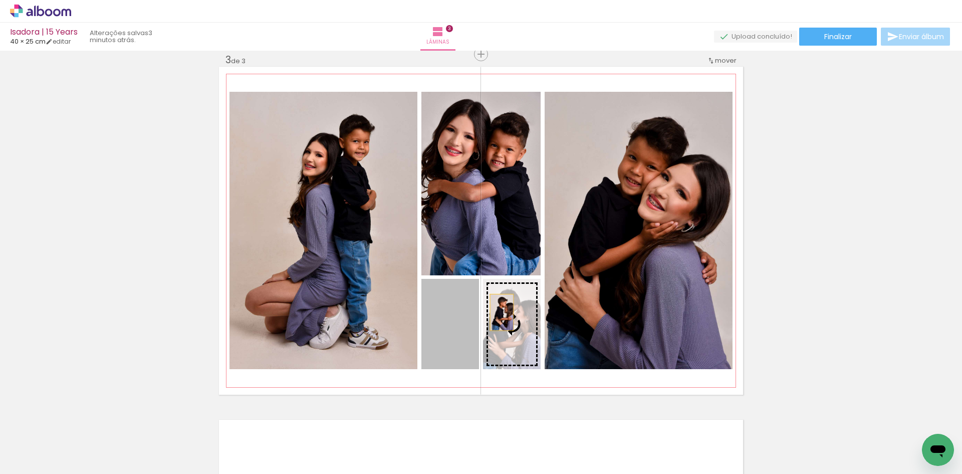
drag, startPoint x: 460, startPoint y: 311, endPoint x: 498, endPoint y: 312, distance: 38.1
click at [0, 0] on slot at bounding box center [0, 0] width 0 height 0
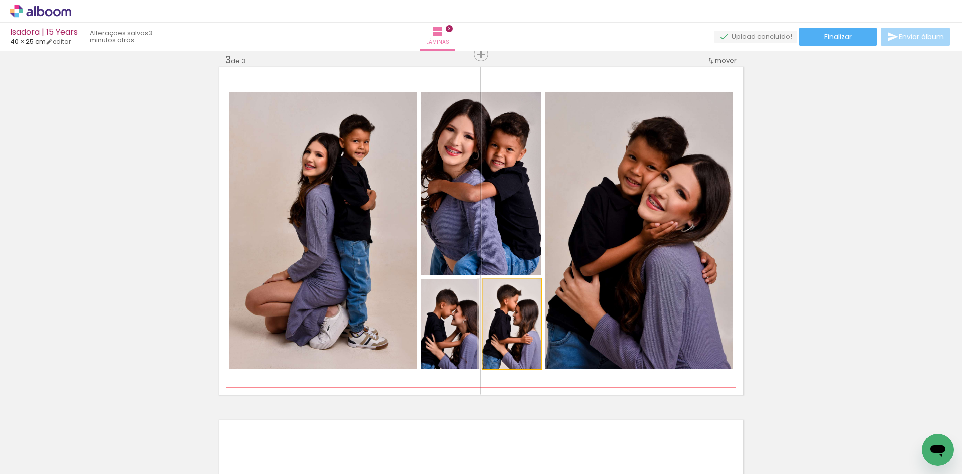
drag, startPoint x: 497, startPoint y: 336, endPoint x: 485, endPoint y: 331, distance: 12.8
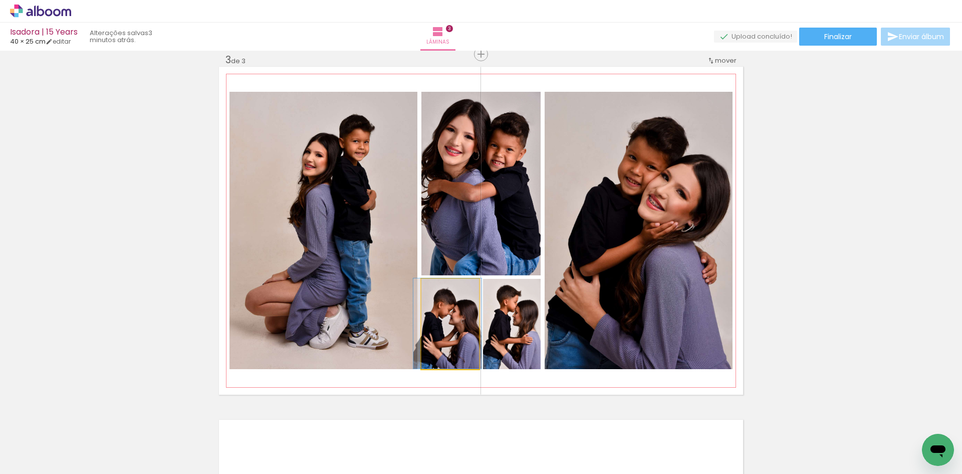
drag, startPoint x: 446, startPoint y: 328, endPoint x: 444, endPoint y: 320, distance: 8.9
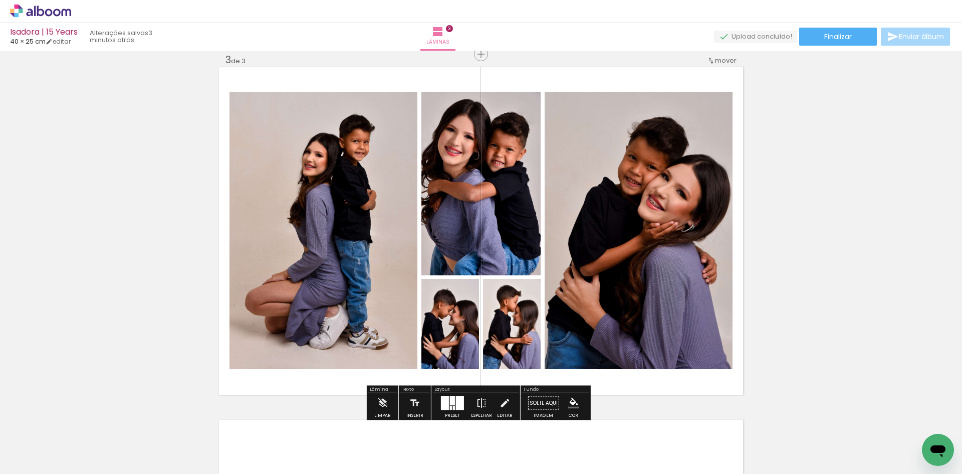
click at [872, 229] on div "Inserir lâmina 1 de 3 Inserir lâmina 2 de 3 Inserir lâmina 3 de 3" at bounding box center [481, 42] width 962 height 1412
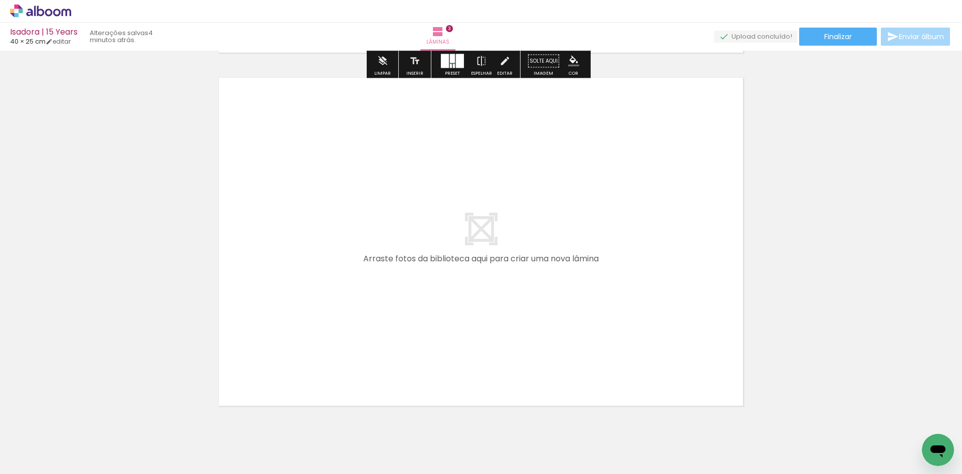
scroll to position [1069, 0]
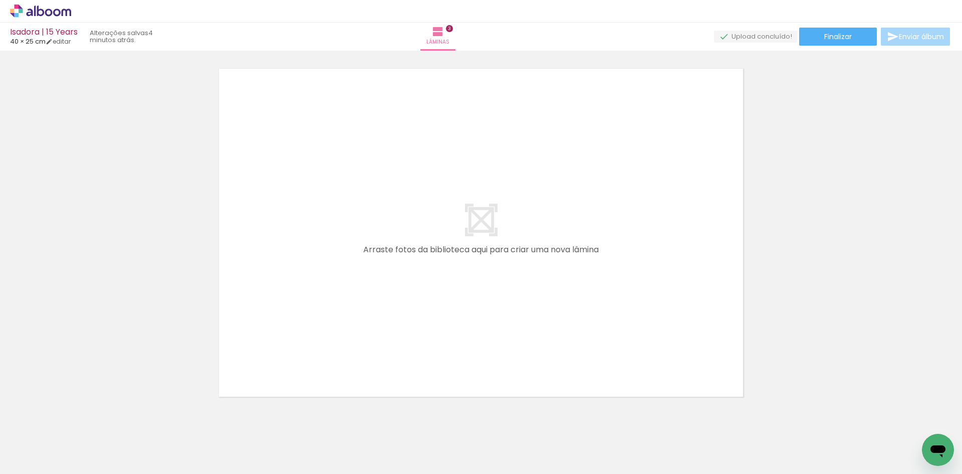
click at [34, 454] on span "Adicionar Fotos" at bounding box center [36, 459] width 30 height 11
click at [0, 0] on input "file" at bounding box center [0, 0] width 0 height 0
click at [691, 449] on div at bounding box center [697, 439] width 50 height 33
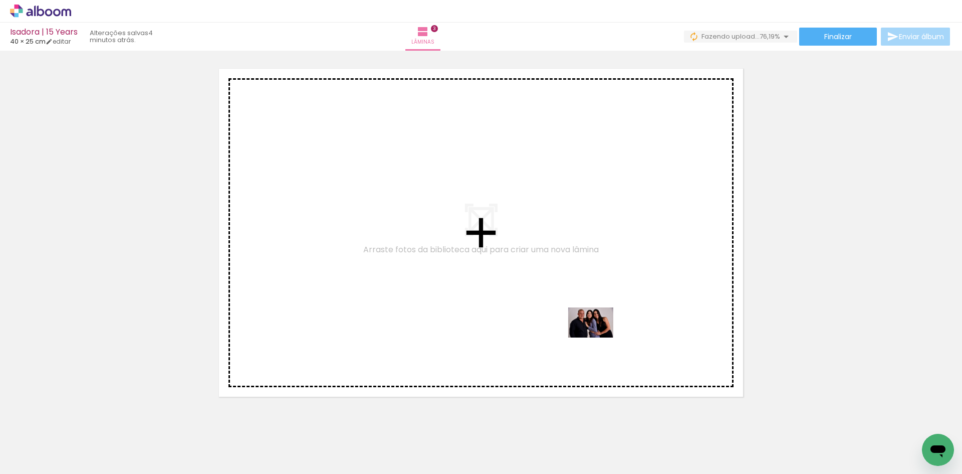
drag, startPoint x: 695, startPoint y: 449, endPoint x: 592, endPoint y: 327, distance: 159.7
click at [592, 327] on quentale-workspace at bounding box center [481, 237] width 962 height 474
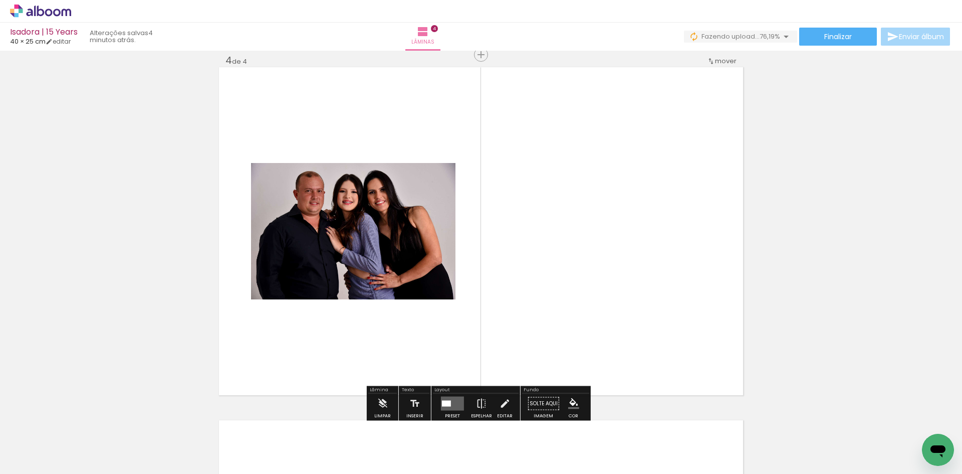
scroll to position [1071, 0]
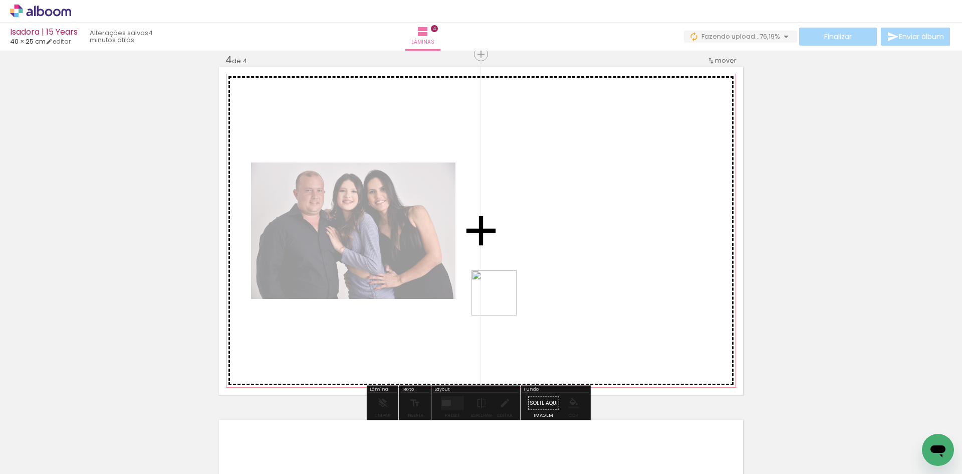
drag, startPoint x: 756, startPoint y: 437, endPoint x: 490, endPoint y: 292, distance: 303.4
click at [490, 292] on quentale-workspace at bounding box center [481, 237] width 962 height 474
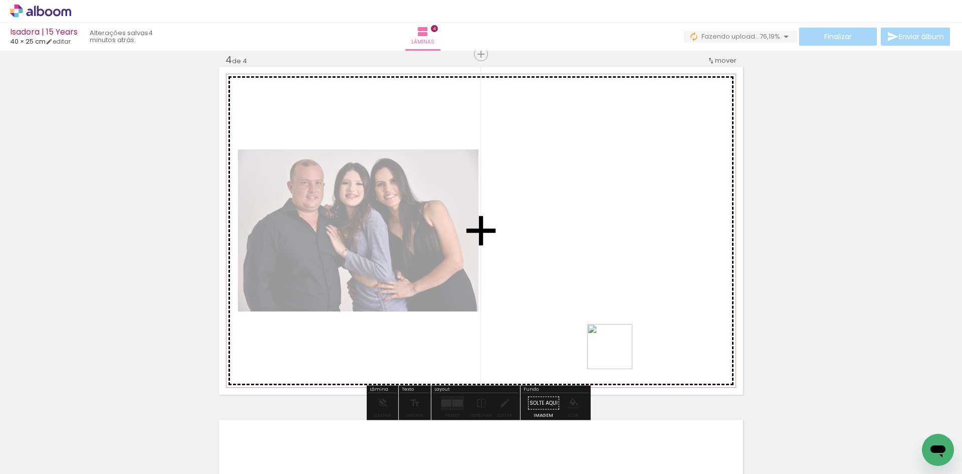
drag, startPoint x: 810, startPoint y: 445, endPoint x: 475, endPoint y: 280, distance: 373.8
click at [471, 279] on quentale-workspace at bounding box center [481, 237] width 962 height 474
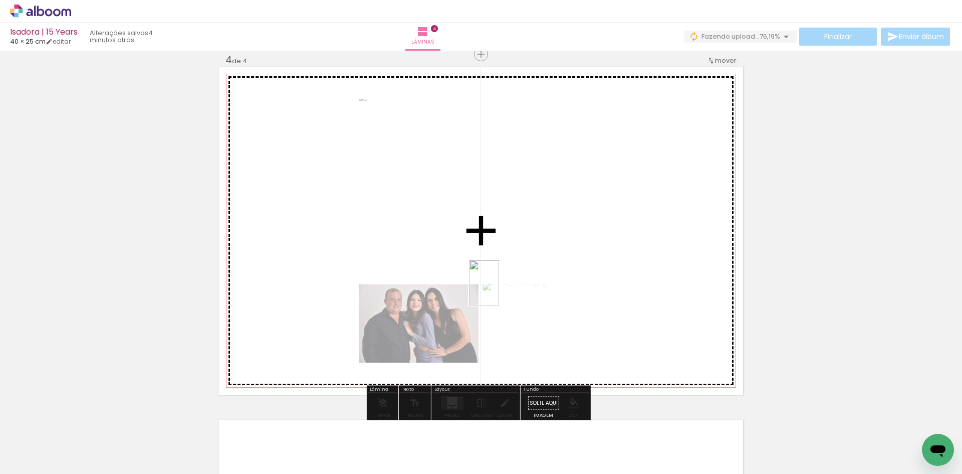
drag, startPoint x: 861, startPoint y: 448, endPoint x: 465, endPoint y: 280, distance: 430.4
click at [420, 261] on quentale-workspace at bounding box center [481, 237] width 962 height 474
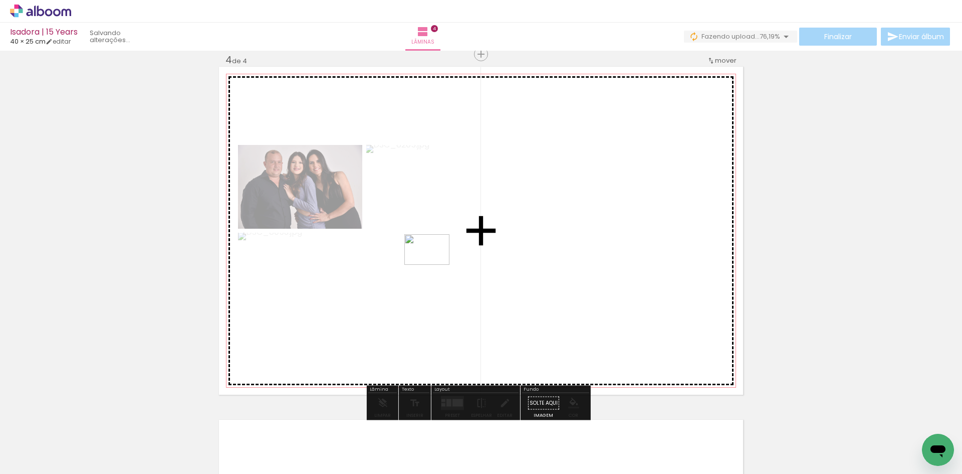
drag, startPoint x: 909, startPoint y: 433, endPoint x: 434, endPoint y: 264, distance: 504.3
click at [434, 264] on quentale-workspace at bounding box center [481, 237] width 962 height 474
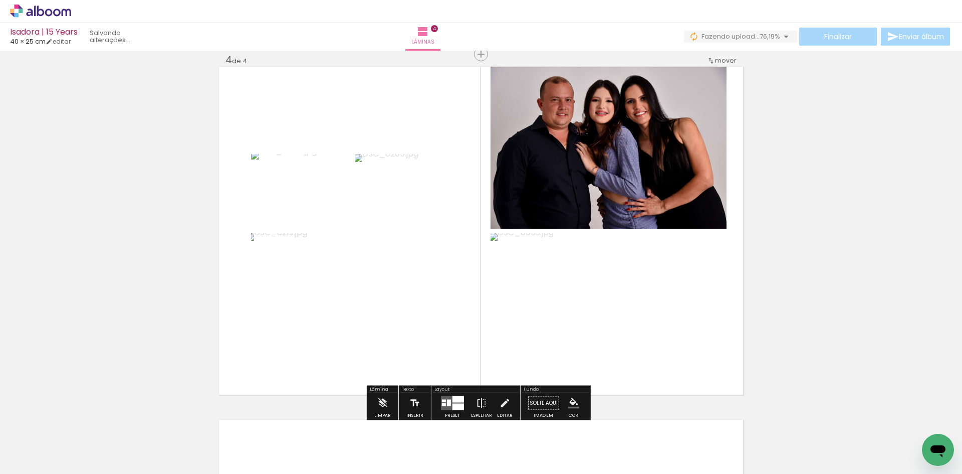
click at [454, 396] on div at bounding box center [458, 399] width 12 height 7
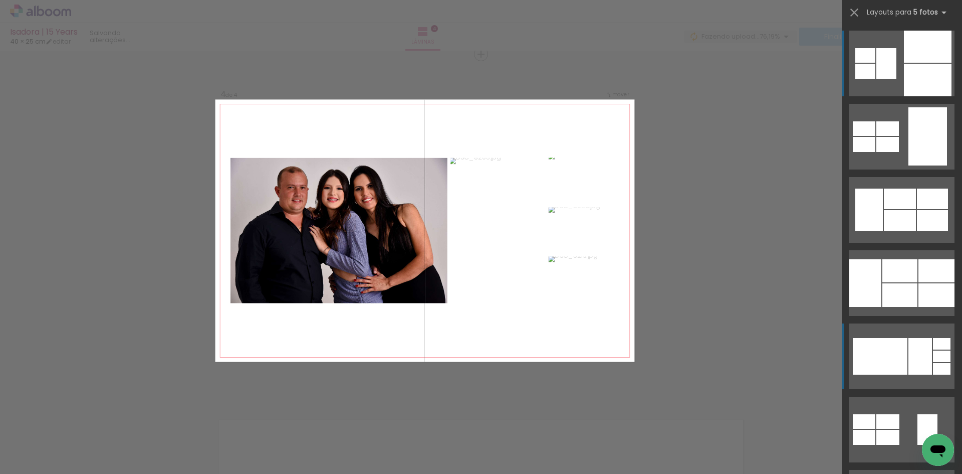
scroll to position [50, 0]
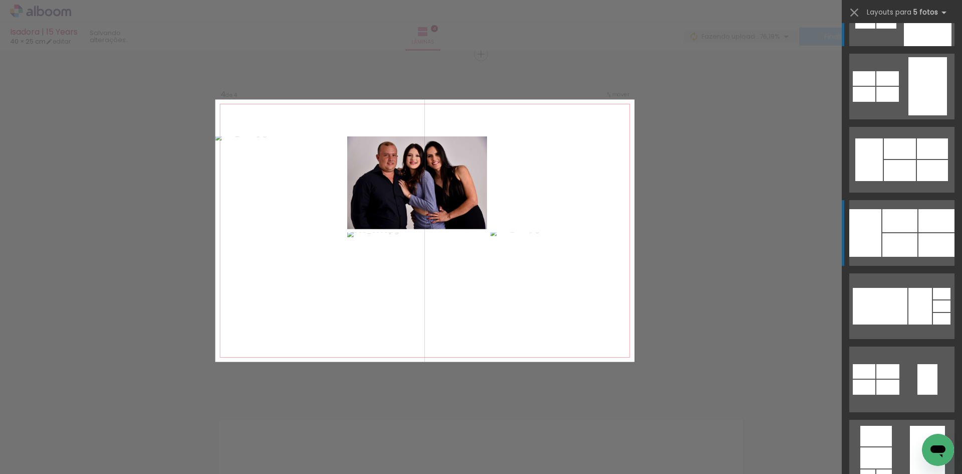
click at [913, 239] on div at bounding box center [899, 245] width 35 height 24
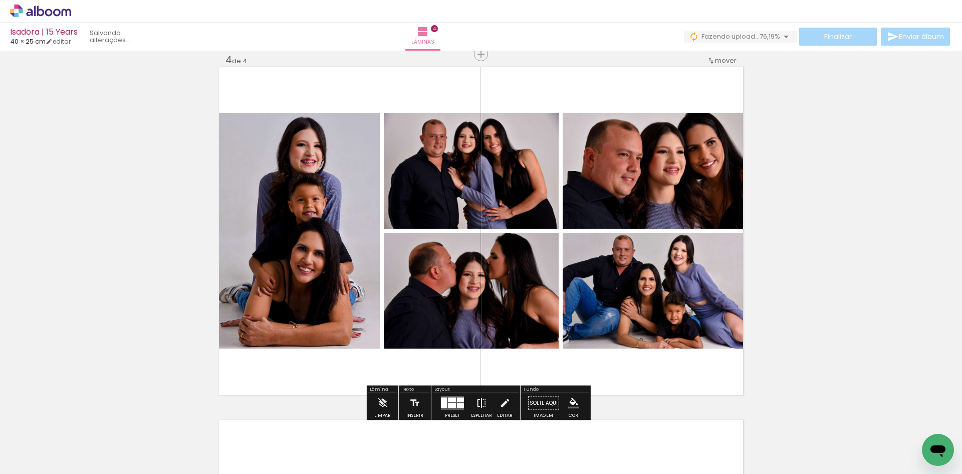
click at [476, 401] on iron-icon at bounding box center [481, 403] width 11 height 20
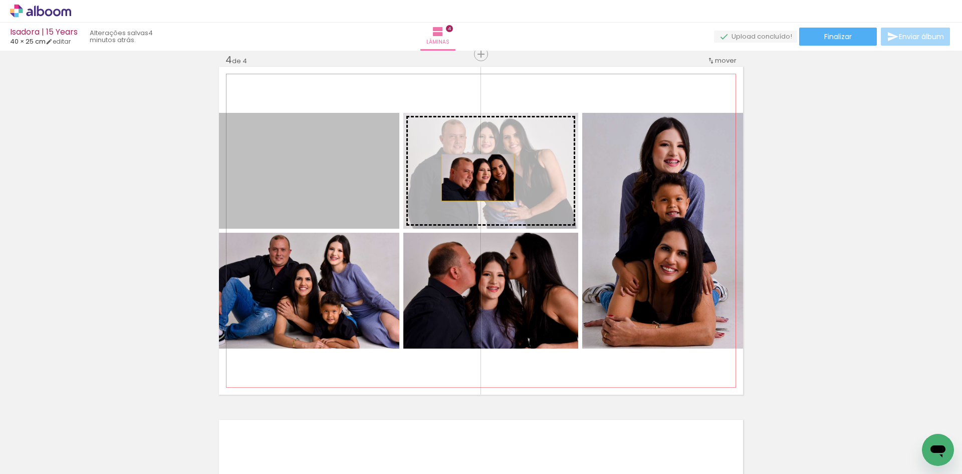
drag, startPoint x: 312, startPoint y: 177, endPoint x: 474, endPoint y: 177, distance: 161.8
click at [0, 0] on slot at bounding box center [0, 0] width 0 height 0
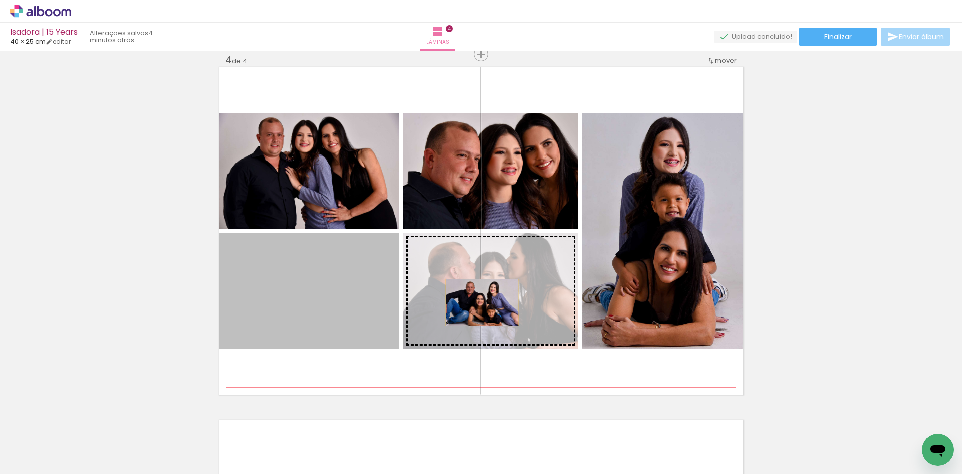
drag, startPoint x: 275, startPoint y: 301, endPoint x: 479, endPoint y: 302, distance: 203.4
click at [0, 0] on slot at bounding box center [0, 0] width 0 height 0
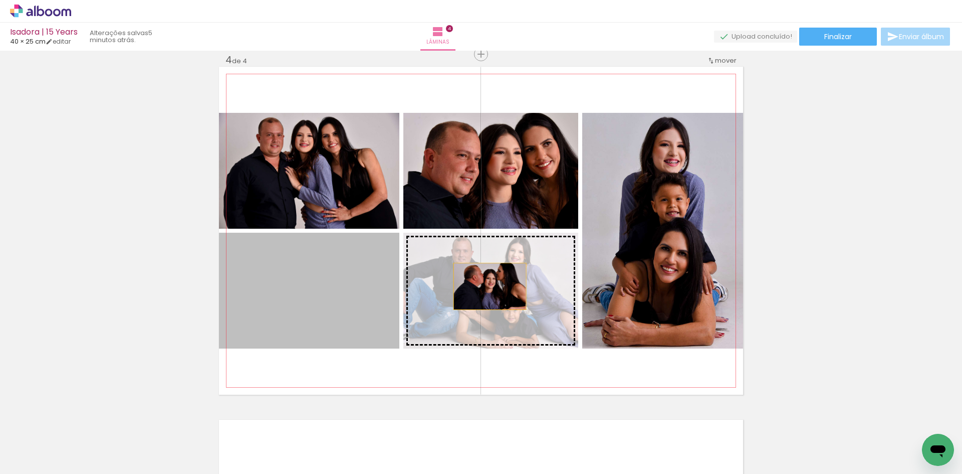
drag, startPoint x: 315, startPoint y: 287, endPoint x: 486, endPoint y: 286, distance: 171.4
click at [0, 0] on slot at bounding box center [0, 0] width 0 height 0
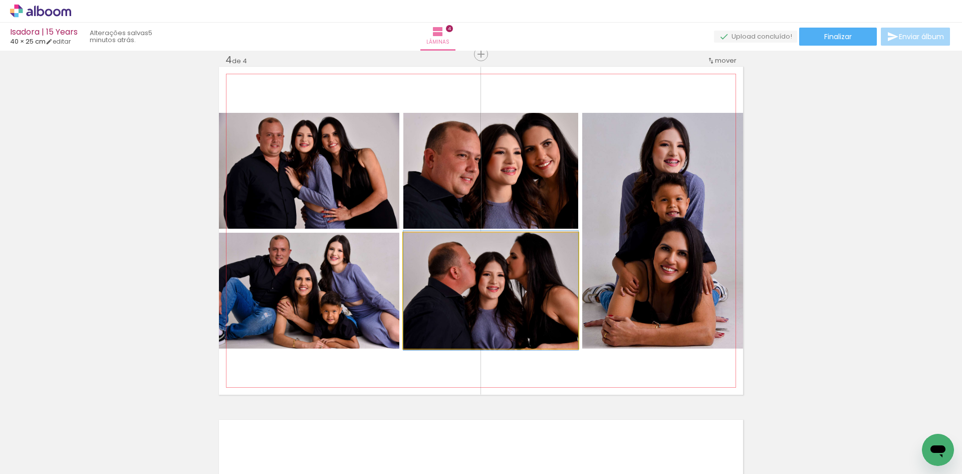
click at [492, 292] on quentale-photo at bounding box center [490, 291] width 175 height 116
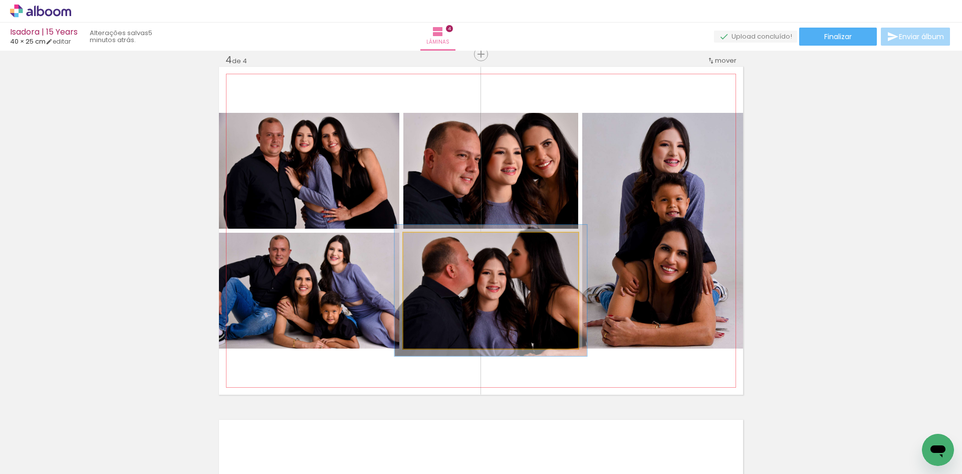
type paper-slider "110"
click at [427, 242] on div at bounding box center [430, 243] width 9 height 9
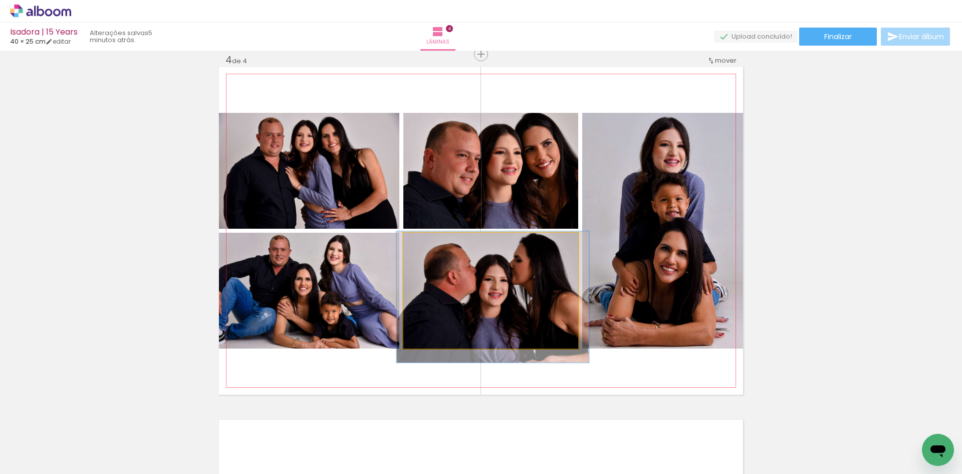
drag, startPoint x: 494, startPoint y: 299, endPoint x: 496, endPoint y: 306, distance: 6.8
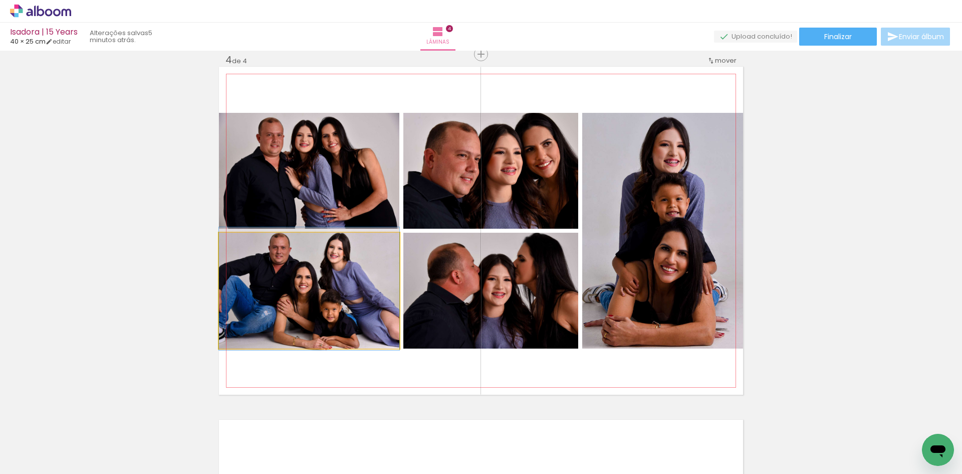
drag, startPoint x: 313, startPoint y: 291, endPoint x: 326, endPoint y: 289, distance: 13.2
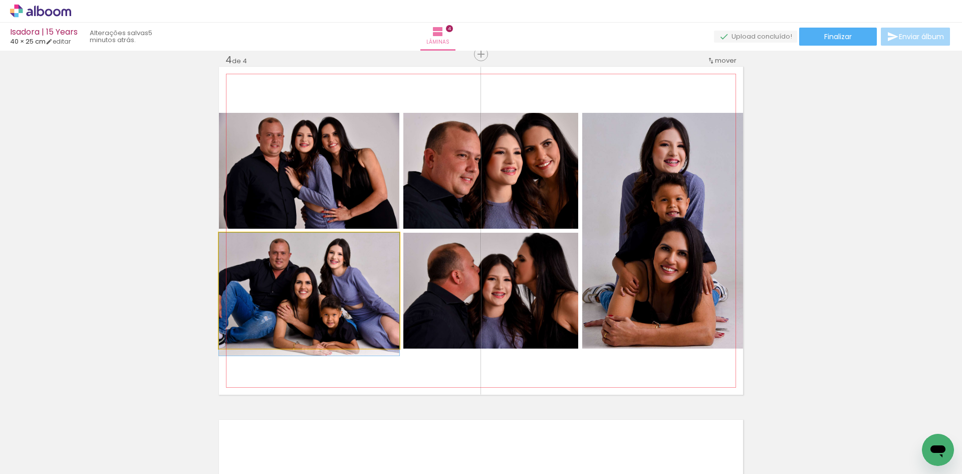
drag, startPoint x: 352, startPoint y: 288, endPoint x: 355, endPoint y: 295, distance: 7.6
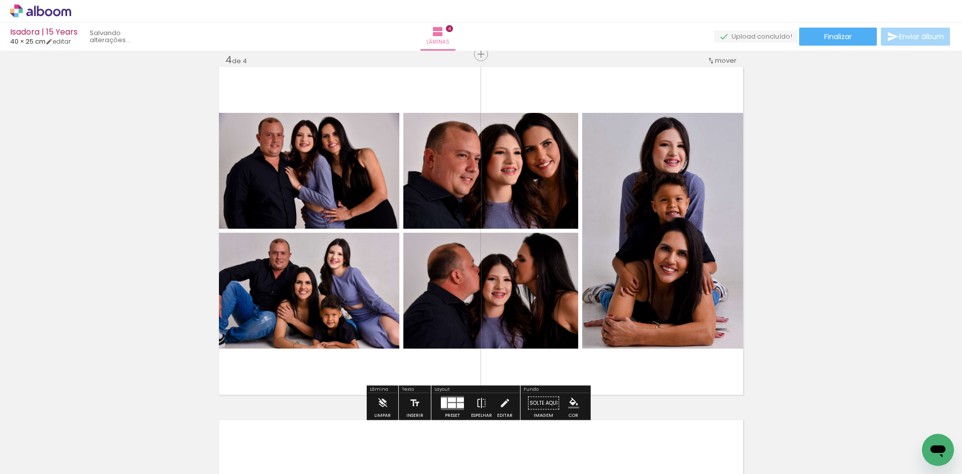
click at [451, 396] on quentale-layouter at bounding box center [452, 403] width 23 height 14
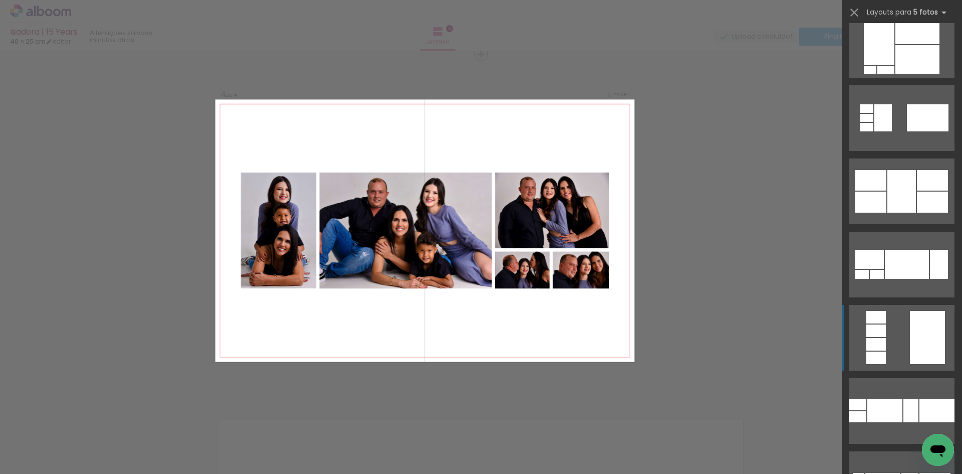
scroll to position [620, 0]
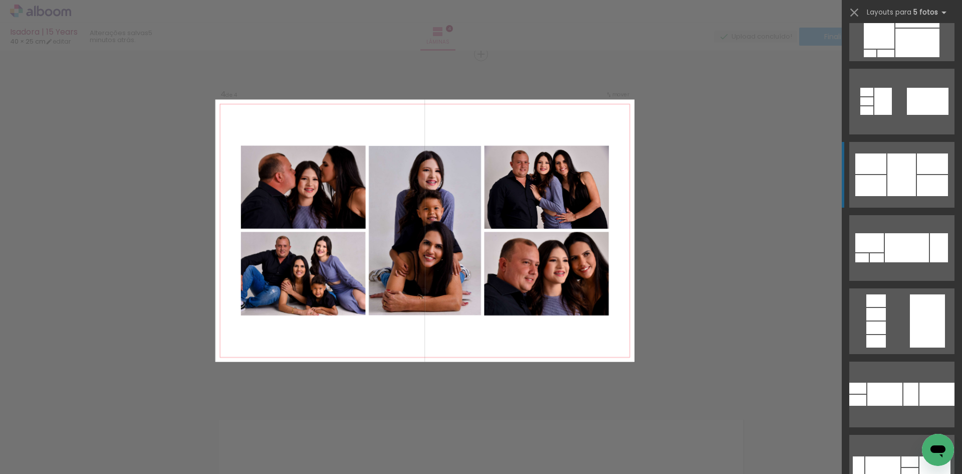
click at [887, 178] on div at bounding box center [901, 174] width 29 height 43
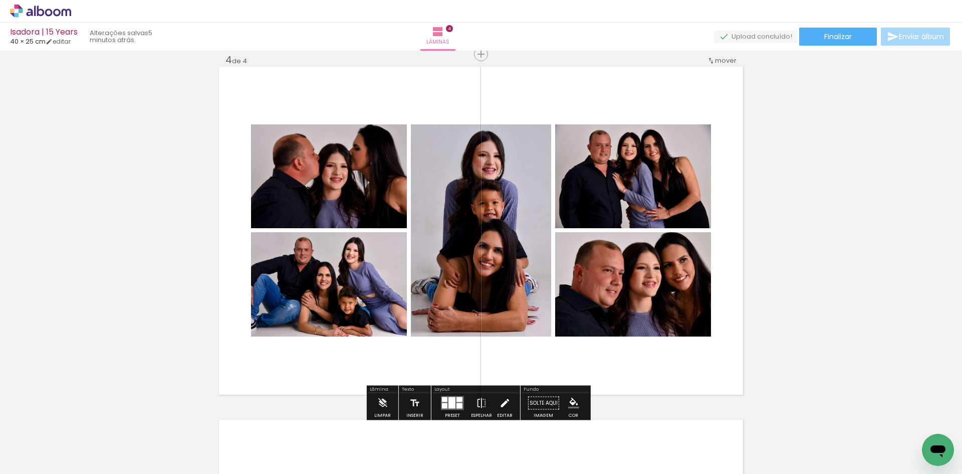
click at [504, 400] on iron-icon at bounding box center [504, 403] width 11 height 20
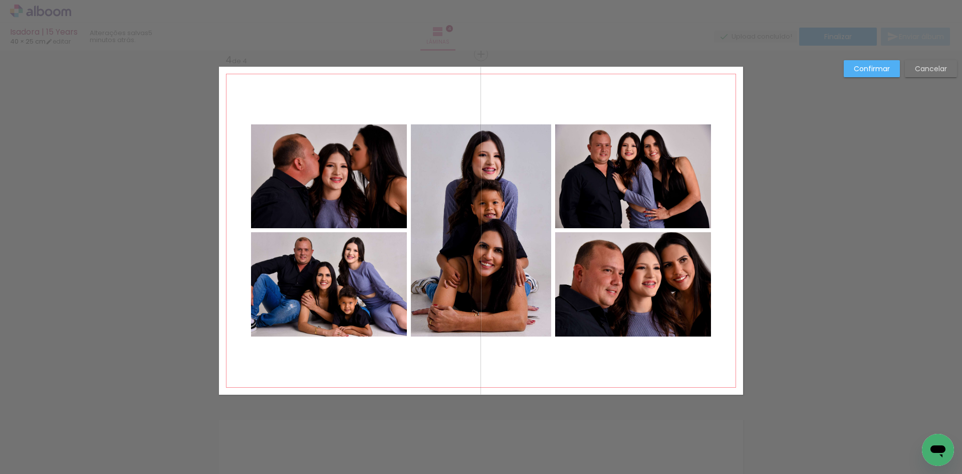
click at [346, 210] on quentale-photo at bounding box center [329, 176] width 156 height 104
click at [335, 287] on quentale-photo at bounding box center [329, 284] width 156 height 104
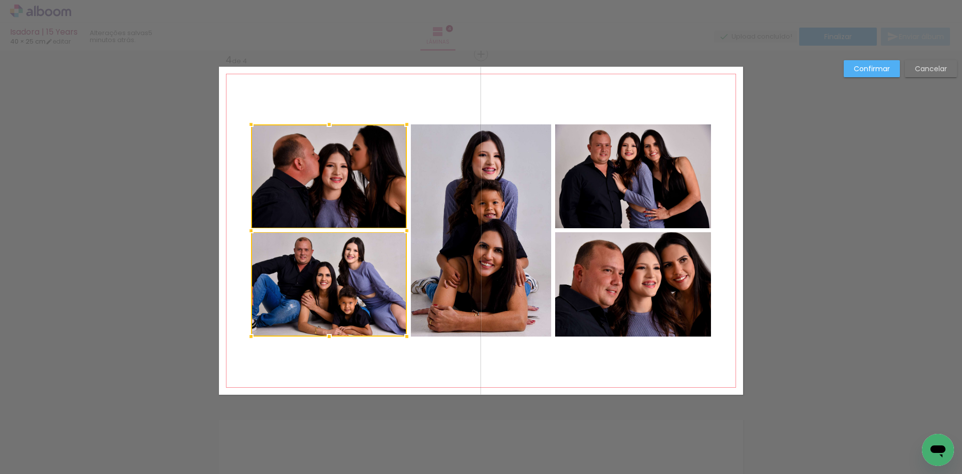
click at [449, 271] on quentale-photo at bounding box center [481, 230] width 140 height 212
click at [610, 193] on quentale-photo at bounding box center [633, 176] width 156 height 104
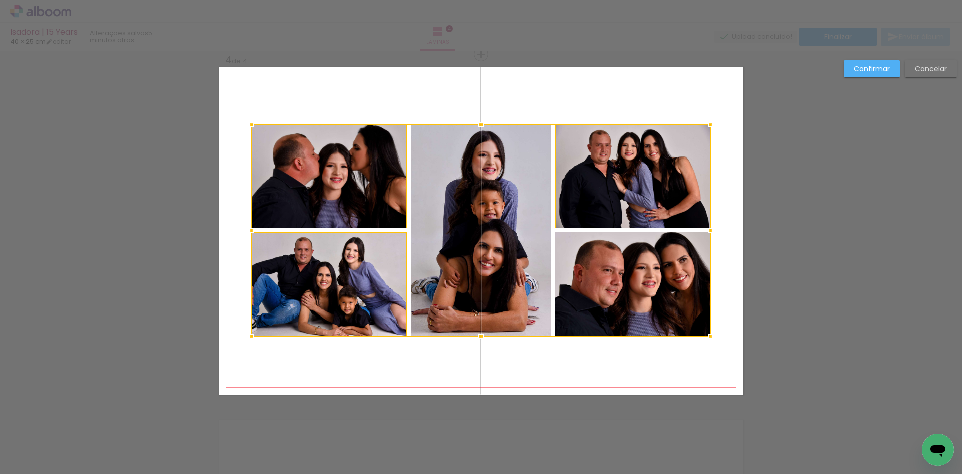
click at [601, 278] on div at bounding box center [481, 230] width 460 height 212
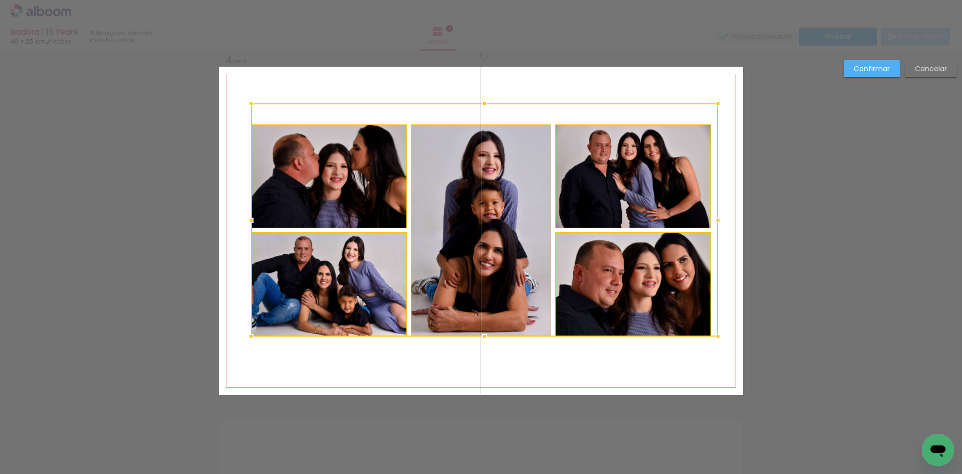
drag, startPoint x: 710, startPoint y: 124, endPoint x: 749, endPoint y: 89, distance: 52.2
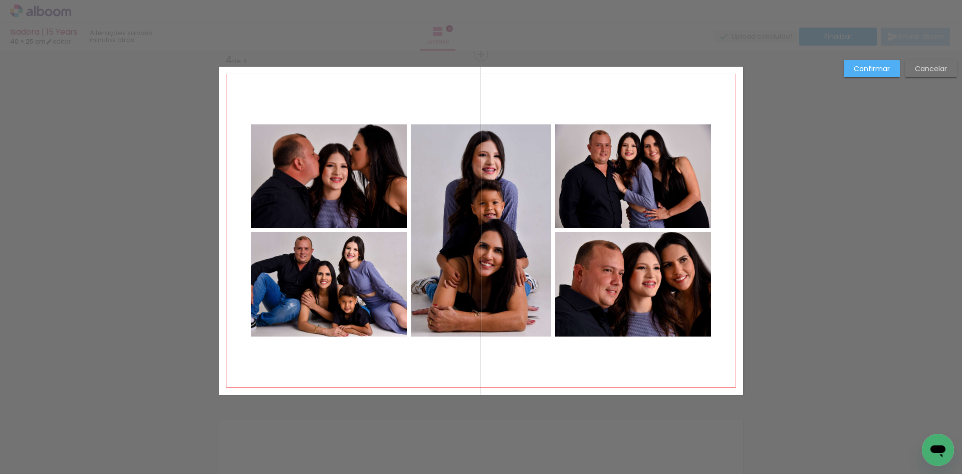
click at [693, 144] on quentale-photo at bounding box center [633, 176] width 156 height 104
click at [622, 316] on quentale-photo at bounding box center [633, 284] width 156 height 104
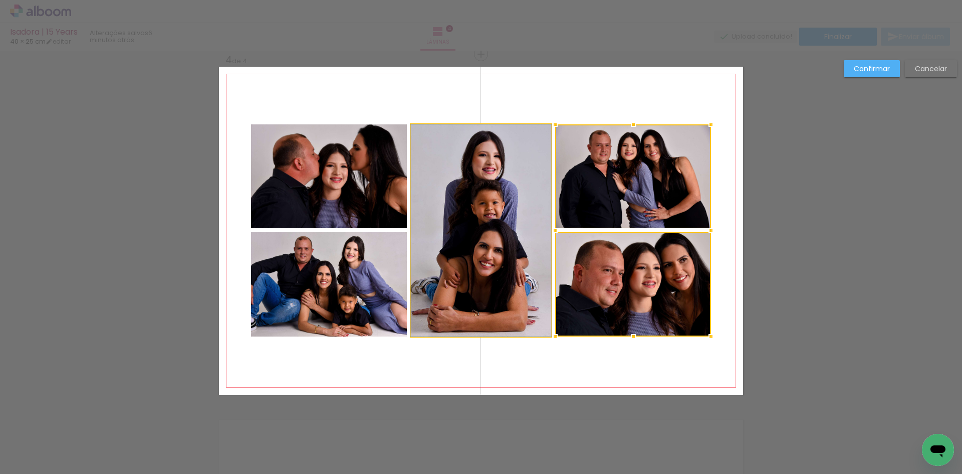
click at [482, 279] on quentale-photo at bounding box center [481, 230] width 140 height 212
click at [369, 289] on quentale-photo at bounding box center [329, 284] width 156 height 104
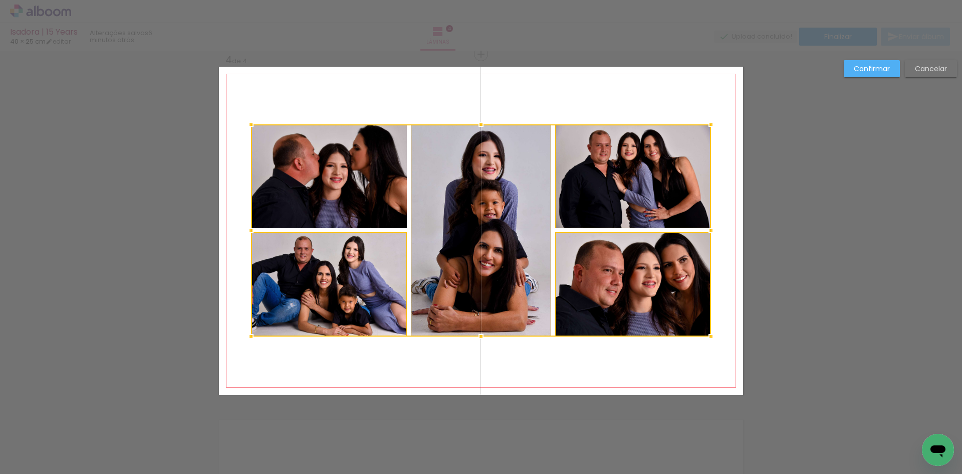
click at [349, 193] on div at bounding box center [481, 230] width 460 height 212
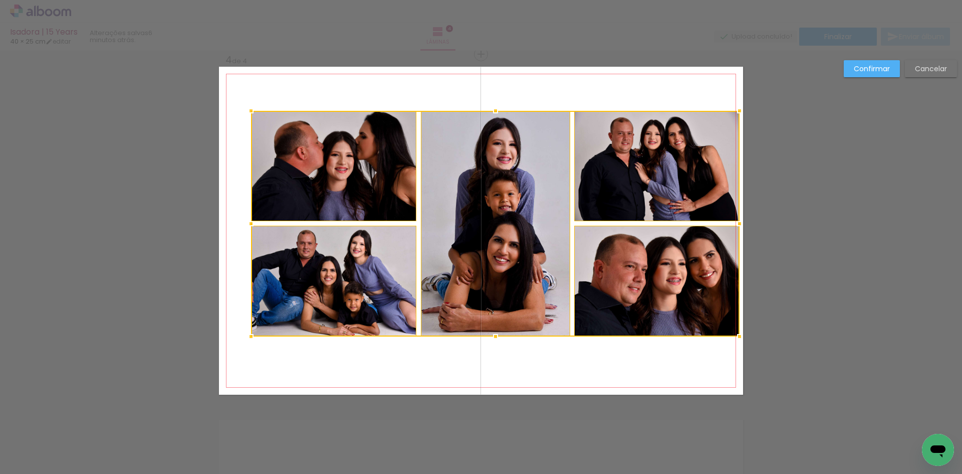
drag, startPoint x: 705, startPoint y: 123, endPoint x: 724, endPoint y: 109, distance: 23.4
click at [724, 109] on album-spread "4 de 4" at bounding box center [481, 231] width 524 height 328
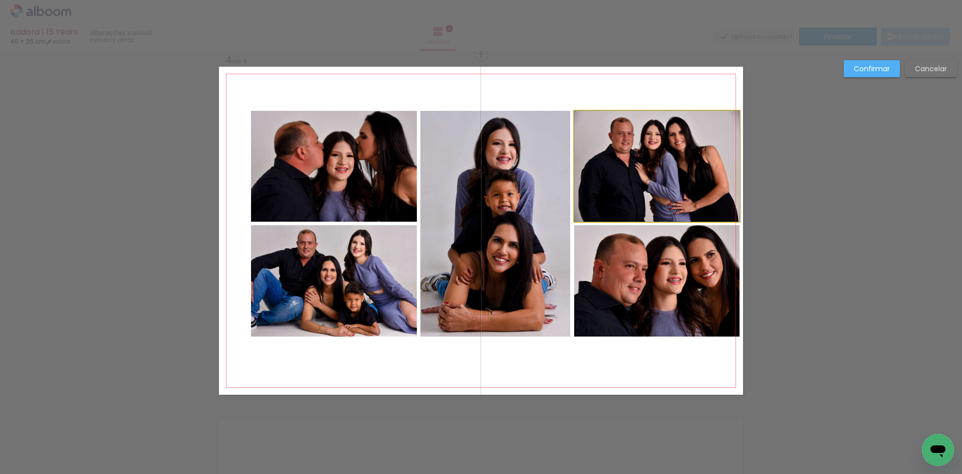
click at [693, 157] on quentale-photo at bounding box center [657, 166] width 166 height 111
click at [681, 262] on quentale-photo at bounding box center [657, 280] width 166 height 111
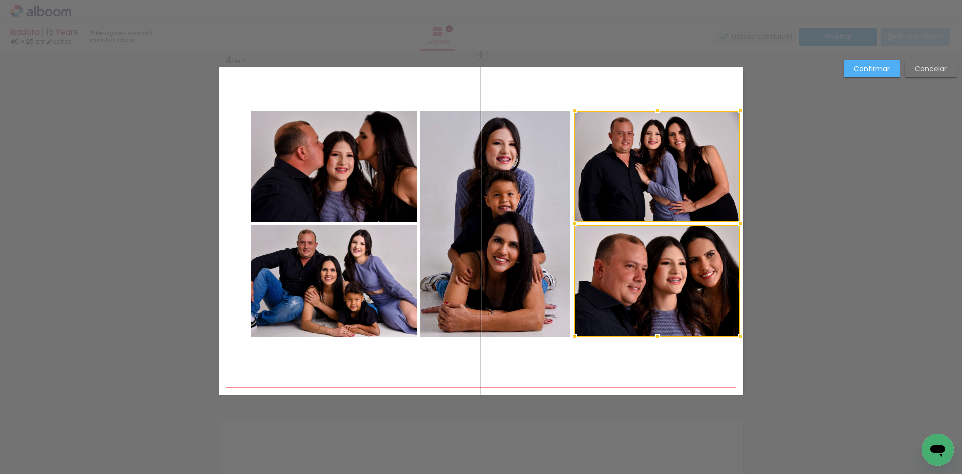
click at [529, 265] on quentale-photo at bounding box center [495, 223] width 150 height 225
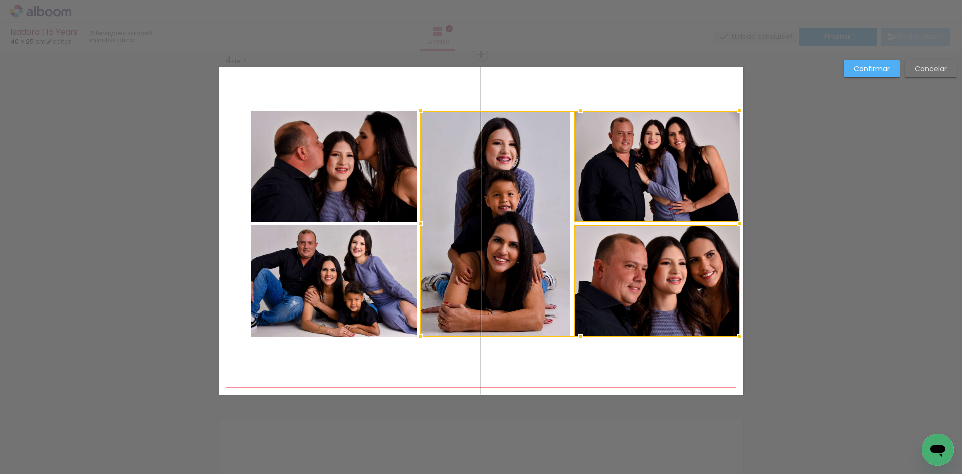
click at [372, 295] on quentale-photo at bounding box center [334, 280] width 166 height 111
click at [351, 210] on div at bounding box center [495, 223] width 489 height 225
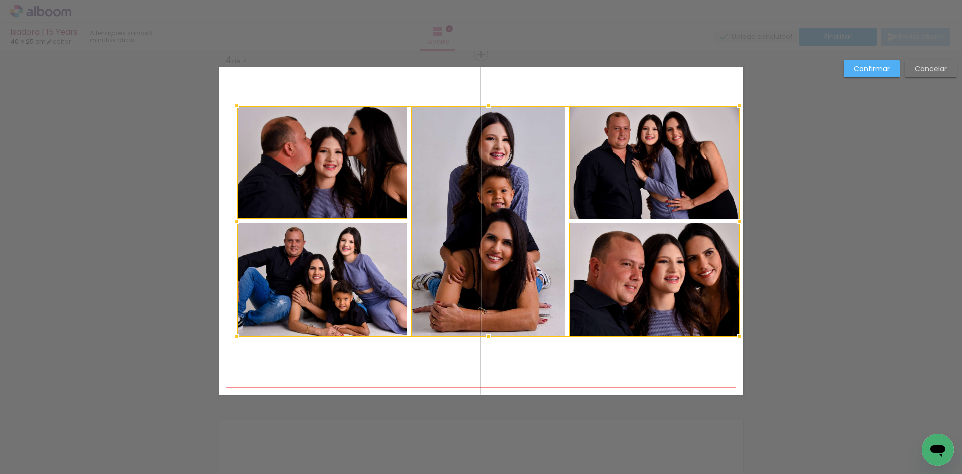
drag, startPoint x: 248, startPoint y: 109, endPoint x: 235, endPoint y: 104, distance: 14.4
click at [235, 104] on div at bounding box center [237, 106] width 20 height 20
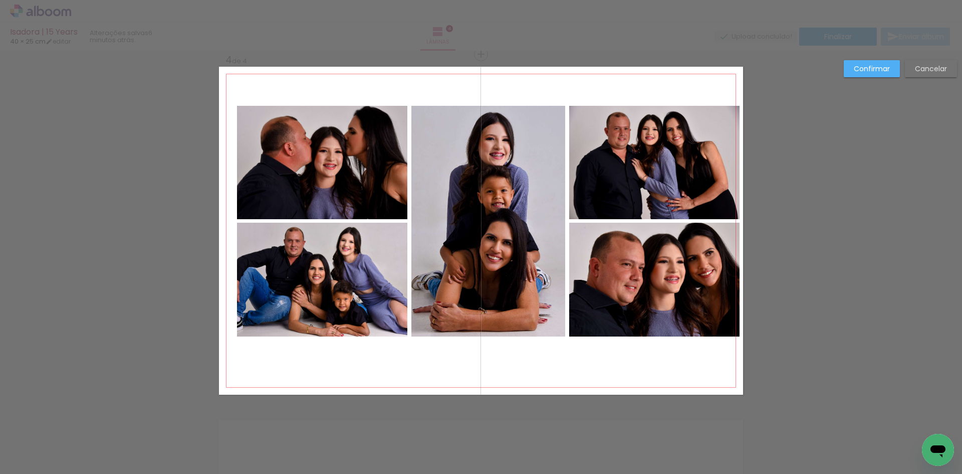
click at [595, 193] on quentale-photo at bounding box center [654, 162] width 170 height 113
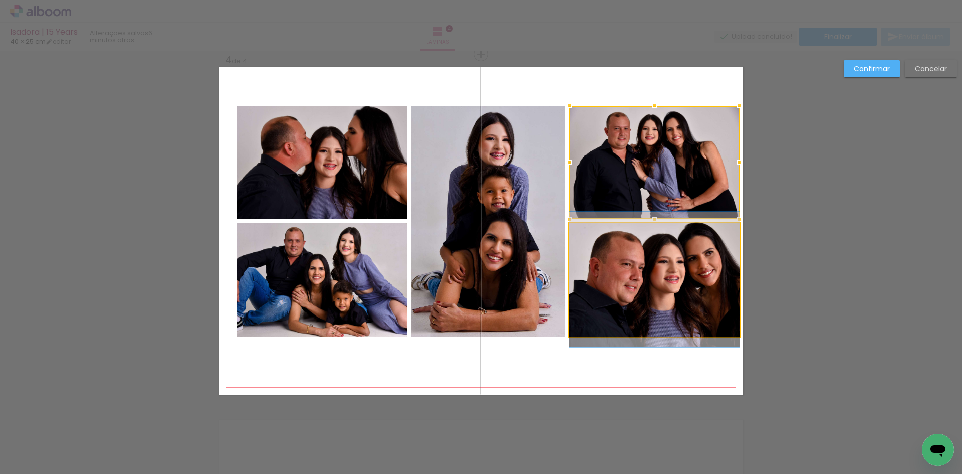
drag, startPoint x: 596, startPoint y: 256, endPoint x: 493, endPoint y: 249, distance: 103.9
click at [596, 257] on quentale-photo at bounding box center [654, 279] width 170 height 114
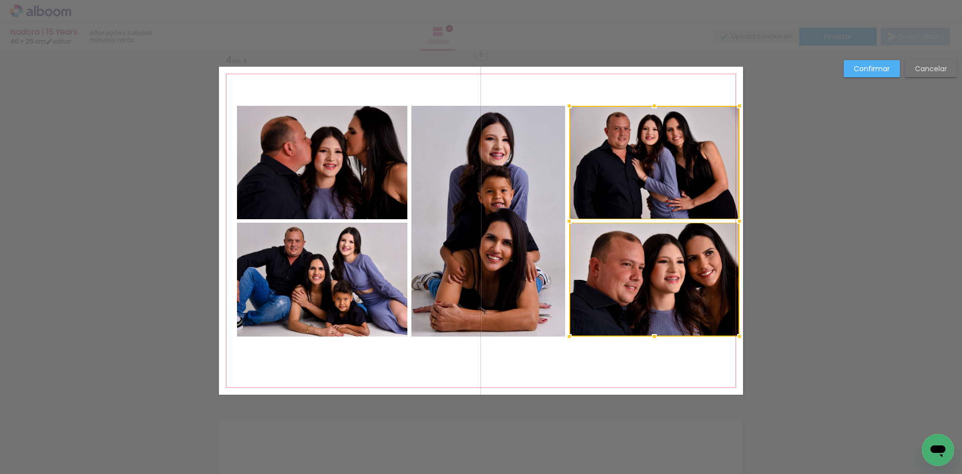
click at [492, 249] on quentale-photo at bounding box center [488, 221] width 154 height 230
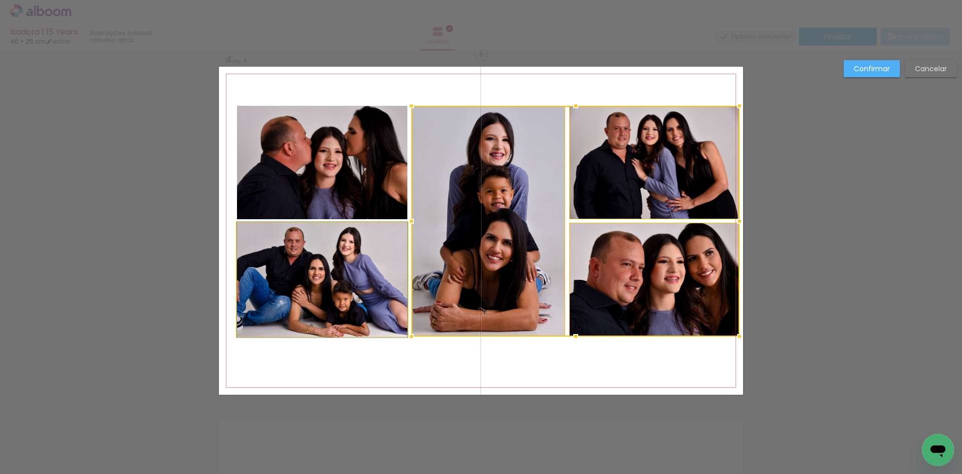
click at [324, 282] on quentale-photo at bounding box center [322, 279] width 170 height 114
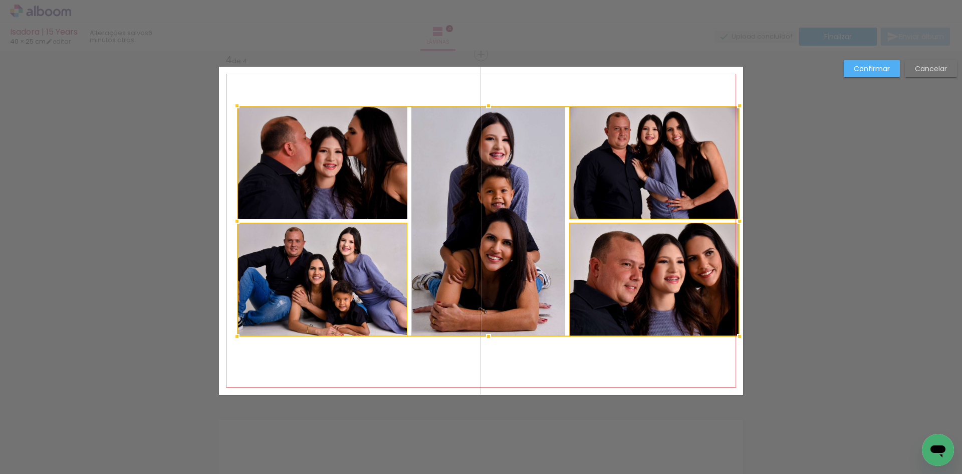
click at [334, 180] on div at bounding box center [488, 221] width 503 height 230
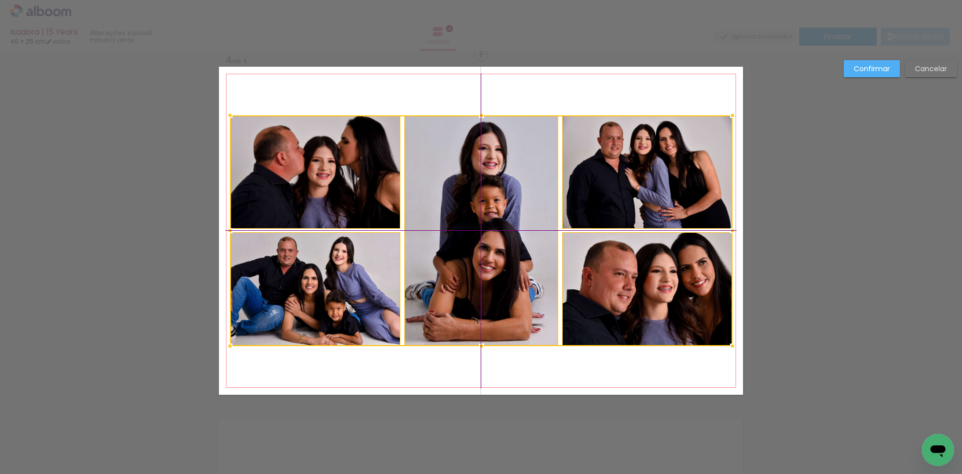
drag, startPoint x: 510, startPoint y: 182, endPoint x: 505, endPoint y: 188, distance: 7.8
click at [505, 188] on div at bounding box center [481, 230] width 503 height 230
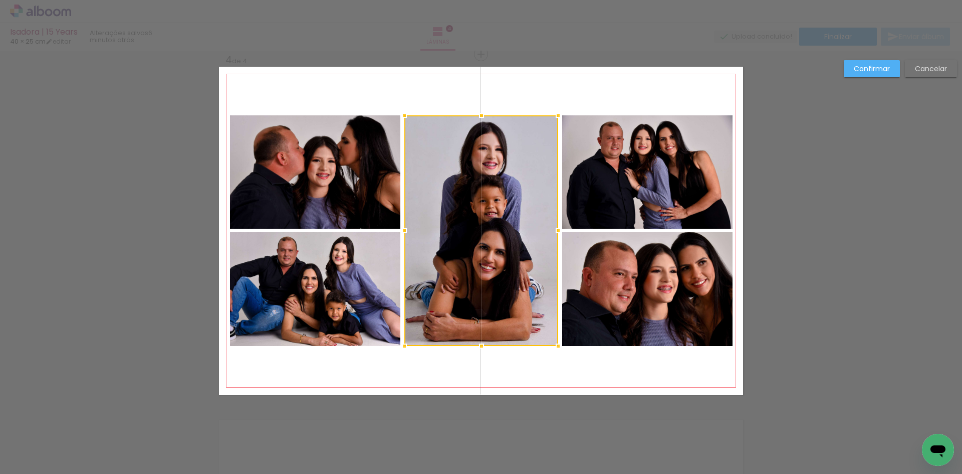
click at [0, 0] on slot "Confirmar" at bounding box center [0, 0] width 0 height 0
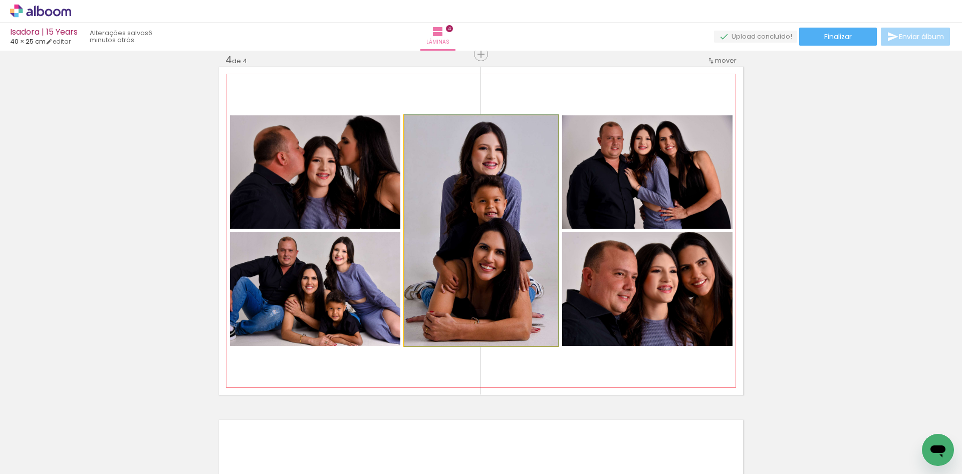
click at [470, 255] on quentale-photo at bounding box center [481, 230] width 154 height 230
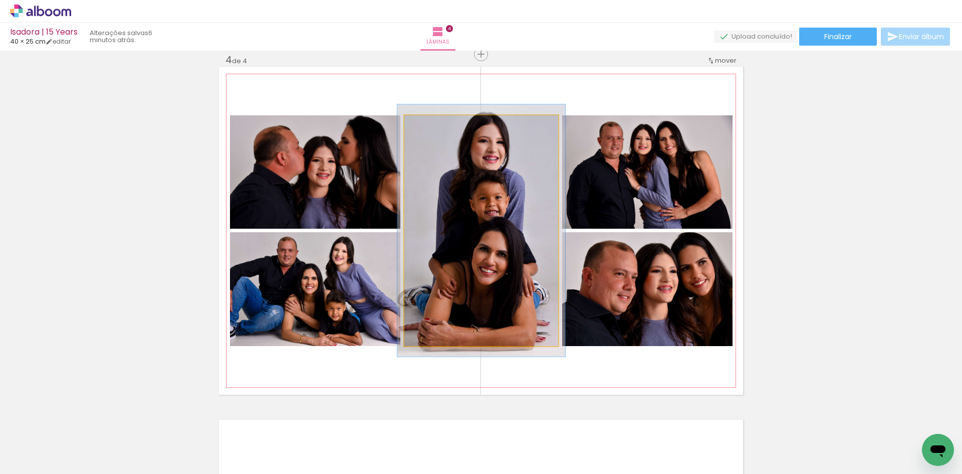
type paper-slider "109"
click at [429, 126] on div at bounding box center [430, 125] width 9 height 9
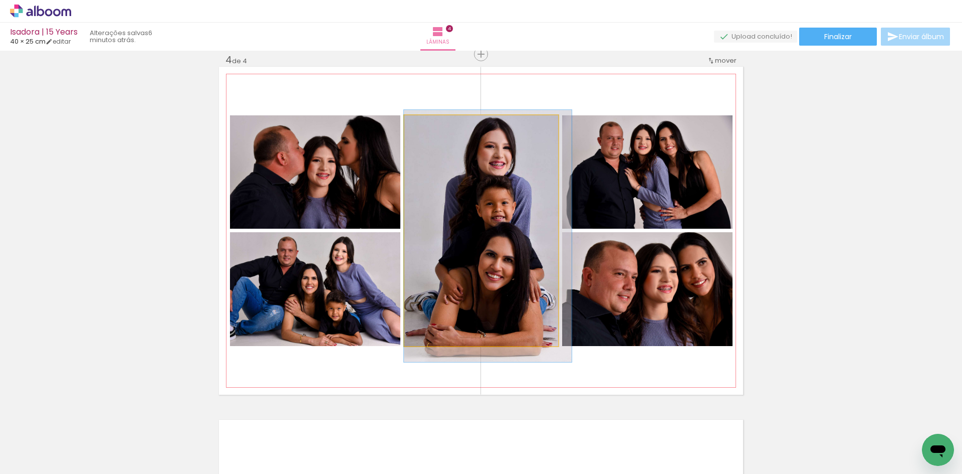
drag, startPoint x: 490, startPoint y: 236, endPoint x: 498, endPoint y: 241, distance: 9.3
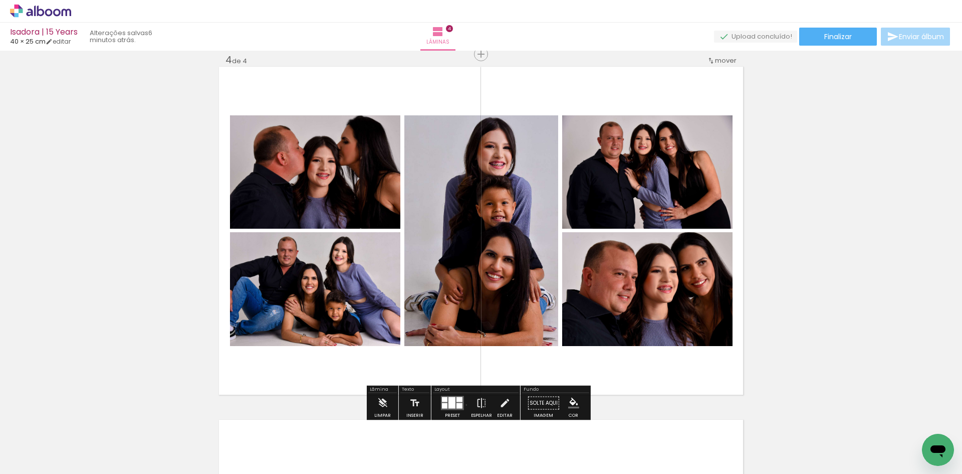
click at [464, 404] on paper-button "Preset" at bounding box center [452, 406] width 32 height 26
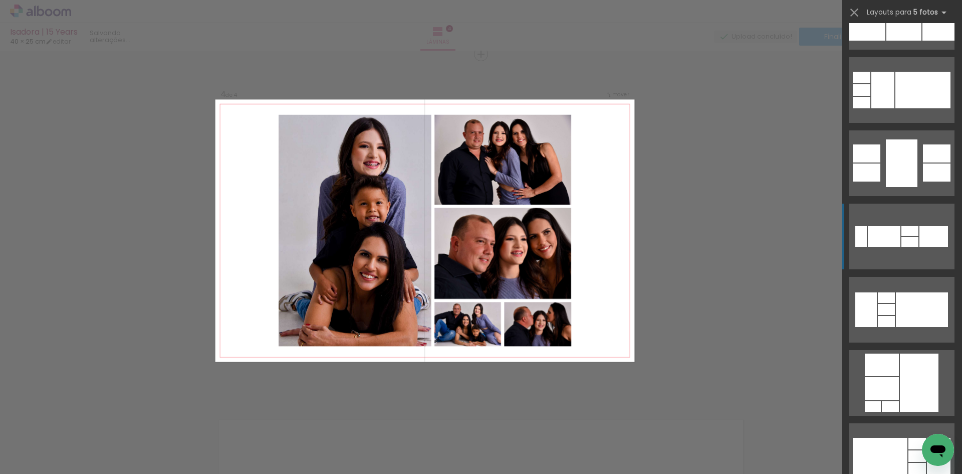
scroll to position [3002, 0]
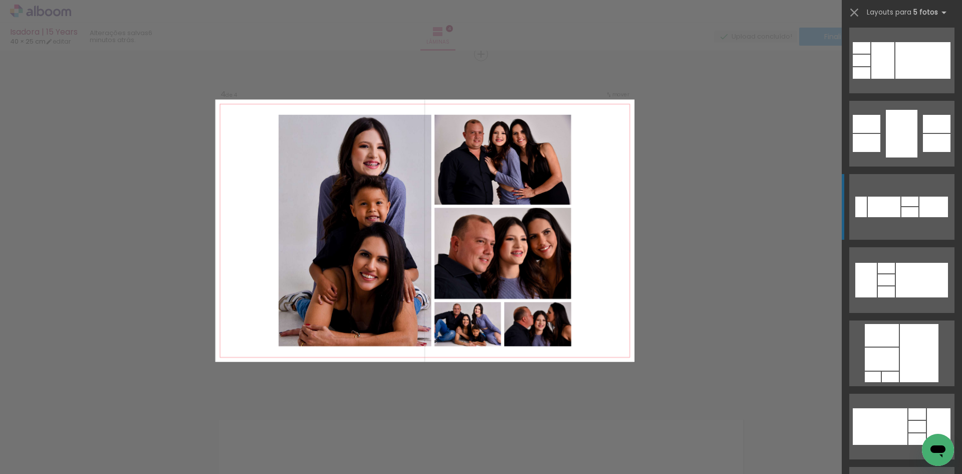
click at [912, 343] on div at bounding box center [919, 353] width 39 height 58
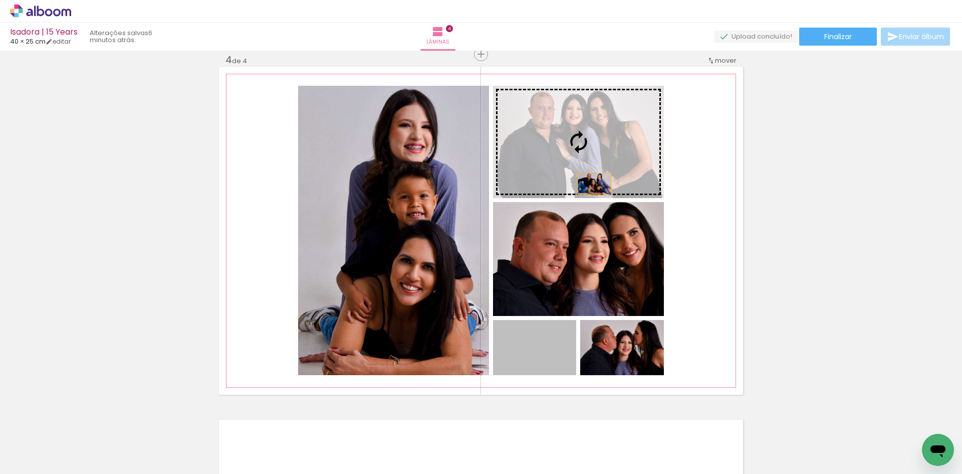
drag, startPoint x: 545, startPoint y: 366, endPoint x: 591, endPoint y: 184, distance: 187.5
click at [0, 0] on slot at bounding box center [0, 0] width 0 height 0
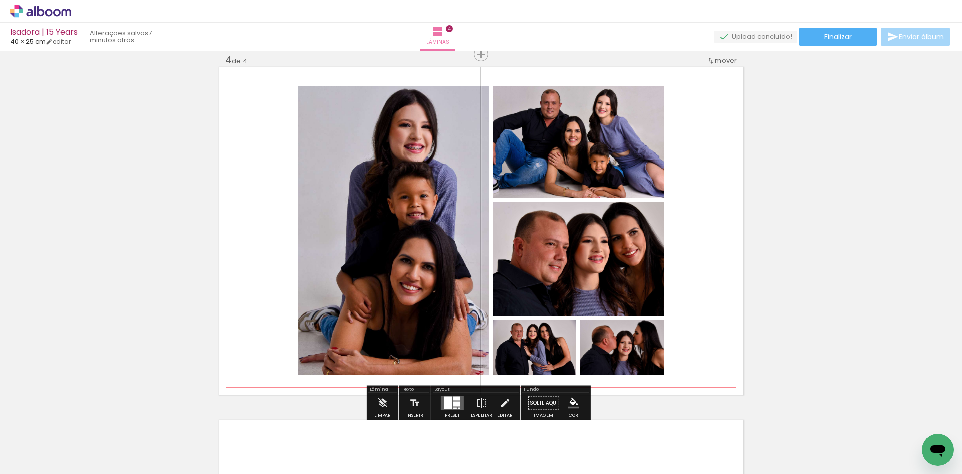
click at [591, 163] on quentale-photo at bounding box center [578, 142] width 171 height 112
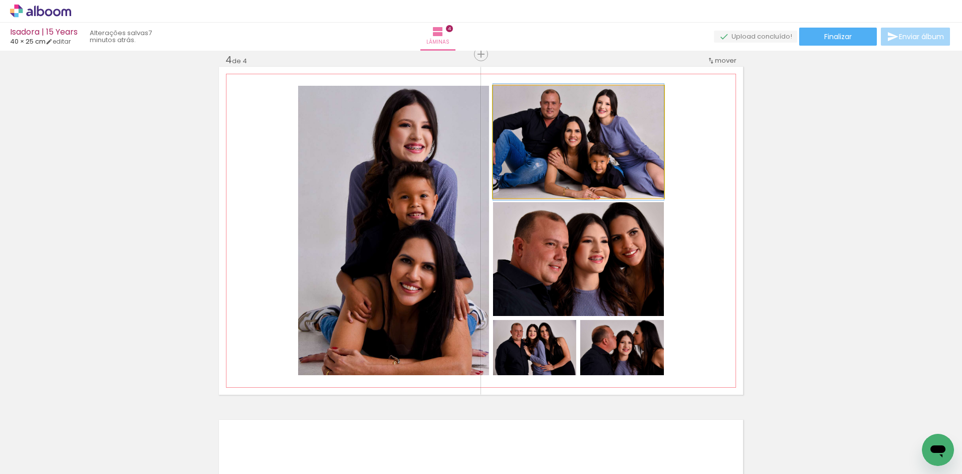
drag, startPoint x: 583, startPoint y: 157, endPoint x: 601, endPoint y: 157, distance: 17.5
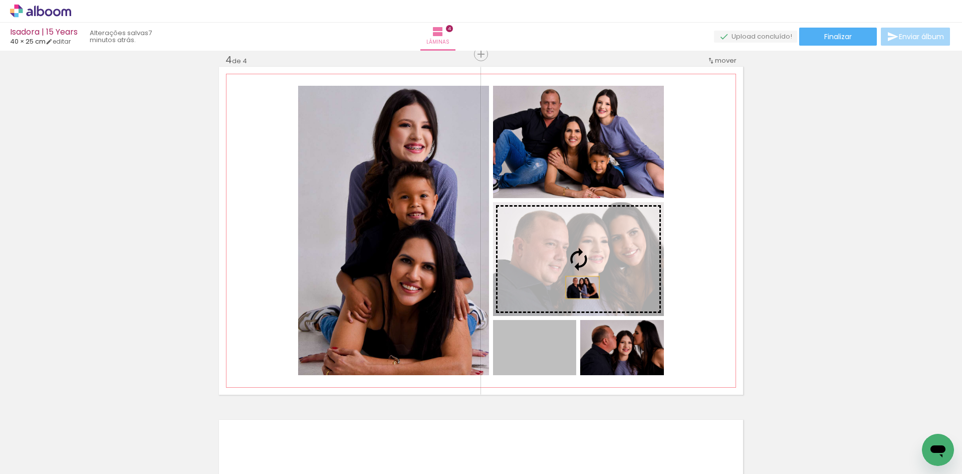
drag, startPoint x: 540, startPoint y: 358, endPoint x: 587, endPoint y: 271, distance: 98.7
click at [0, 0] on slot at bounding box center [0, 0] width 0 height 0
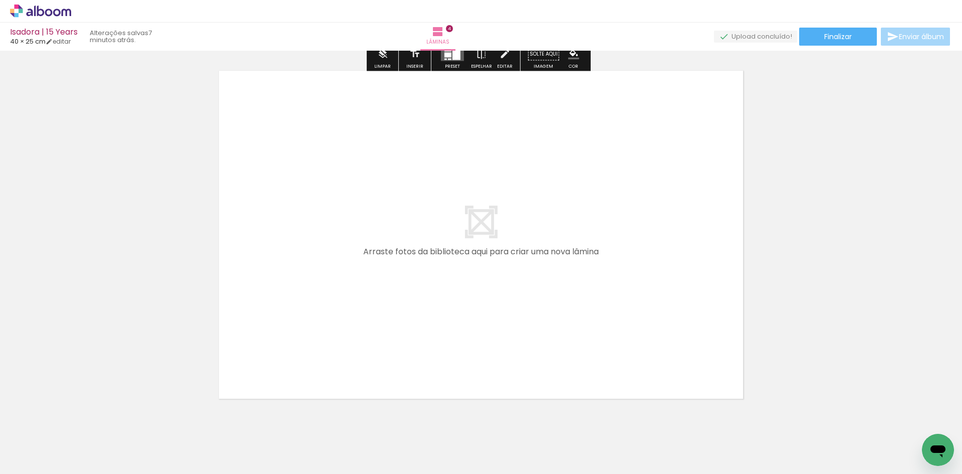
scroll to position [1422, 0]
click at [15, 457] on iron-icon at bounding box center [15, 460] width 12 height 12
click at [0, 0] on input "file" at bounding box center [0, 0] width 0 height 0
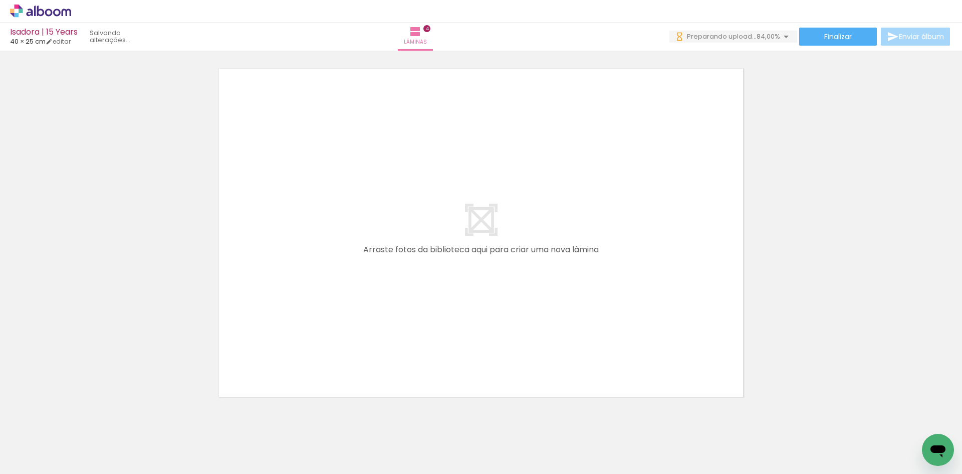
scroll to position [0, 0]
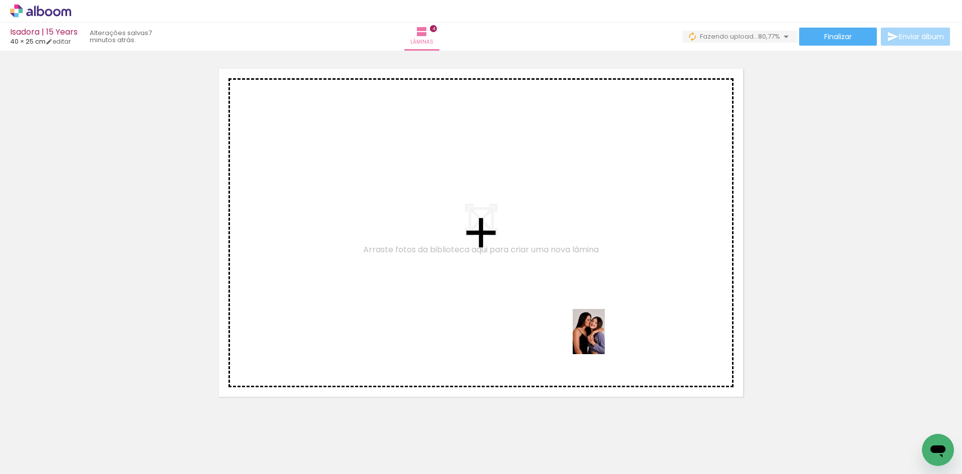
drag, startPoint x: 699, startPoint y: 452, endPoint x: 603, endPoint y: 339, distance: 148.7
click at [603, 339] on quentale-workspace at bounding box center [481, 237] width 962 height 474
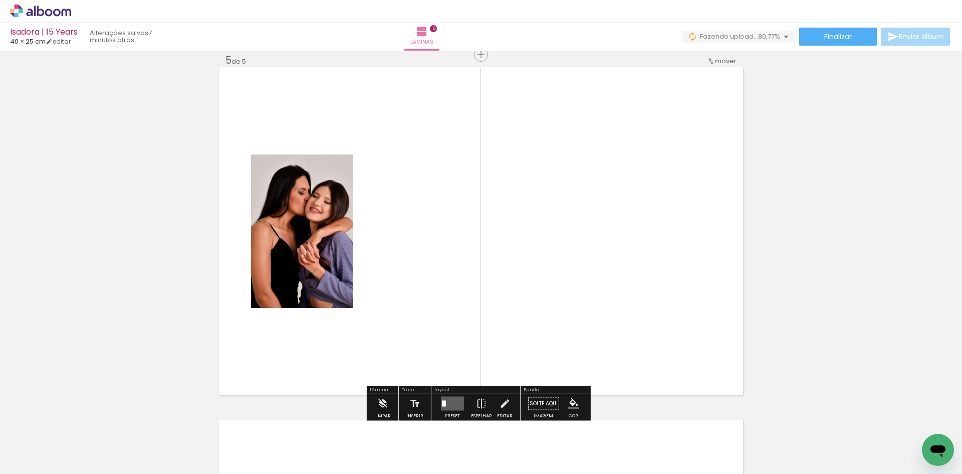
scroll to position [1424, 0]
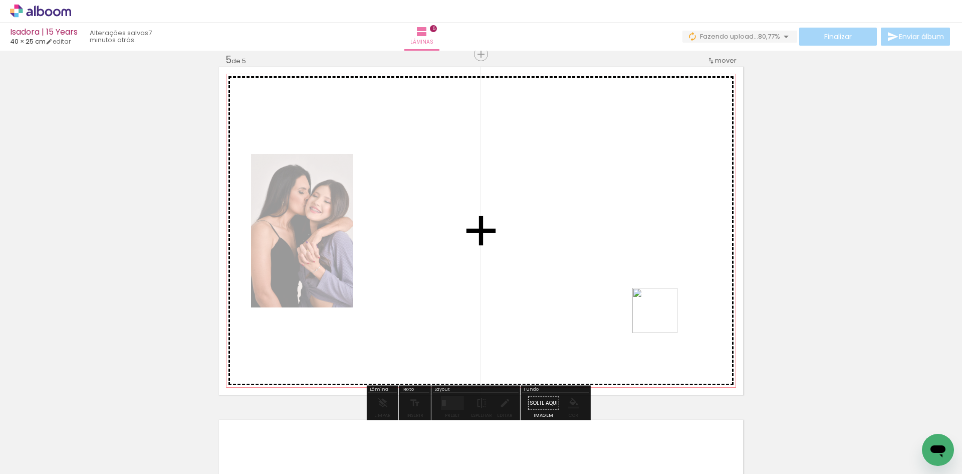
drag, startPoint x: 749, startPoint y: 440, endPoint x: 628, endPoint y: 291, distance: 191.7
click at [628, 291] on quentale-workspace at bounding box center [481, 237] width 962 height 474
drag, startPoint x: 795, startPoint y: 440, endPoint x: 635, endPoint y: 267, distance: 235.5
click at [635, 267] on quentale-workspace at bounding box center [481, 237] width 962 height 474
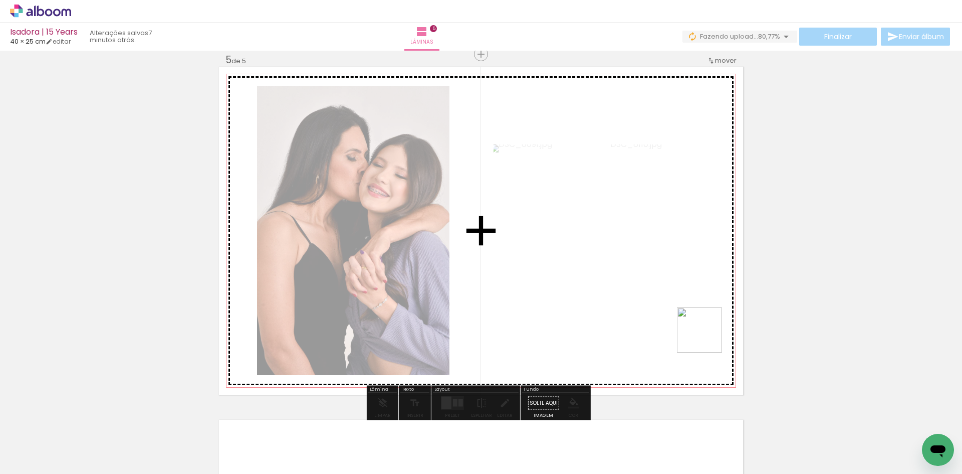
drag, startPoint x: 857, startPoint y: 431, endPoint x: 565, endPoint y: 259, distance: 338.8
click at [565, 259] on quentale-workspace at bounding box center [481, 237] width 962 height 474
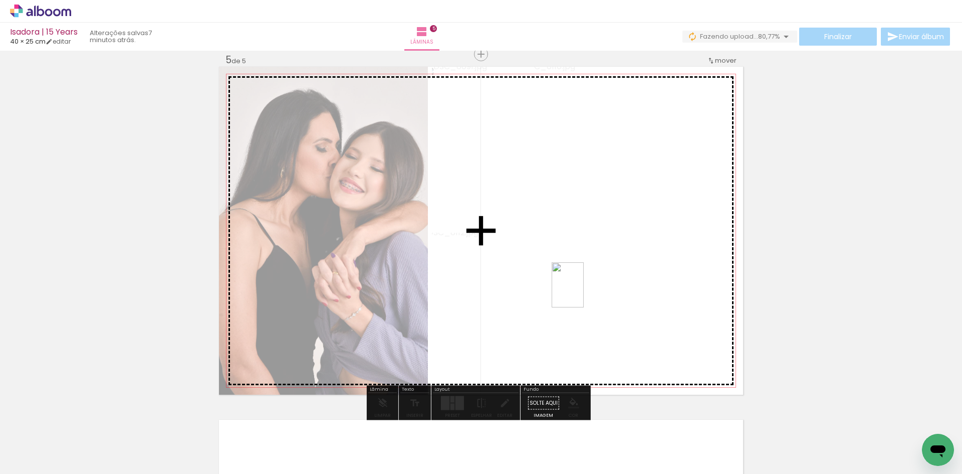
drag, startPoint x: 910, startPoint y: 427, endPoint x: 548, endPoint y: 271, distance: 395.0
click at [548, 271] on quentale-workspace at bounding box center [481, 237] width 962 height 474
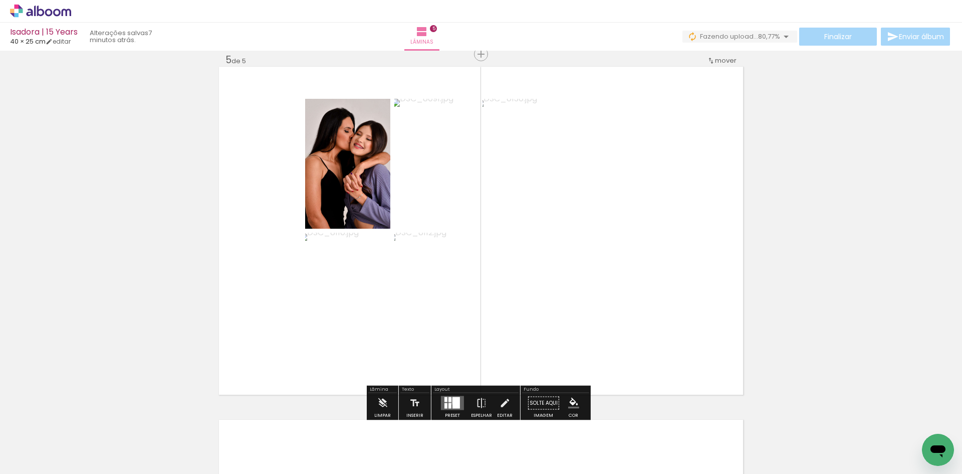
click at [449, 400] on quentale-layouter at bounding box center [452, 403] width 23 height 14
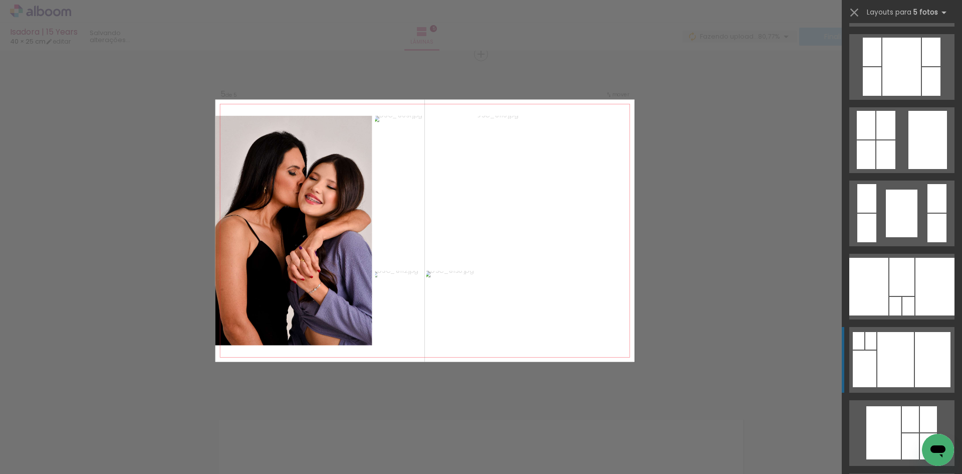
scroll to position [802, 0]
click at [905, 286] on div at bounding box center [901, 276] width 25 height 38
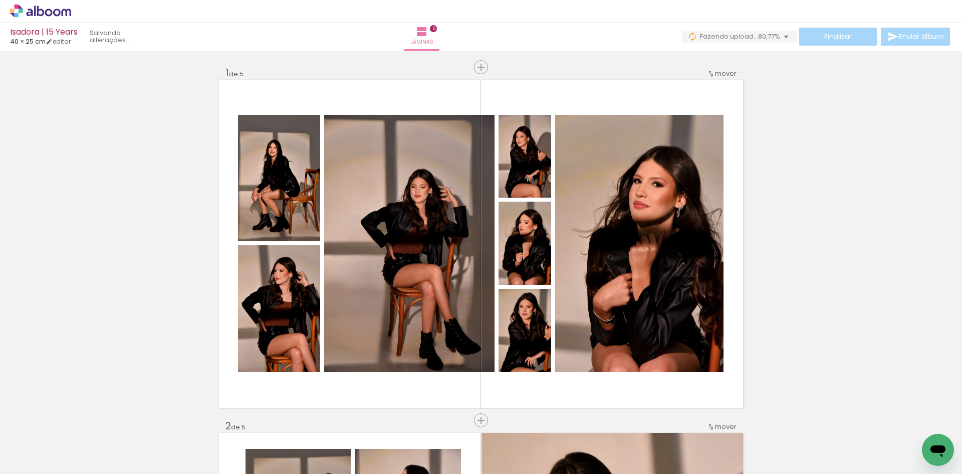
scroll to position [0, 582]
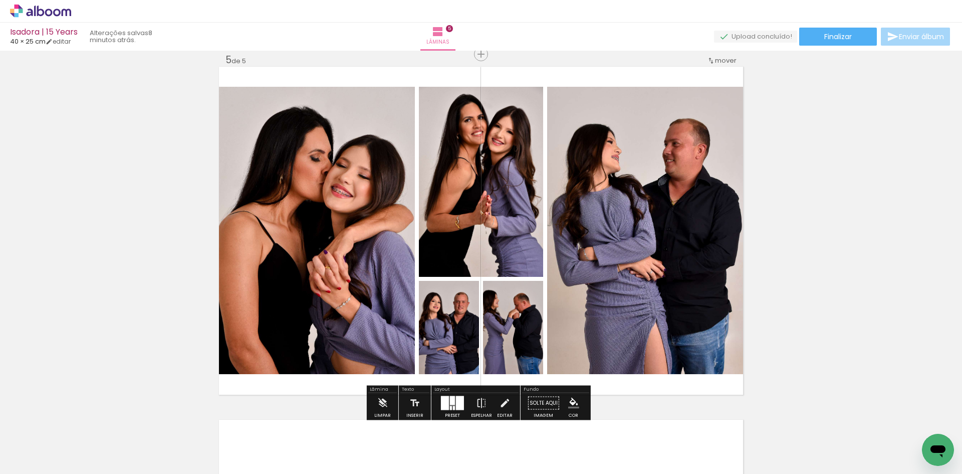
click at [456, 401] on div at bounding box center [460, 403] width 8 height 14
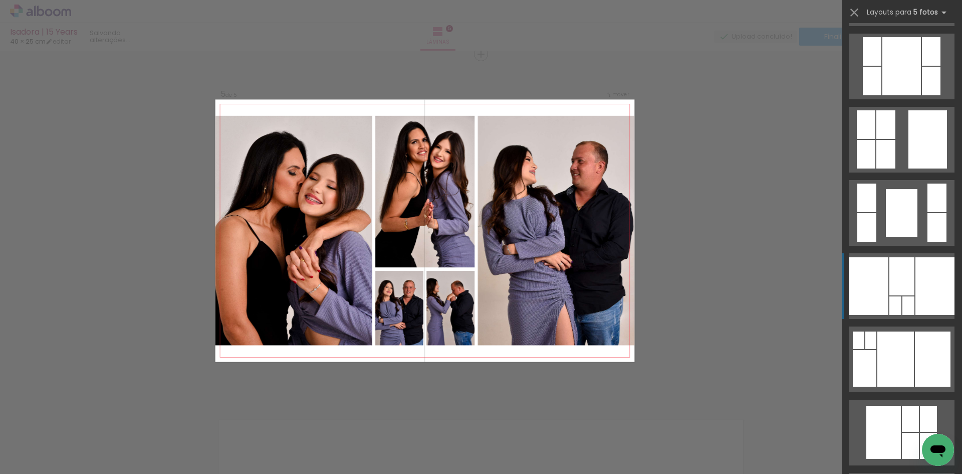
scroll to position [1024, 0]
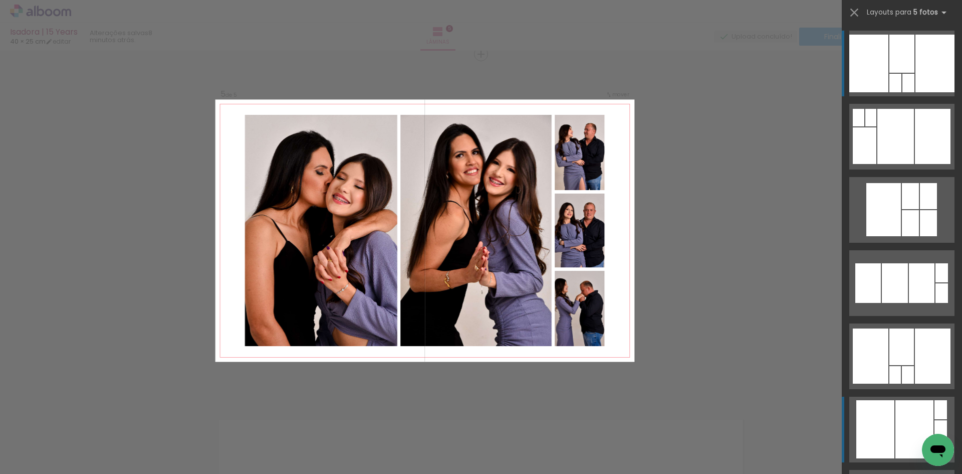
click at [891, 412] on quentale-layouter at bounding box center [901, 429] width 105 height 66
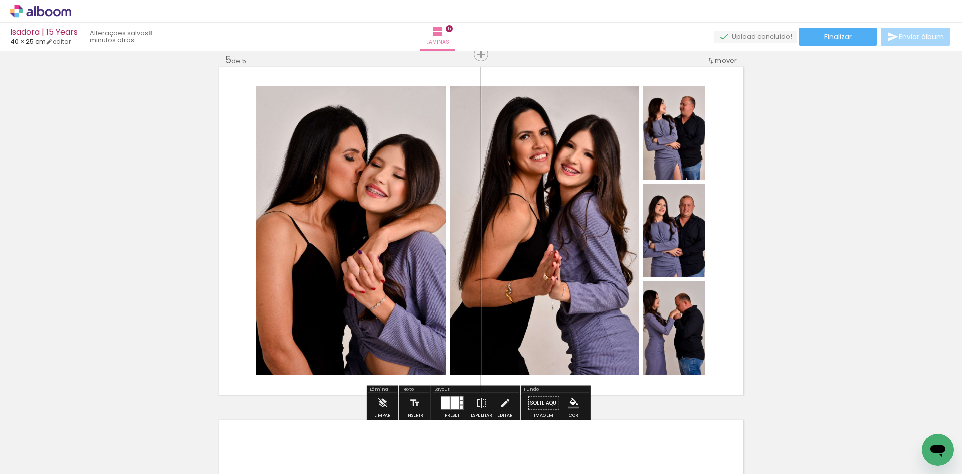
click at [452, 400] on div at bounding box center [455, 402] width 9 height 13
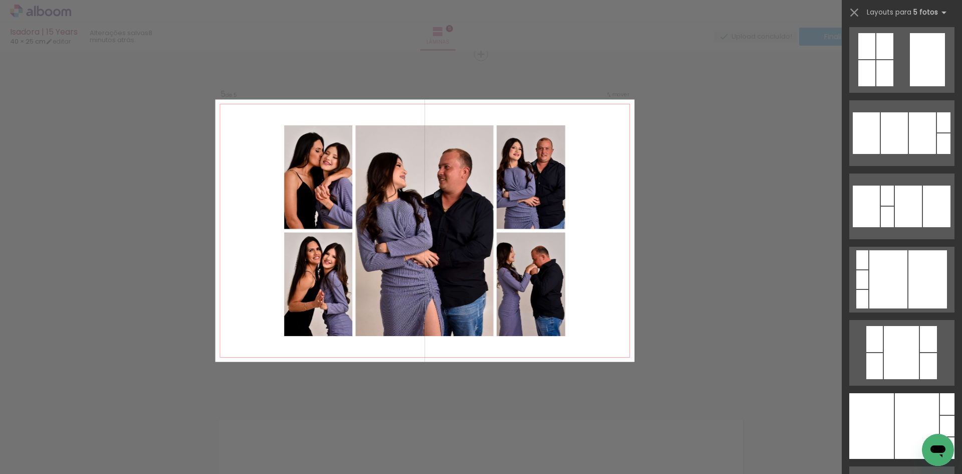
scroll to position [2142, 0]
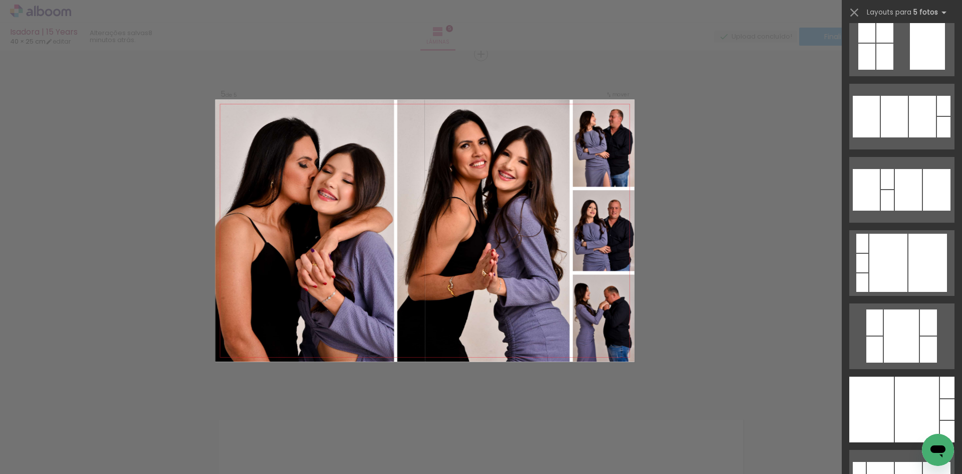
click at [910, 385] on div at bounding box center [917, 409] width 44 height 66
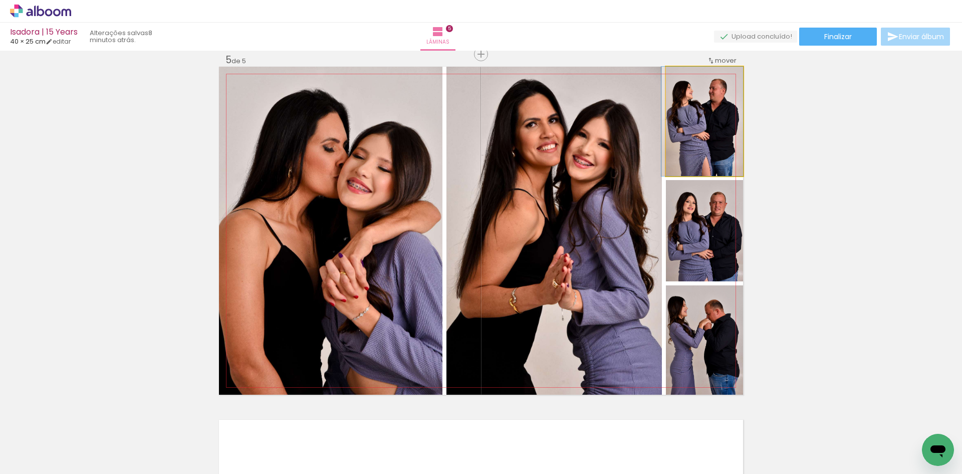
drag, startPoint x: 693, startPoint y: 124, endPoint x: 589, endPoint y: 171, distance: 114.8
click at [0, 0] on slot at bounding box center [0, 0] width 0 height 0
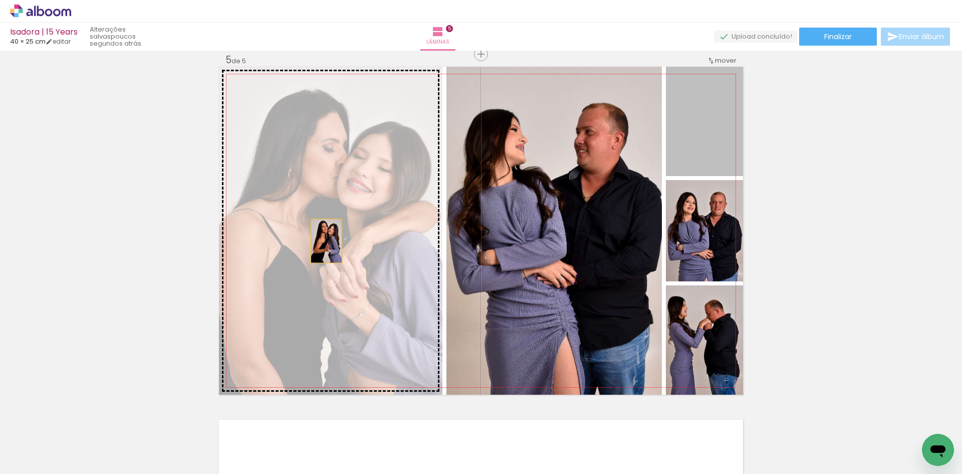
drag, startPoint x: 708, startPoint y: 140, endPoint x: 323, endPoint y: 241, distance: 397.7
click at [0, 0] on slot at bounding box center [0, 0] width 0 height 0
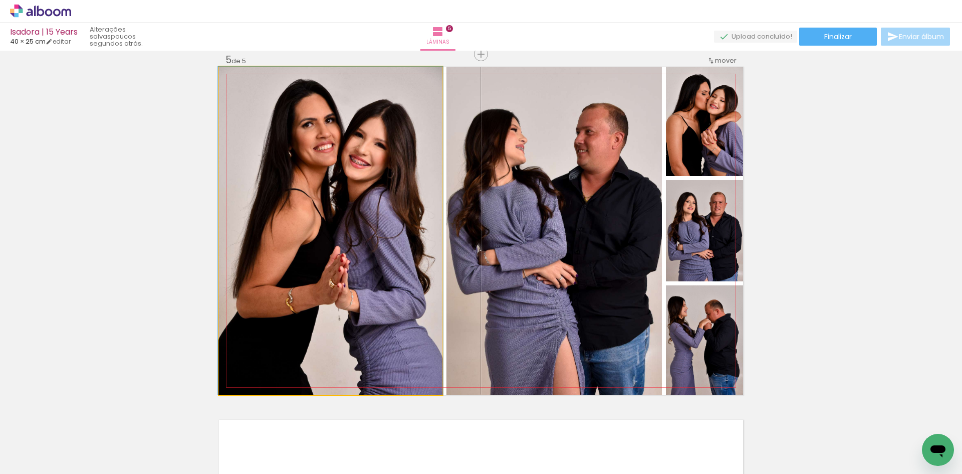
click at [343, 210] on quentale-photo at bounding box center [330, 231] width 223 height 328
drag, startPoint x: 245, startPoint y: 78, endPoint x: 229, endPoint y: 69, distance: 18.6
type paper-slider "100"
click at [229, 69] on quentale-photo at bounding box center [330, 231] width 223 height 328
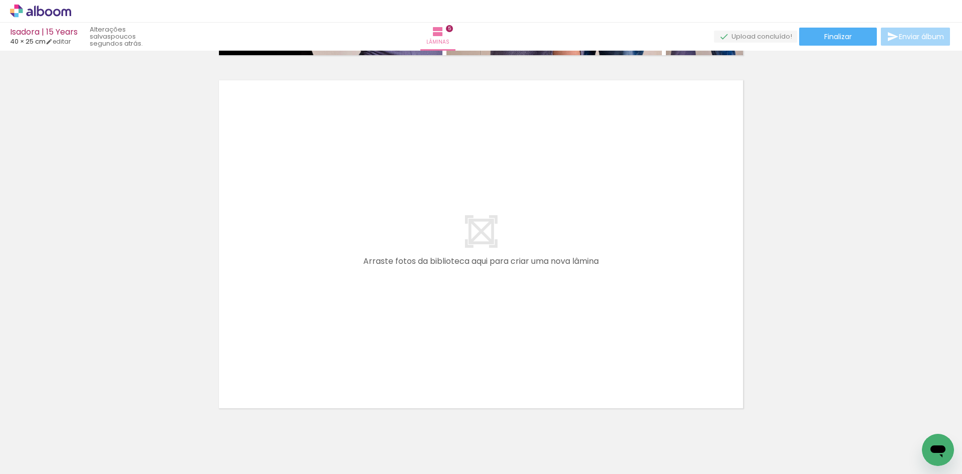
scroll to position [1775, 0]
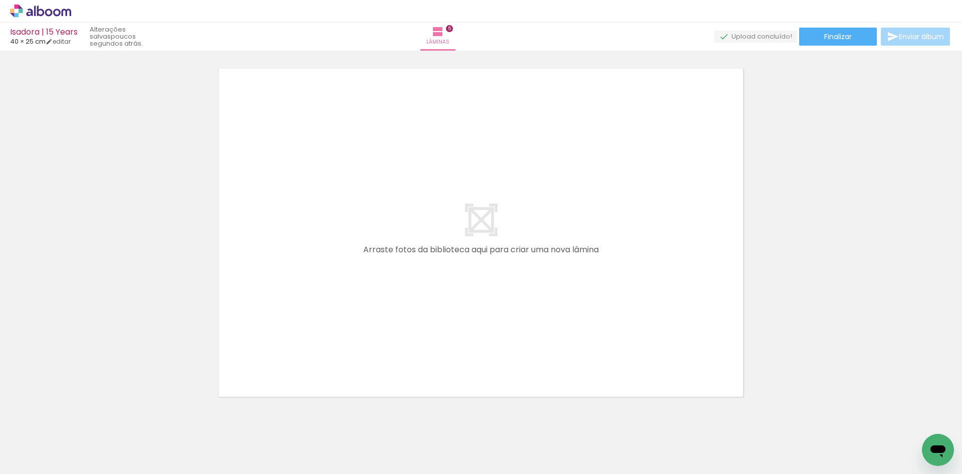
click at [42, 459] on span "Adicionar Fotos" at bounding box center [36, 459] width 30 height 11
click at [0, 0] on input "file" at bounding box center [0, 0] width 0 height 0
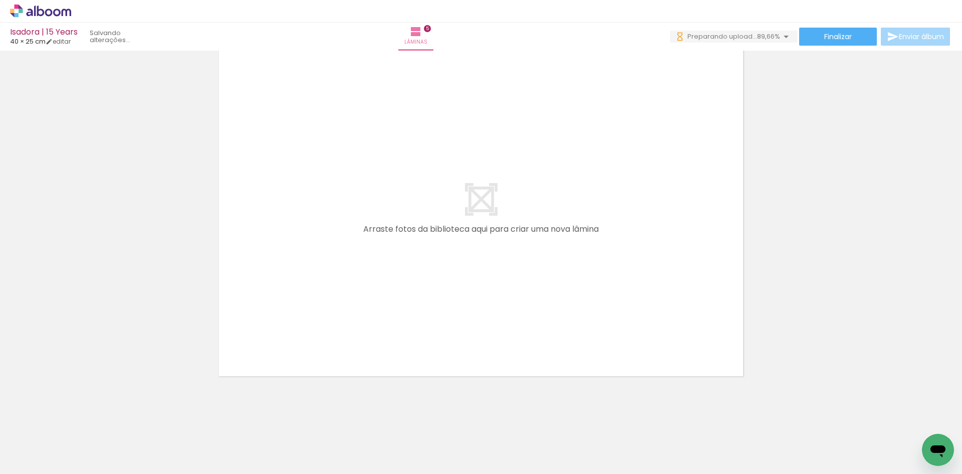
scroll to position [0, 751]
drag, startPoint x: 817, startPoint y: 447, endPoint x: 685, endPoint y: 335, distance: 173.2
click at [609, 282] on quentale-workspace at bounding box center [481, 237] width 962 height 474
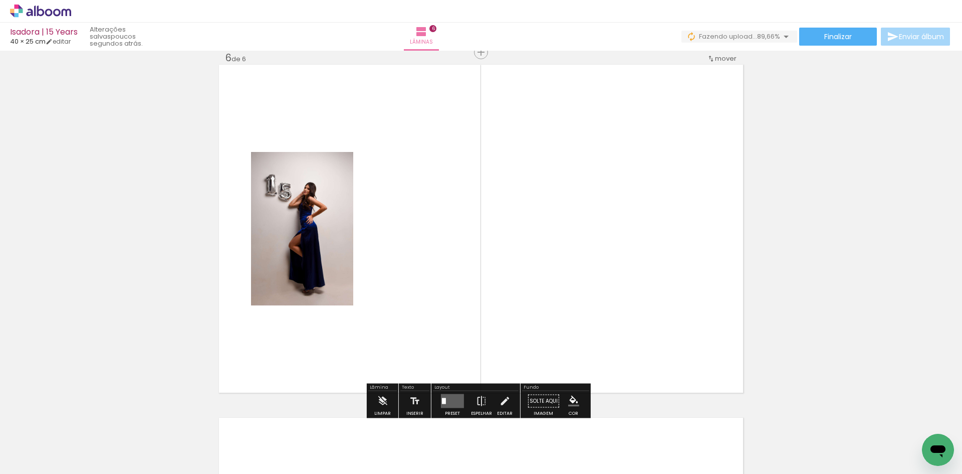
scroll to position [1777, 0]
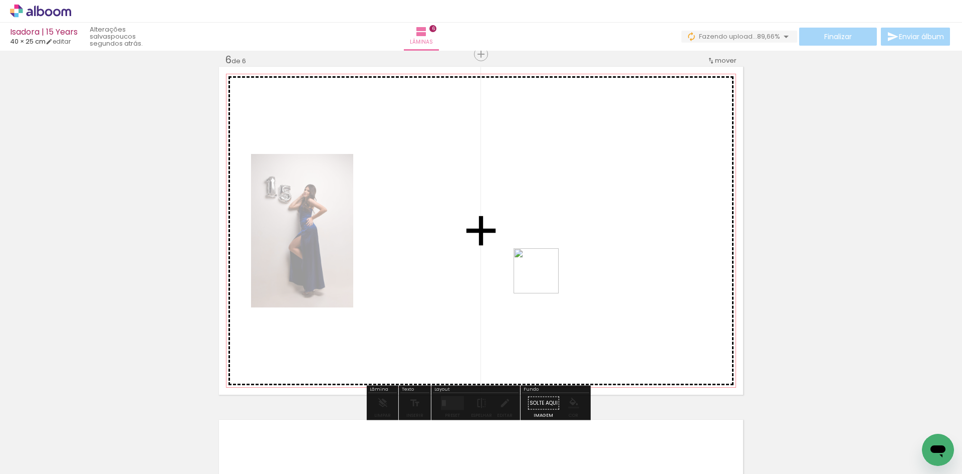
drag, startPoint x: 877, startPoint y: 453, endPoint x: 473, endPoint y: 244, distance: 455.4
click at [425, 225] on quentale-workspace at bounding box center [481, 237] width 962 height 474
drag, startPoint x: 912, startPoint y: 431, endPoint x: 416, endPoint y: 258, distance: 526.0
click at [416, 258] on quentale-workspace at bounding box center [481, 237] width 962 height 474
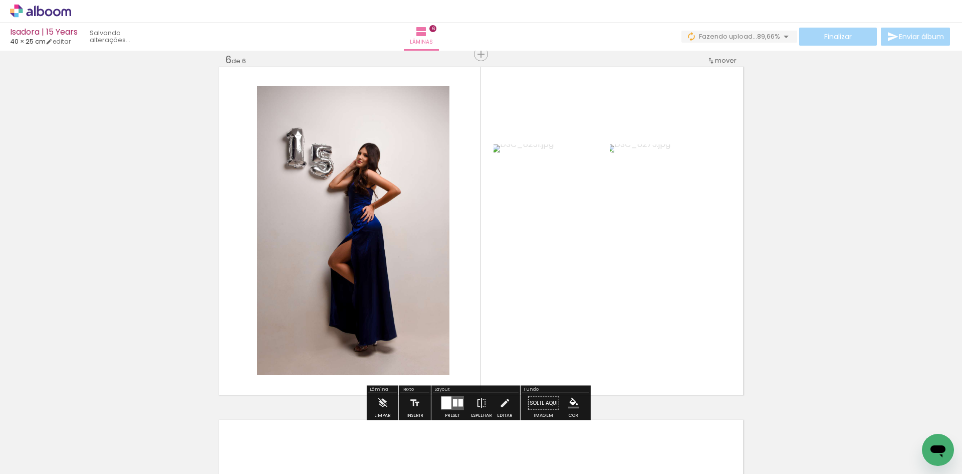
click at [445, 401] on div at bounding box center [446, 402] width 10 height 13
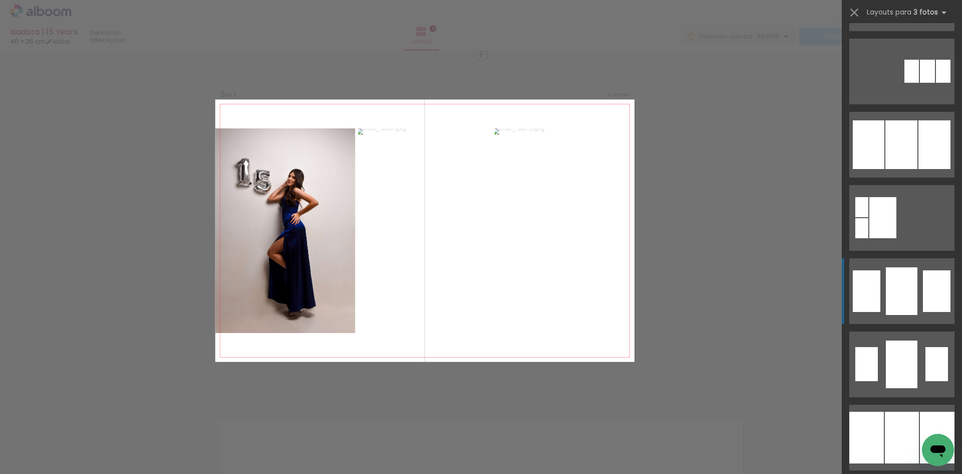
scroll to position [741, 0]
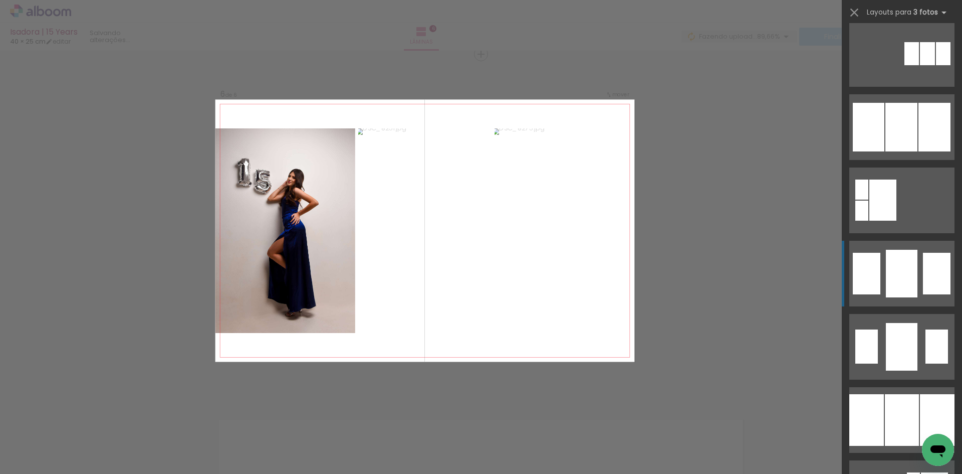
click at [887, 404] on div at bounding box center [902, 420] width 34 height 52
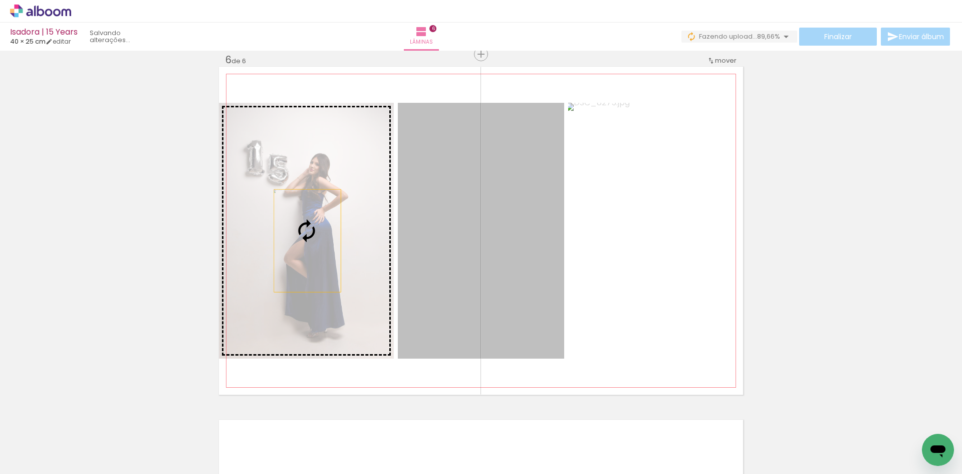
drag, startPoint x: 475, startPoint y: 271, endPoint x: 304, endPoint y: 241, distance: 173.6
click at [0, 0] on slot at bounding box center [0, 0] width 0 height 0
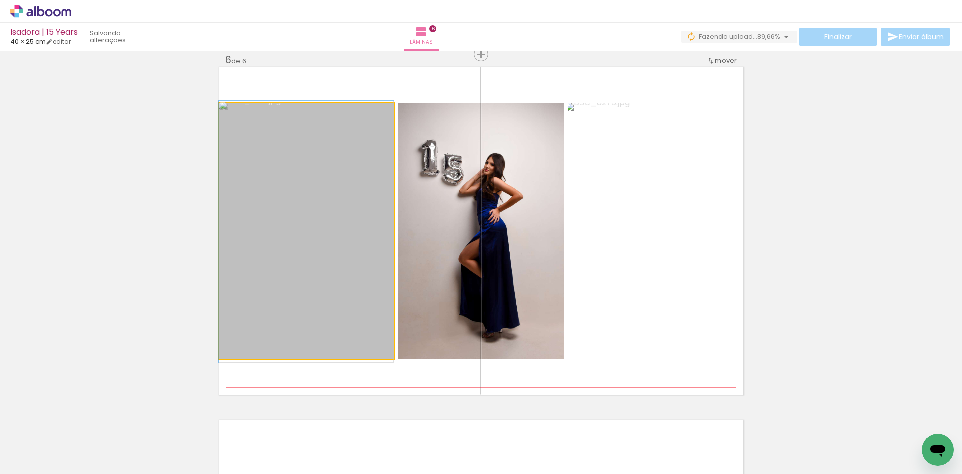
drag, startPoint x: 287, startPoint y: 239, endPoint x: 450, endPoint y: 238, distance: 163.9
click at [0, 0] on slot at bounding box center [0, 0] width 0 height 0
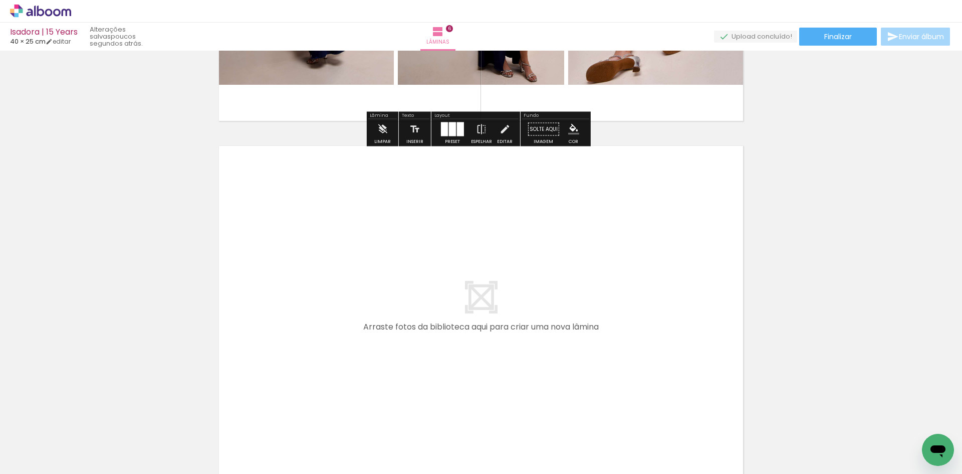
scroll to position [2077, 0]
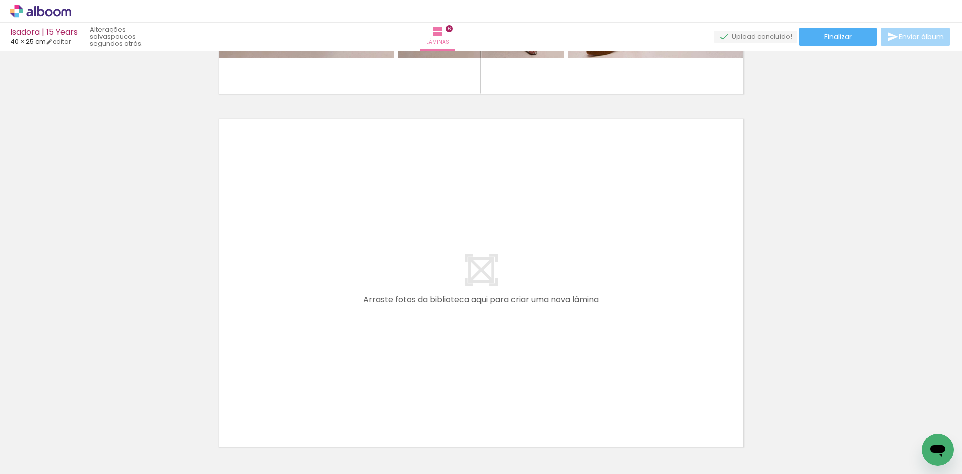
click at [17, 455] on iron-icon at bounding box center [15, 460] width 12 height 12
click at [0, 0] on input "file" at bounding box center [0, 0] width 0 height 0
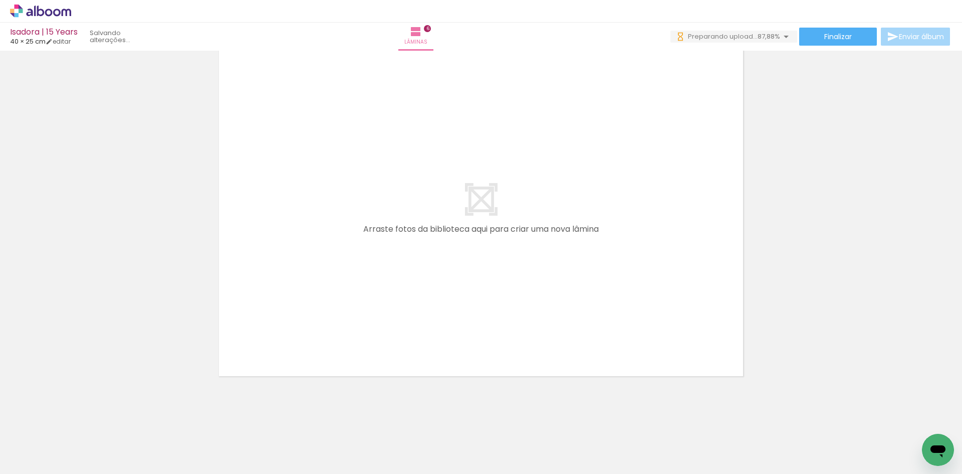
scroll to position [0, 975]
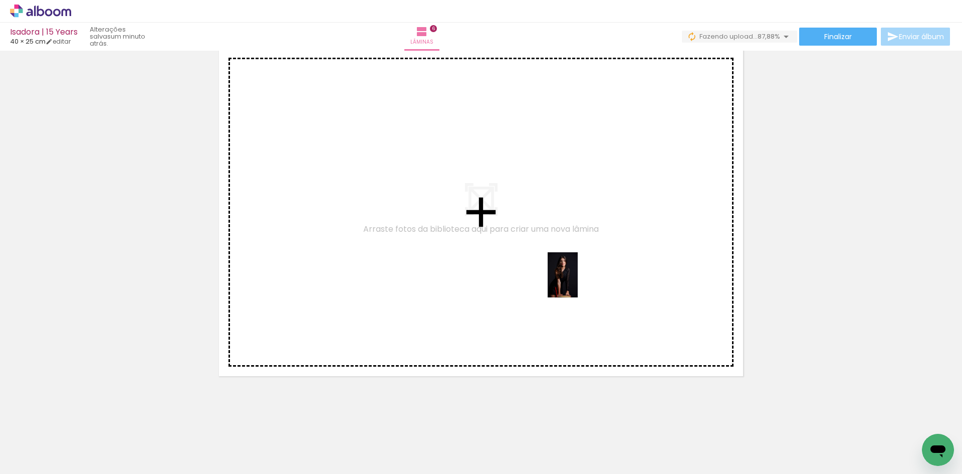
drag, startPoint x: 756, startPoint y: 445, endPoint x: 578, endPoint y: 282, distance: 241.2
click at [578, 282] on quentale-workspace at bounding box center [481, 237] width 962 height 474
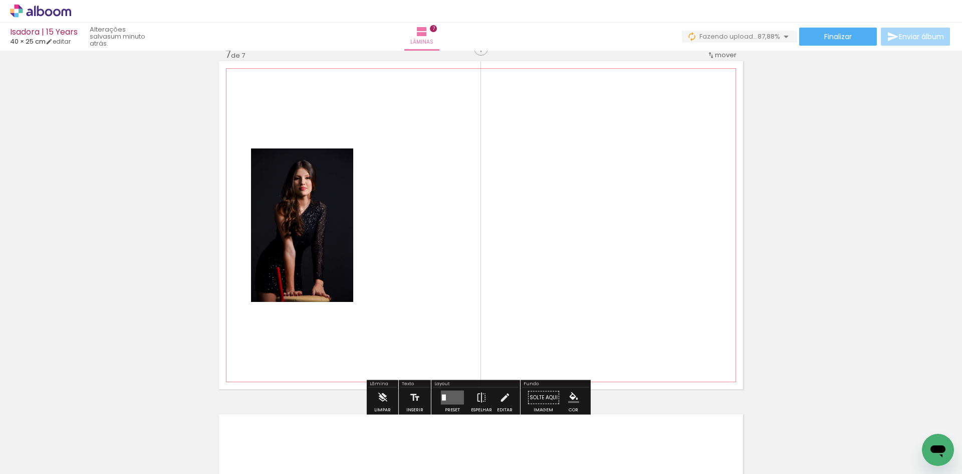
scroll to position [2130, 0]
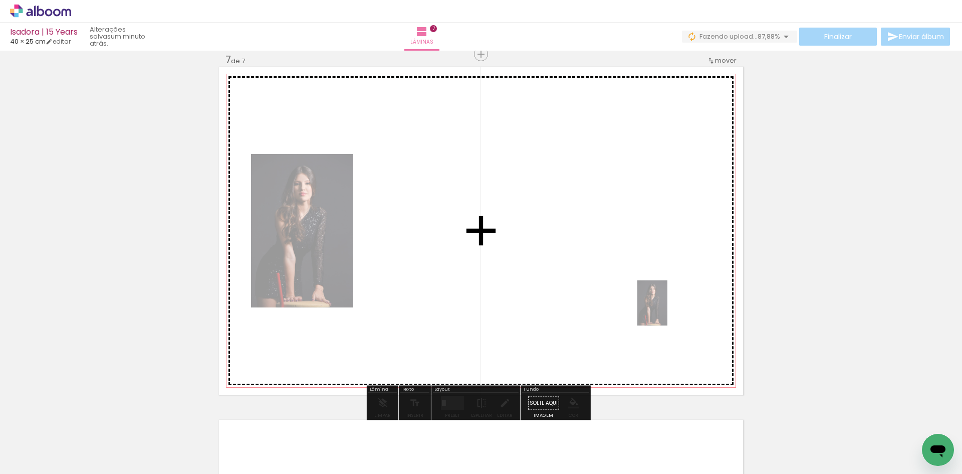
drag, startPoint x: 759, startPoint y: 443, endPoint x: 667, endPoint y: 310, distance: 161.4
click at [667, 310] on quentale-workspace at bounding box center [481, 237] width 962 height 474
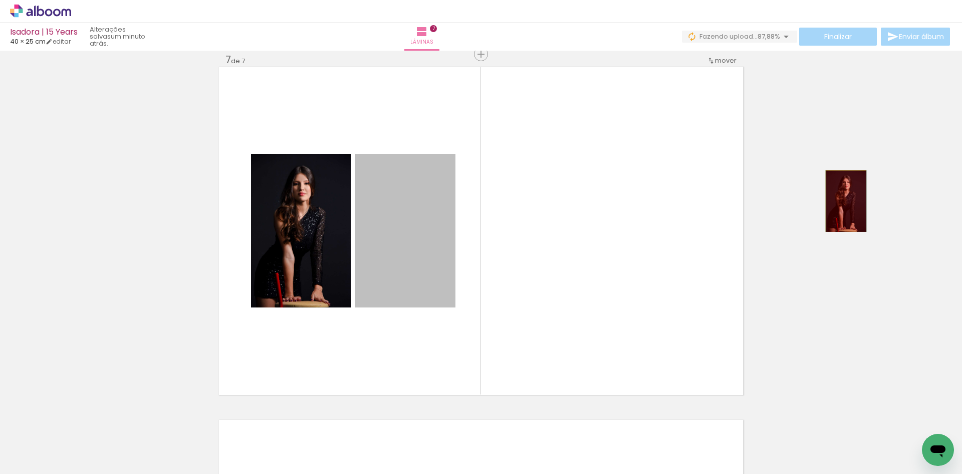
drag, startPoint x: 444, startPoint y: 244, endPoint x: 842, endPoint y: 201, distance: 400.6
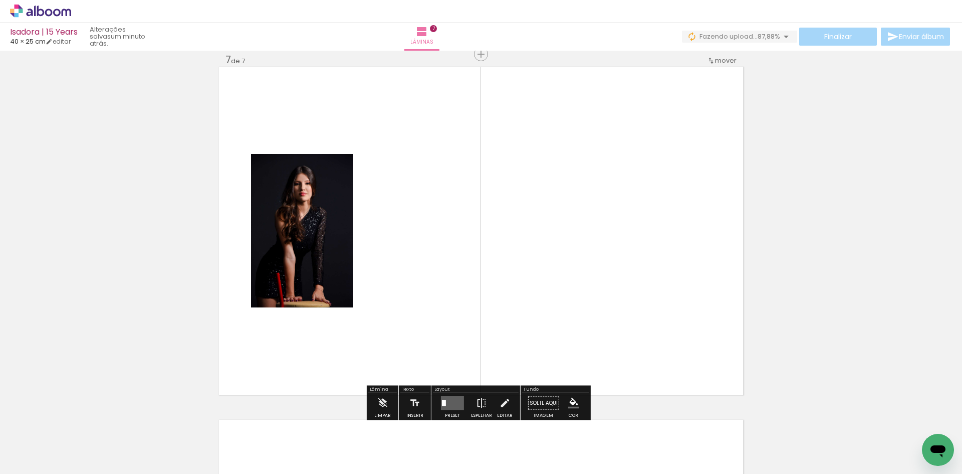
drag, startPoint x: 799, startPoint y: 441, endPoint x: 522, endPoint y: 260, distance: 331.2
click at [506, 257] on quentale-workspace at bounding box center [481, 237] width 962 height 474
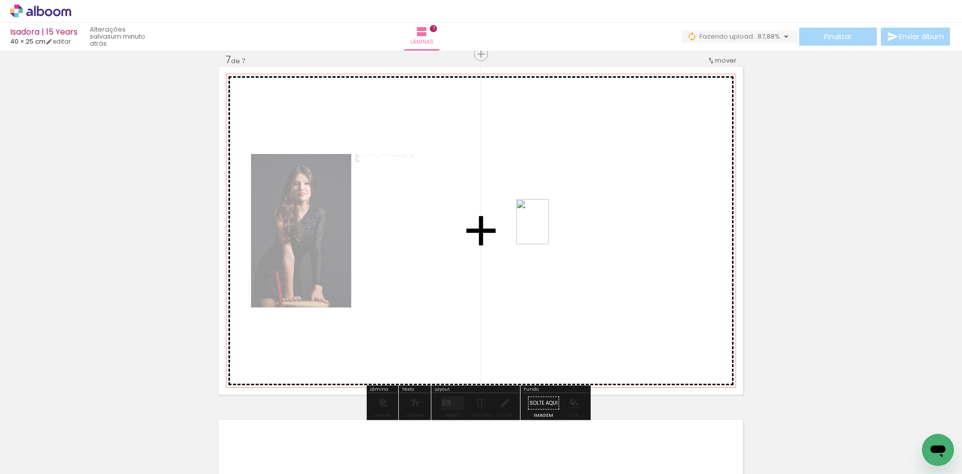
drag, startPoint x: 869, startPoint y: 445, endPoint x: 546, endPoint y: 229, distance: 388.3
click at [546, 229] on quentale-workspace at bounding box center [481, 237] width 962 height 474
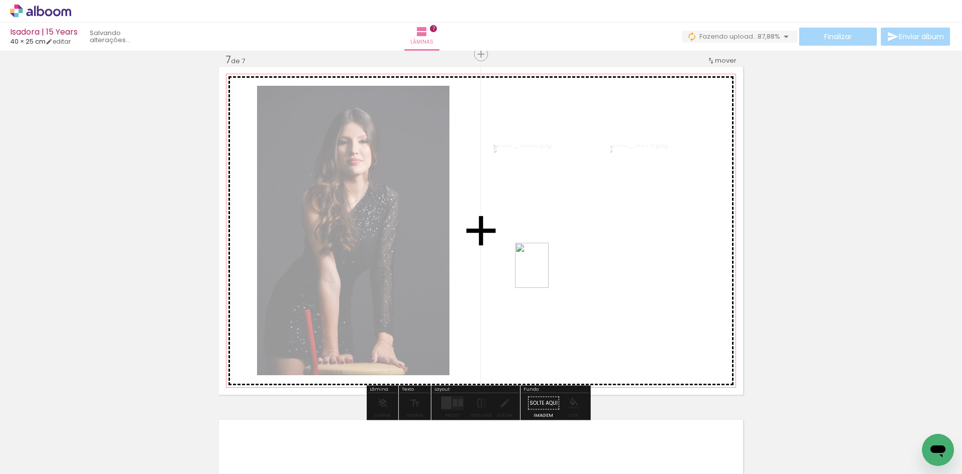
drag, startPoint x: 913, startPoint y: 428, endPoint x: 545, endPoint y: 274, distance: 398.9
click at [545, 272] on quentale-workspace at bounding box center [481, 237] width 962 height 474
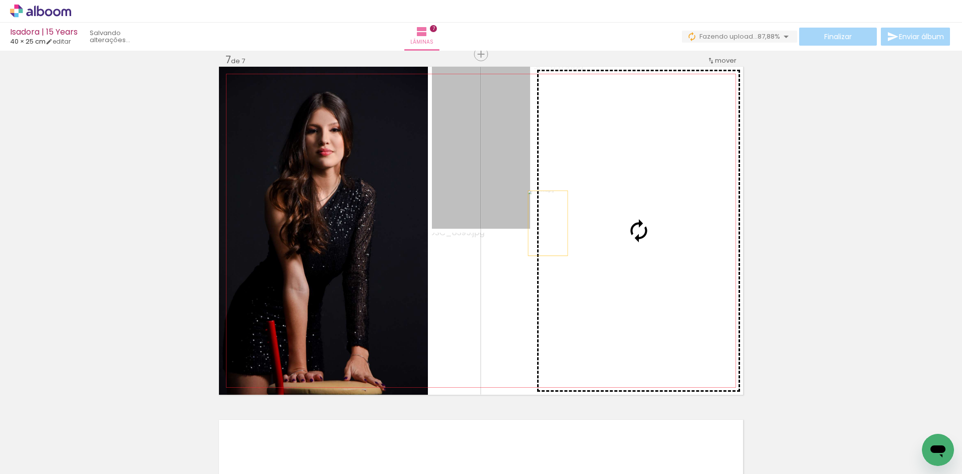
drag, startPoint x: 489, startPoint y: 204, endPoint x: 592, endPoint y: 236, distance: 107.9
click at [0, 0] on slot at bounding box center [0, 0] width 0 height 0
drag, startPoint x: 494, startPoint y: 207, endPoint x: 624, endPoint y: 223, distance: 131.3
click at [0, 0] on slot at bounding box center [0, 0] width 0 height 0
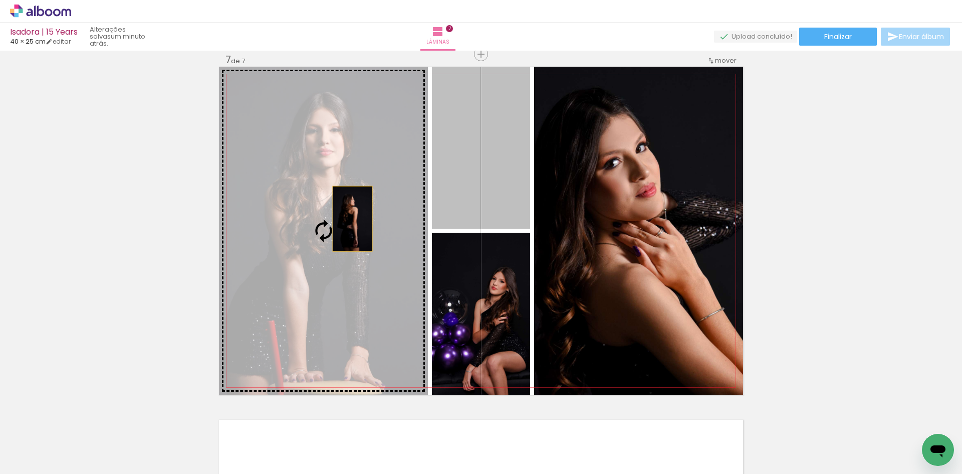
drag, startPoint x: 481, startPoint y: 202, endPoint x: 349, endPoint y: 218, distance: 132.8
click at [0, 0] on slot at bounding box center [0, 0] width 0 height 0
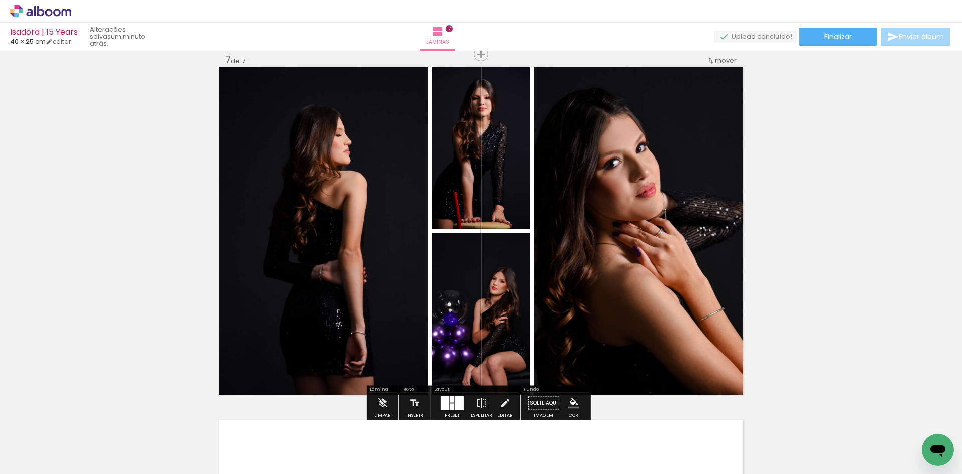
click at [446, 404] on div at bounding box center [445, 403] width 9 height 14
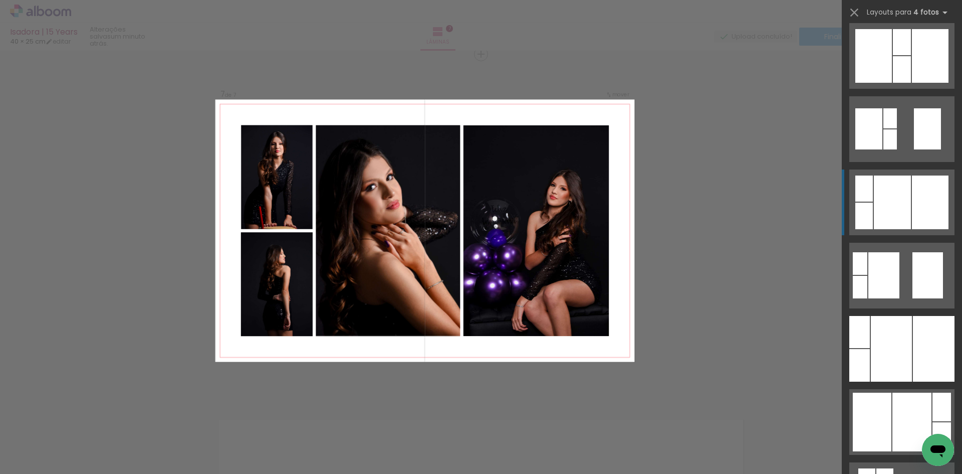
scroll to position [301, 0]
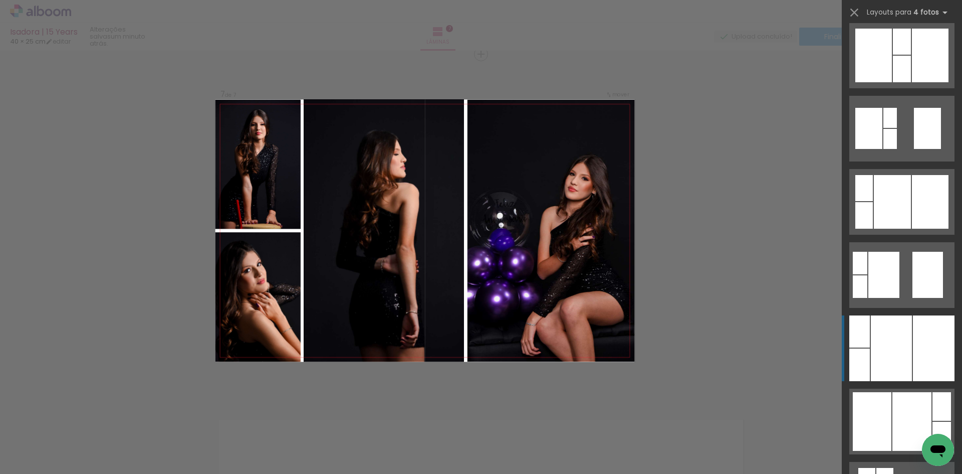
click at [919, 335] on div at bounding box center [934, 348] width 42 height 66
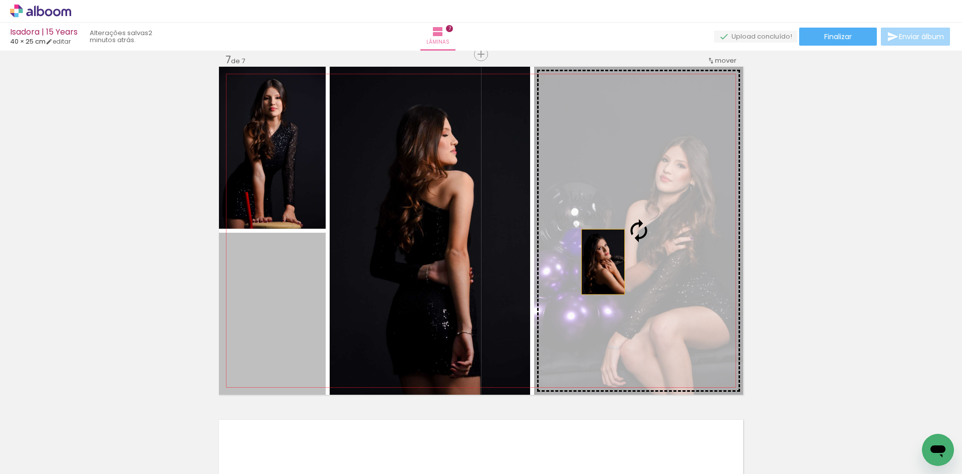
drag, startPoint x: 266, startPoint y: 308, endPoint x: 599, endPoint y: 262, distance: 336.4
click at [0, 0] on slot at bounding box center [0, 0] width 0 height 0
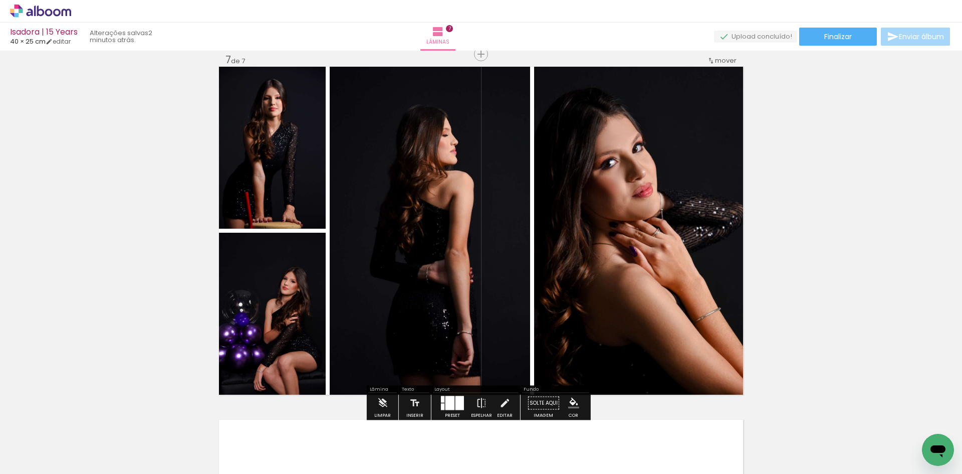
drag, startPoint x: 455, startPoint y: 402, endPoint x: 472, endPoint y: 404, distance: 16.7
click at [455, 403] on div at bounding box center [459, 403] width 9 height 14
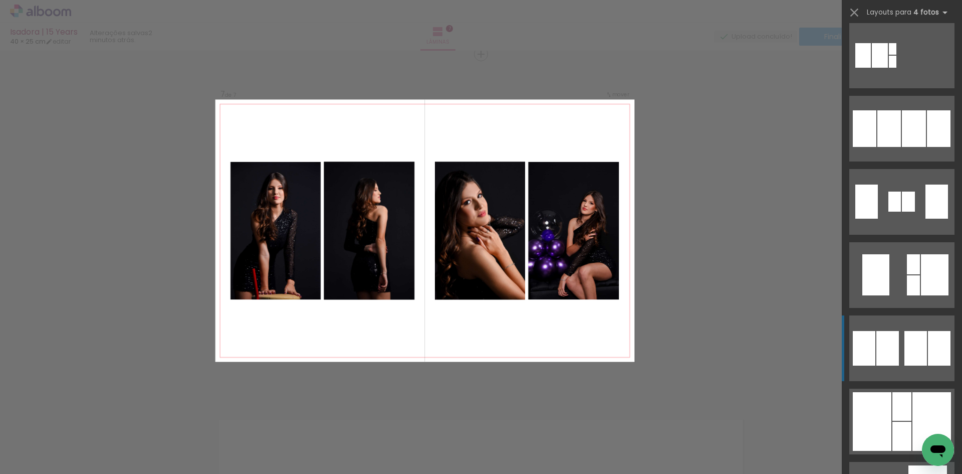
scroll to position [836, 0]
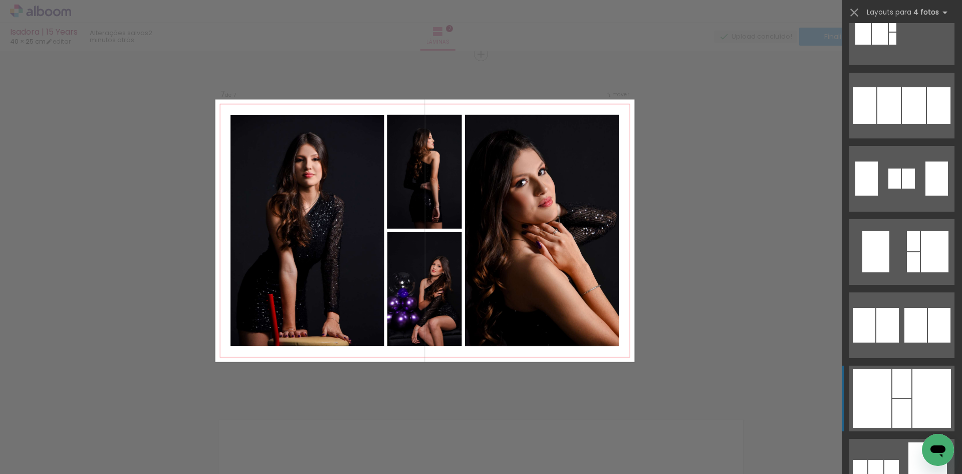
click at [921, 380] on div at bounding box center [931, 398] width 39 height 59
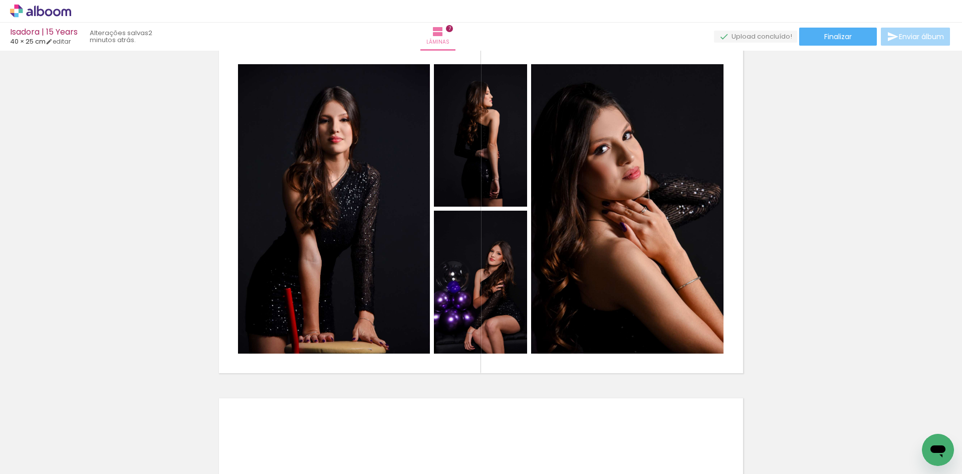
scroll to position [2130, 0]
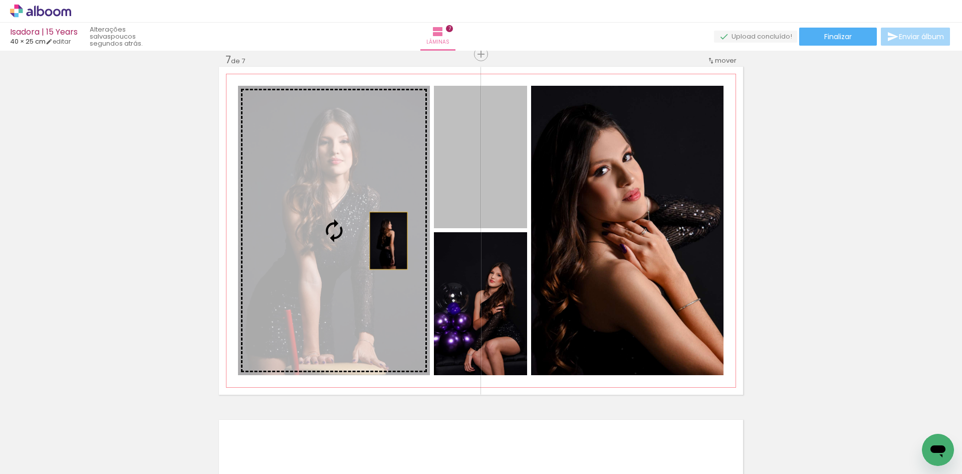
drag, startPoint x: 469, startPoint y: 205, endPoint x: 364, endPoint y: 241, distance: 110.6
click at [0, 0] on slot at bounding box center [0, 0] width 0 height 0
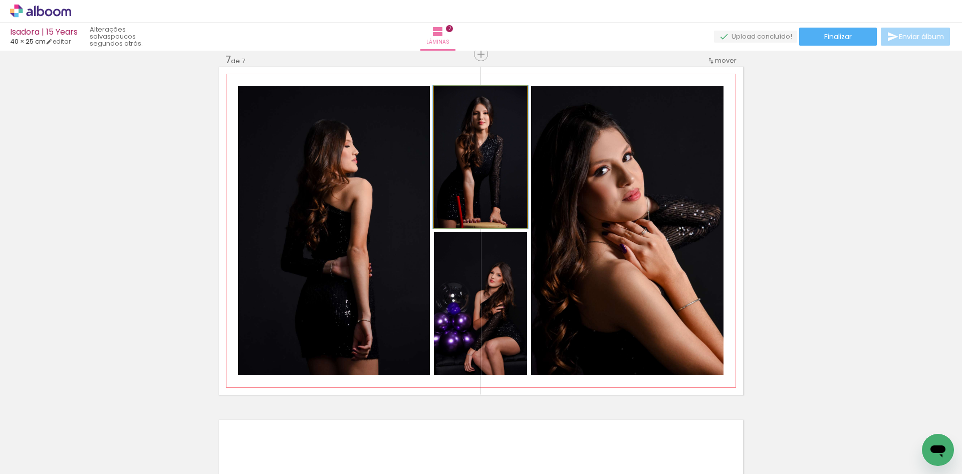
click at [505, 216] on quentale-photo at bounding box center [480, 157] width 93 height 142
click at [512, 205] on quentale-photo at bounding box center [480, 157] width 93 height 142
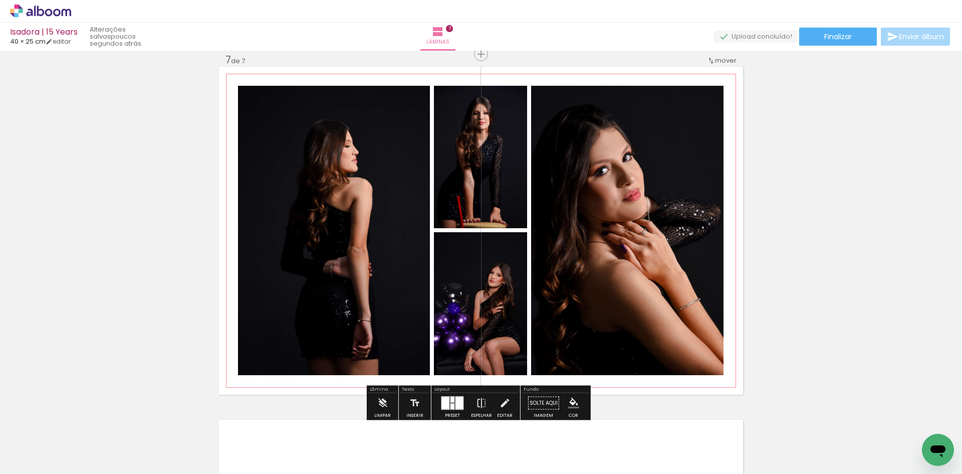
click at [512, 205] on quentale-photo at bounding box center [480, 157] width 93 height 142
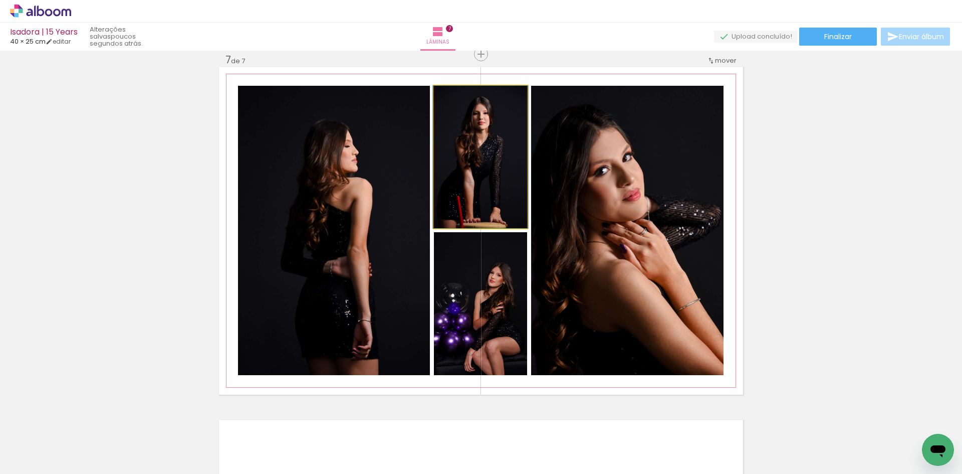
click at [512, 205] on quentale-photo at bounding box center [480, 157] width 93 height 142
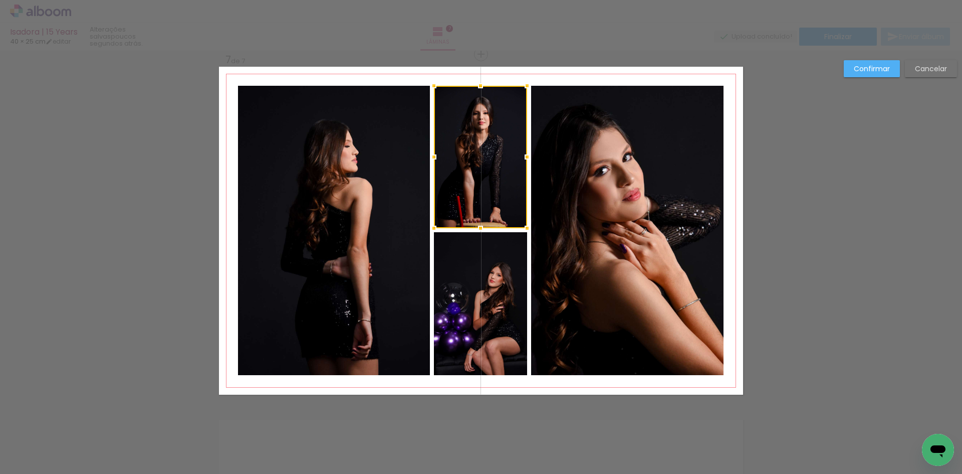
click at [511, 264] on quentale-photo at bounding box center [480, 303] width 93 height 143
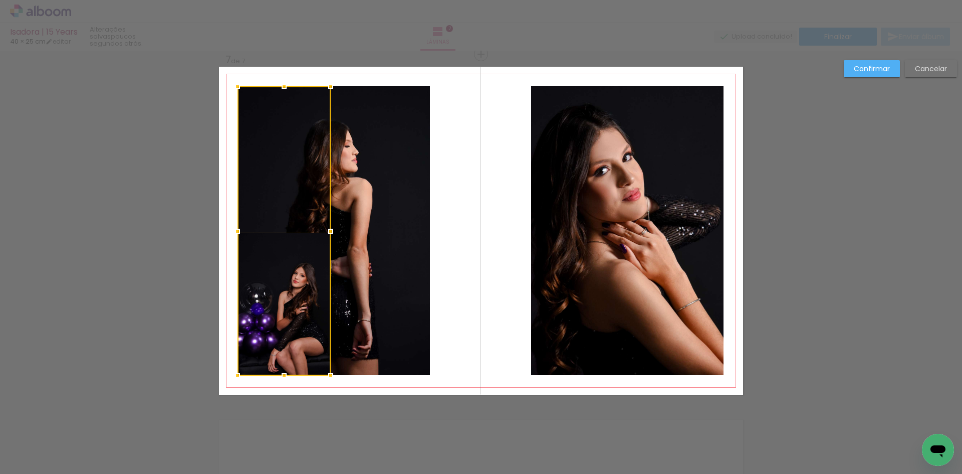
drag, startPoint x: 454, startPoint y: 292, endPoint x: 258, endPoint y: 285, distance: 196.5
click at [258, 285] on div at bounding box center [284, 230] width 93 height 289
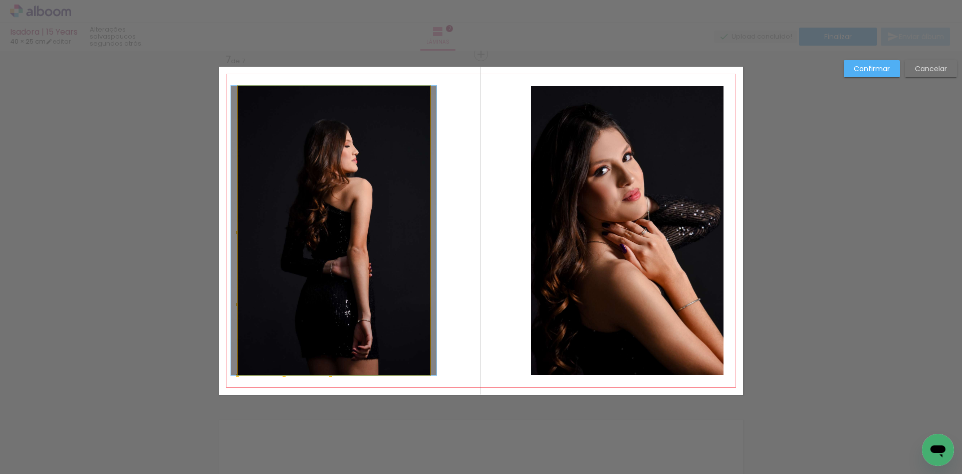
click at [386, 288] on quentale-photo at bounding box center [334, 230] width 192 height 289
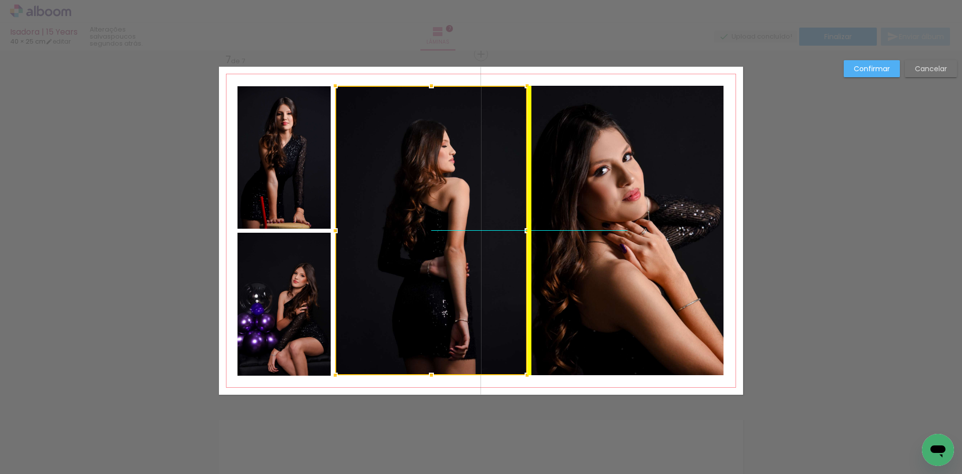
drag, startPoint x: 386, startPoint y: 288, endPoint x: 485, endPoint y: 287, distance: 98.7
click at [485, 287] on div at bounding box center [431, 230] width 192 height 289
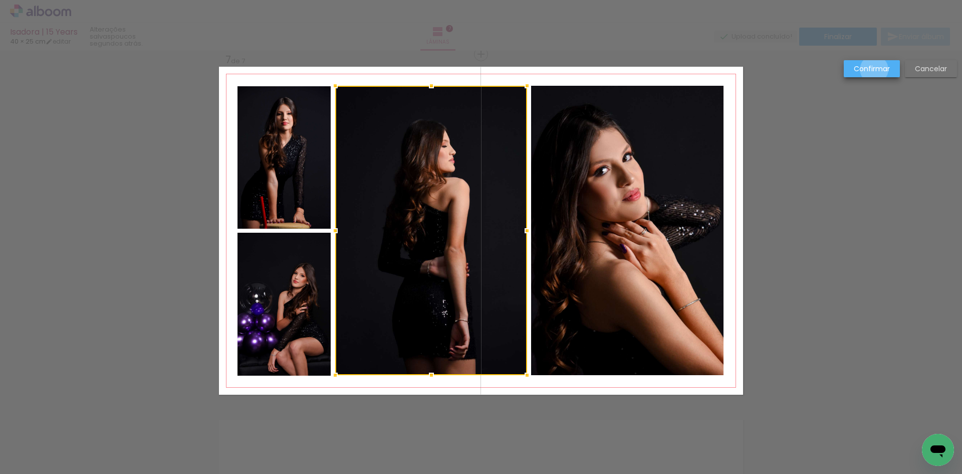
click at [0, 0] on slot "Confirmar" at bounding box center [0, 0] width 0 height 0
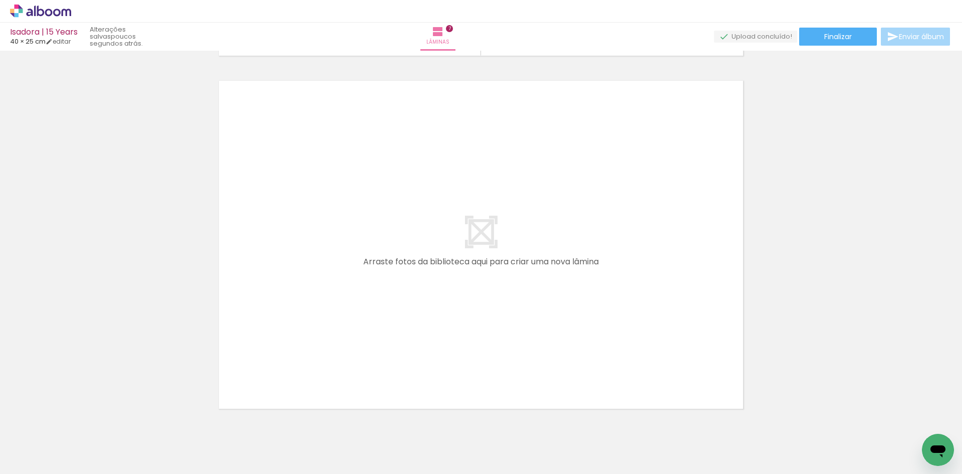
scroll to position [2480, 0]
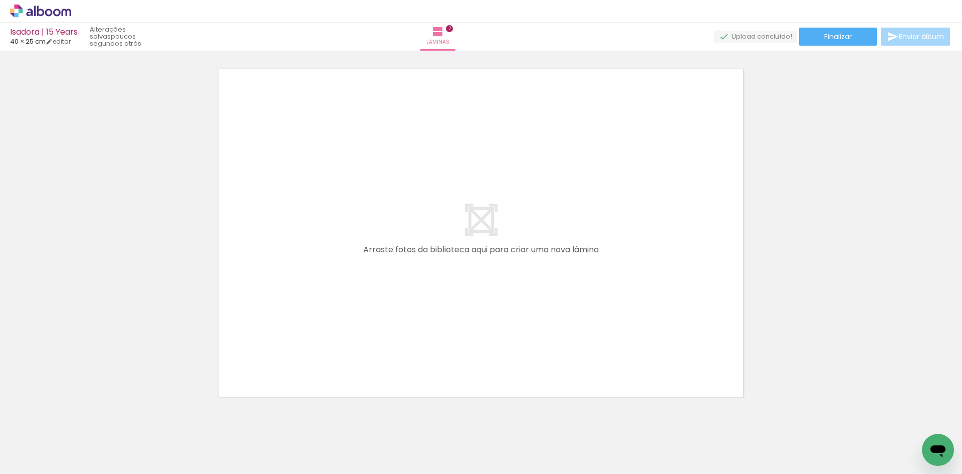
click at [49, 457] on span "Adicionar Fotos" at bounding box center [36, 459] width 30 height 11
click at [0, 0] on input "file" at bounding box center [0, 0] width 0 height 0
click at [40, 462] on span "Adicionar Fotos" at bounding box center [36, 459] width 30 height 11
click at [0, 0] on input "file" at bounding box center [0, 0] width 0 height 0
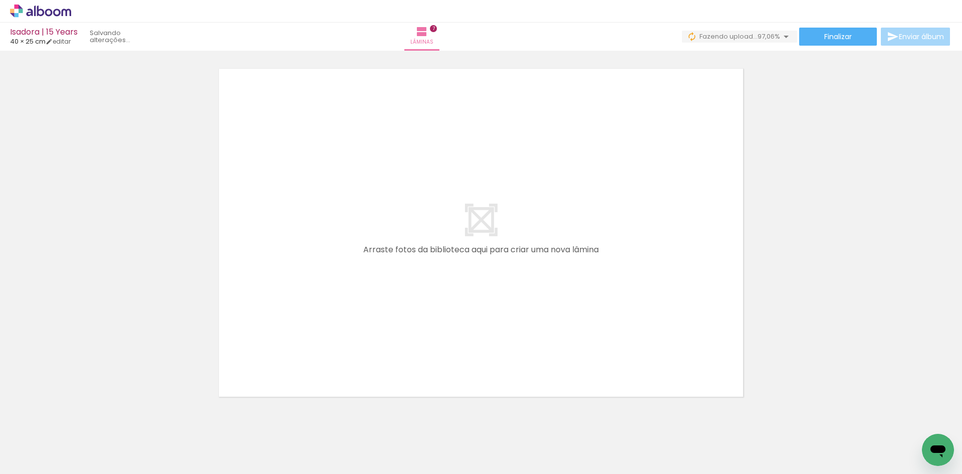
scroll to position [0, 1031]
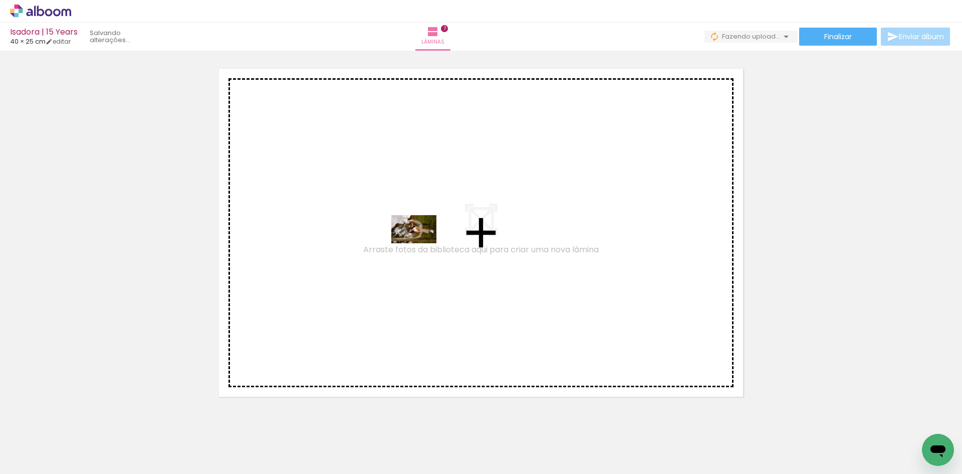
drag, startPoint x: 907, startPoint y: 440, endPoint x: 421, endPoint y: 245, distance: 523.2
click at [421, 245] on quentale-workspace at bounding box center [481, 237] width 962 height 474
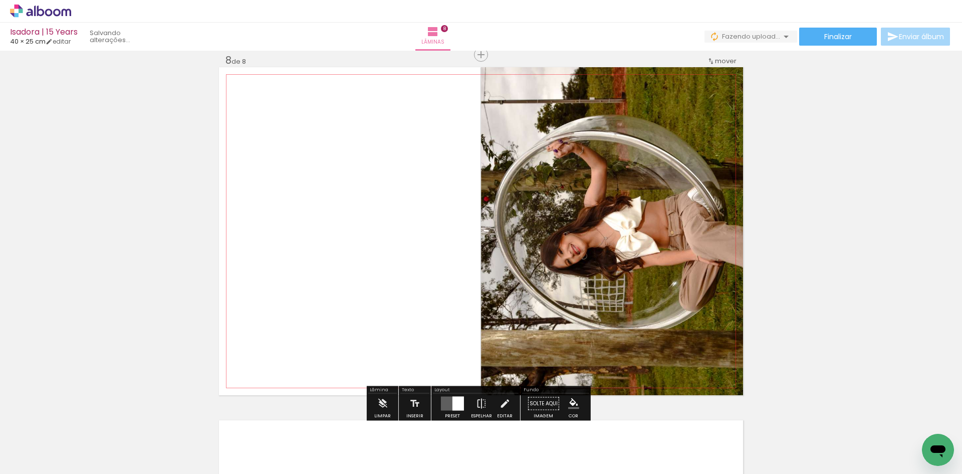
scroll to position [2482, 0]
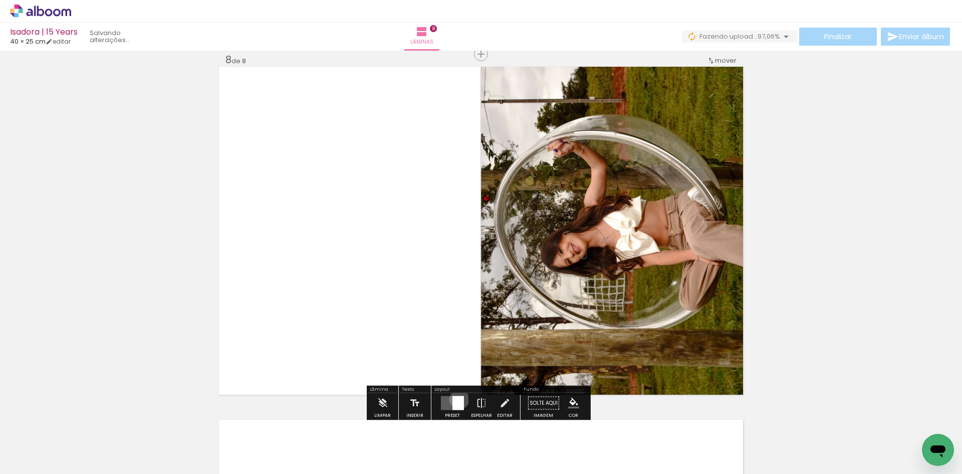
click at [457, 399] on div at bounding box center [458, 403] width 12 height 14
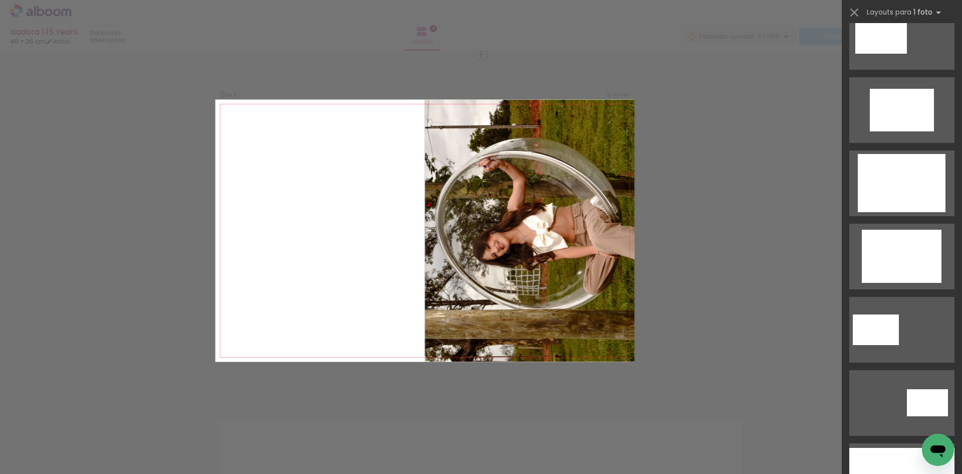
scroll to position [750, 0]
